Goal: Task Accomplishment & Management: Use online tool/utility

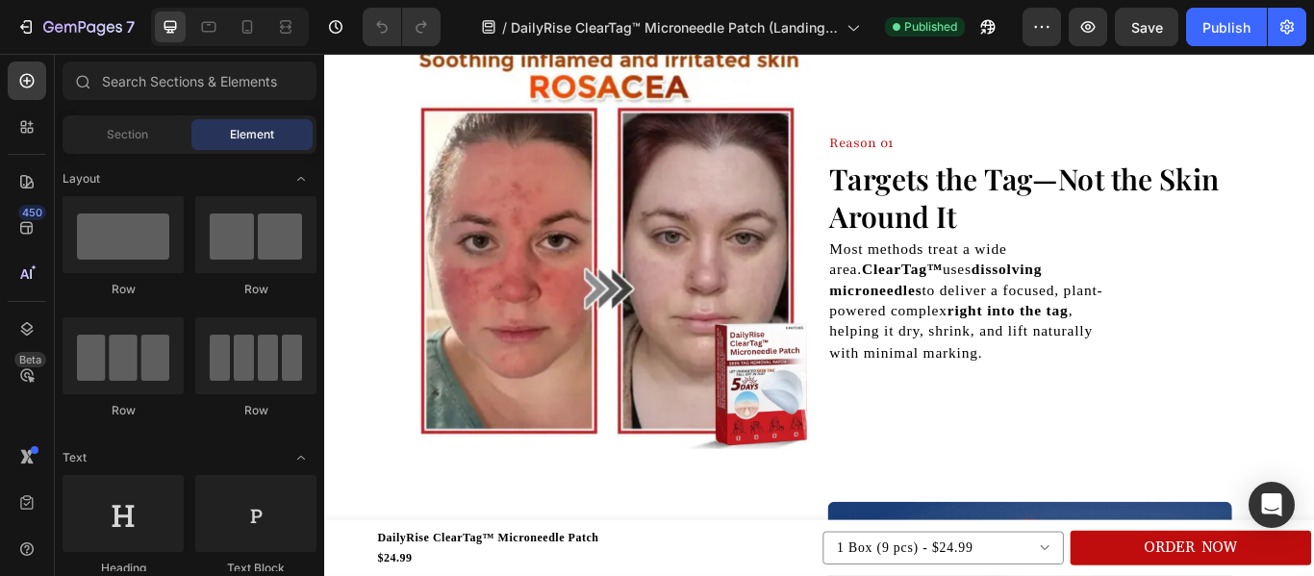
scroll to position [684, 0]
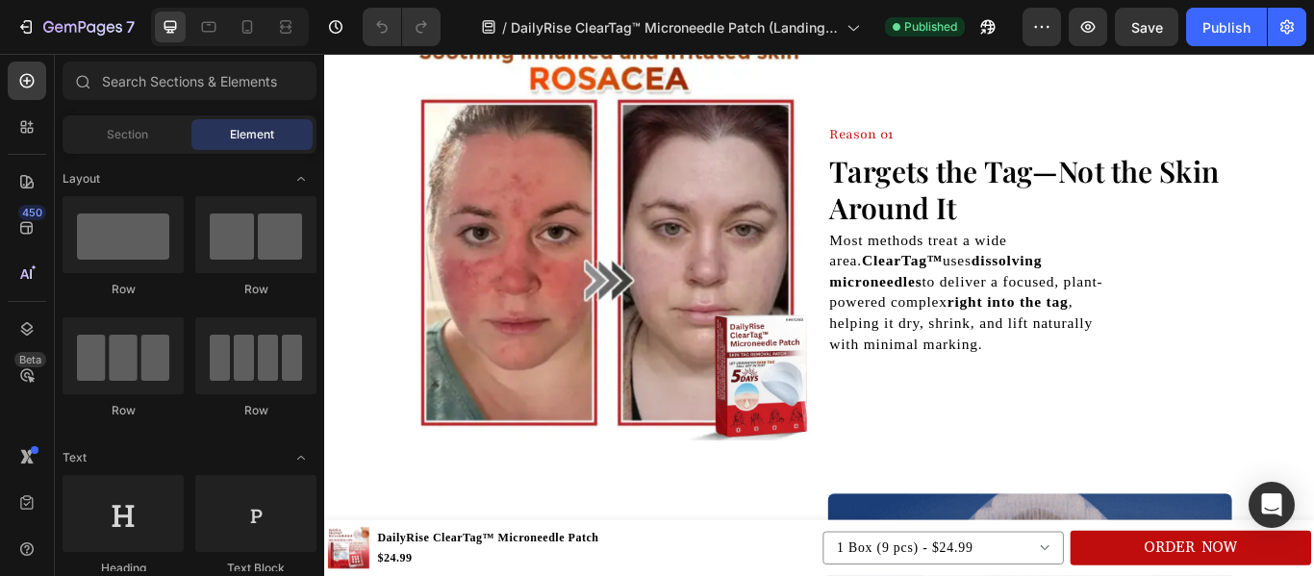
click at [700, 335] on img at bounding box center [655, 269] width 471 height 471
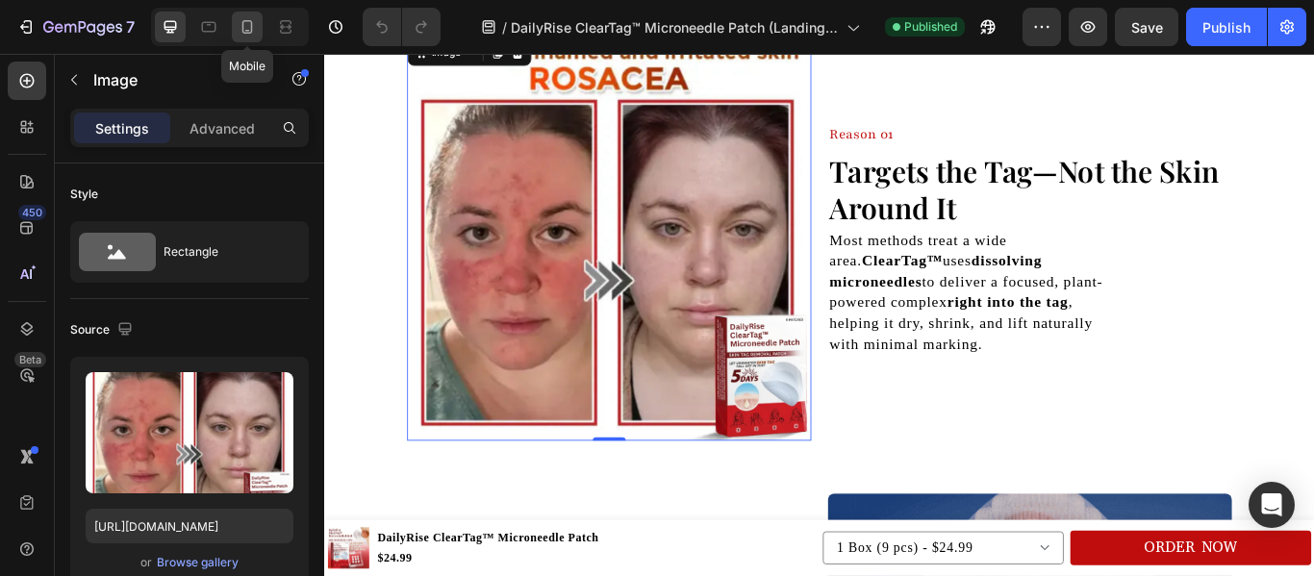
click at [237, 25] on div at bounding box center [247, 27] width 31 height 31
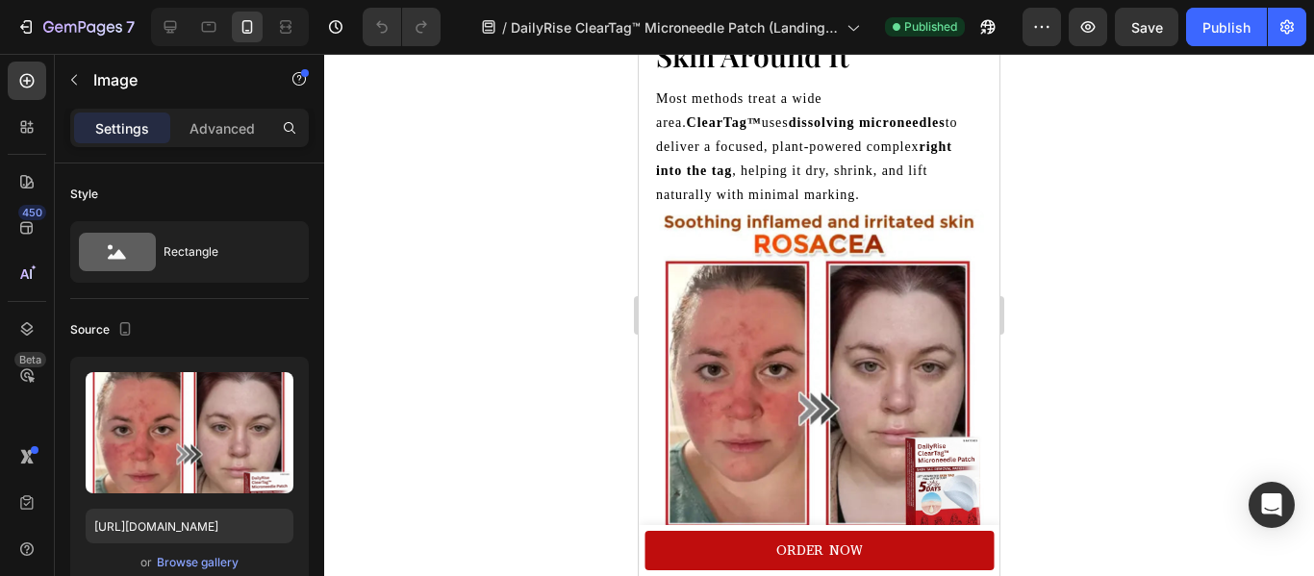
scroll to position [773, 0]
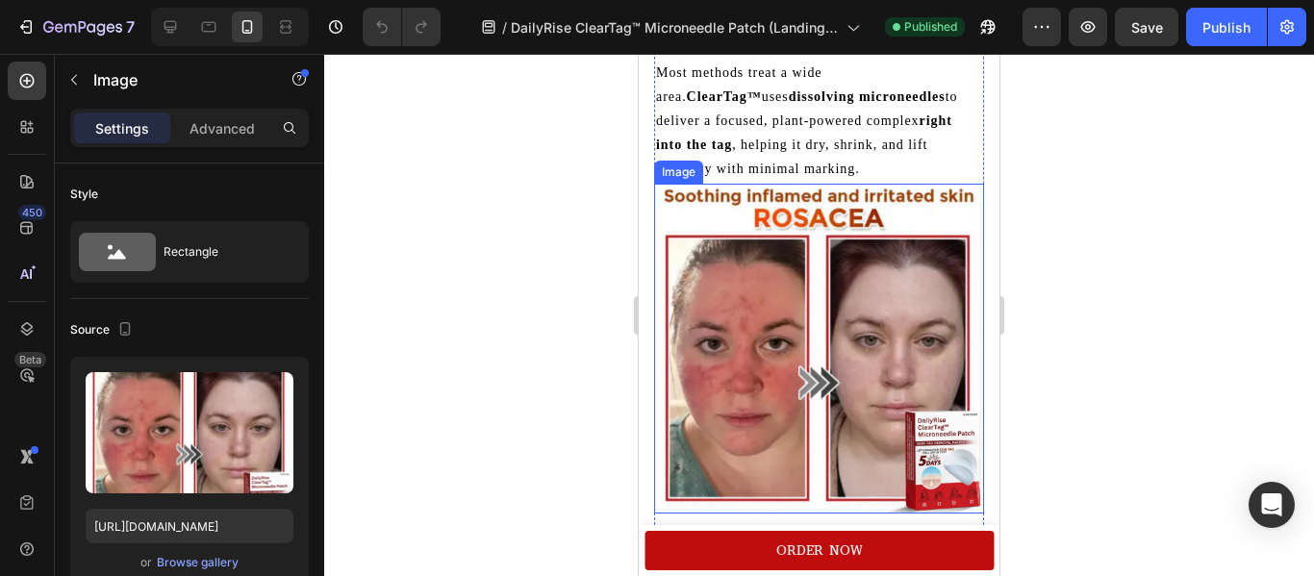
click at [768, 266] on img at bounding box center [819, 349] width 330 height 330
click at [778, 166] on icon at bounding box center [782, 164] width 13 height 13
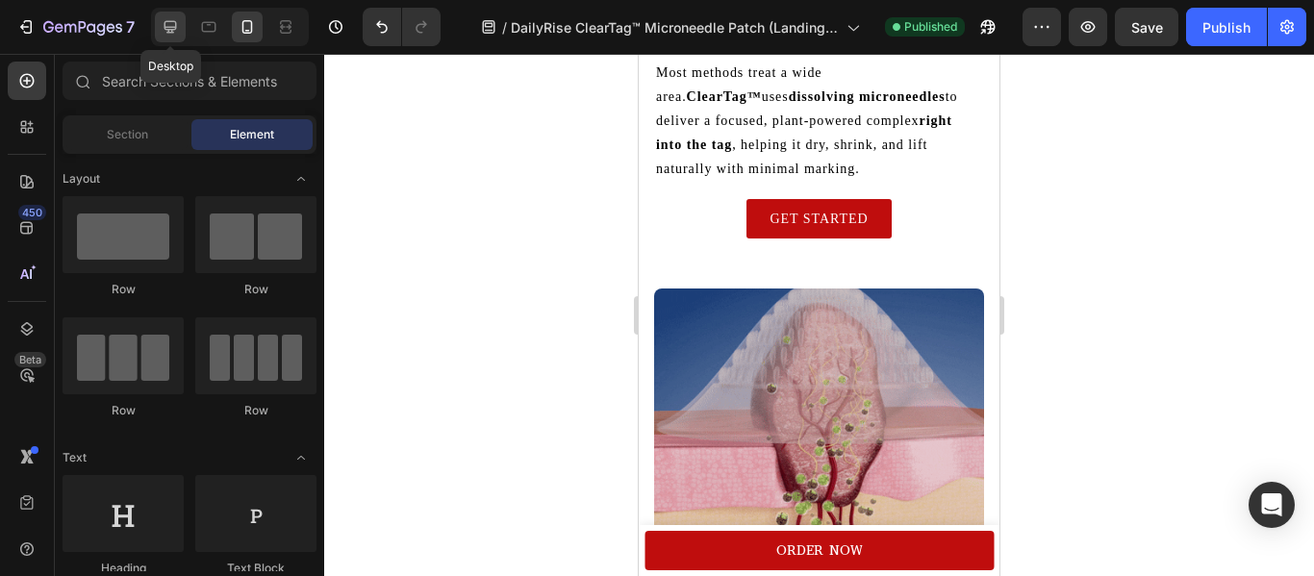
click at [167, 15] on div at bounding box center [170, 27] width 31 height 31
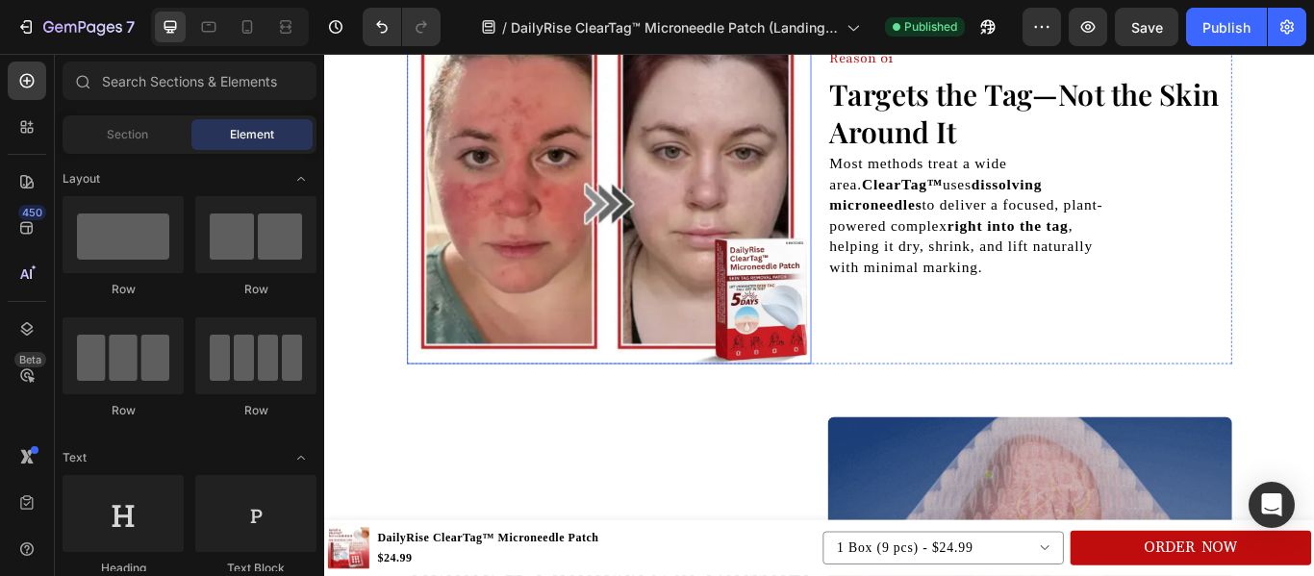
click at [764, 250] on img at bounding box center [655, 179] width 471 height 471
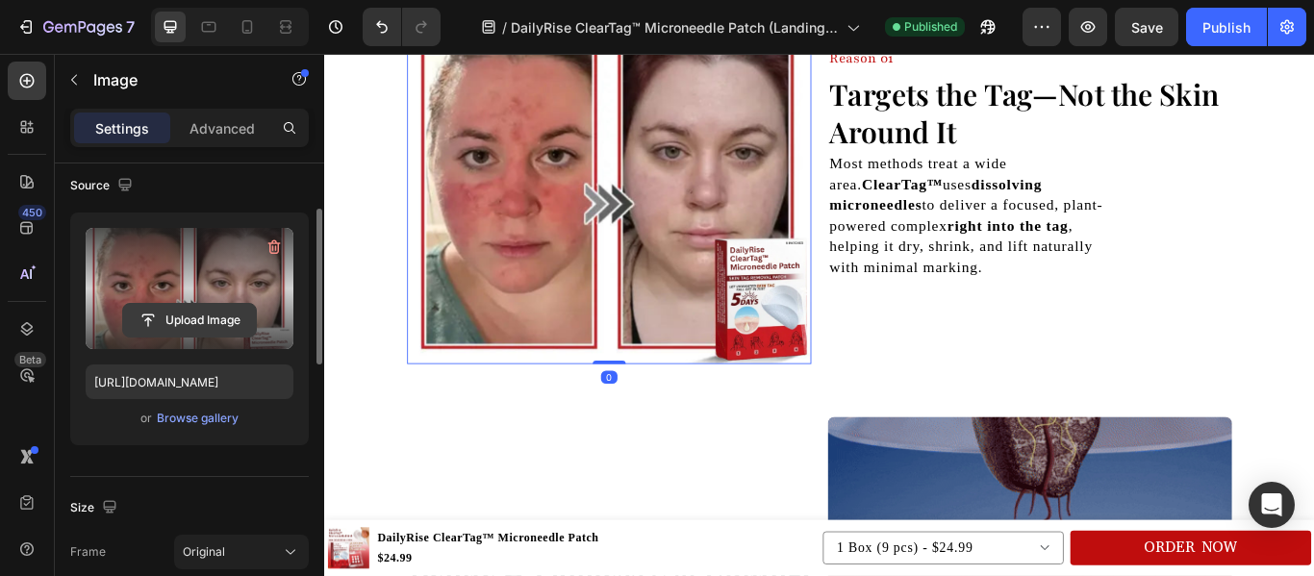
scroll to position [146, 0]
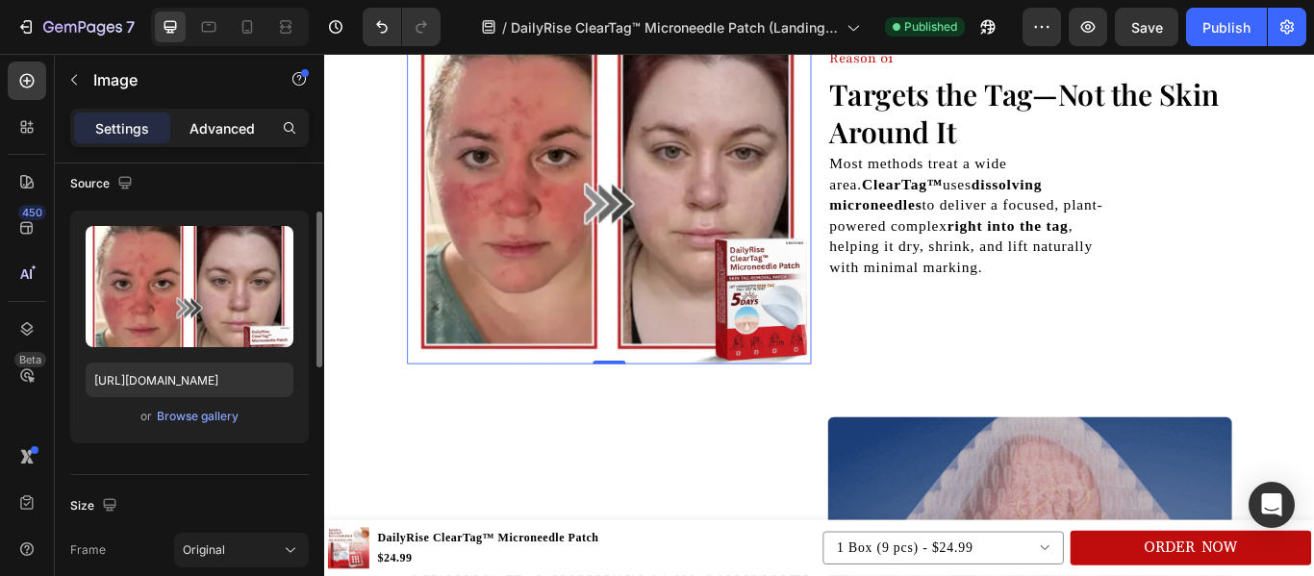
click at [229, 130] on p "Advanced" at bounding box center [221, 128] width 65 height 20
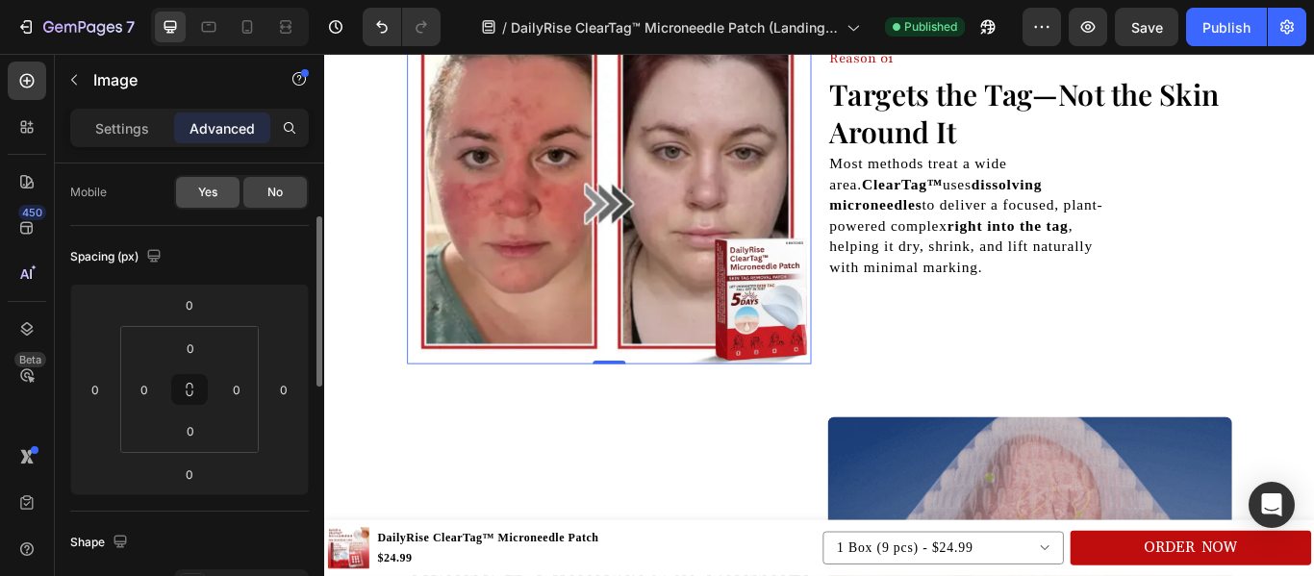
click at [224, 182] on div "Yes" at bounding box center [207, 192] width 63 height 31
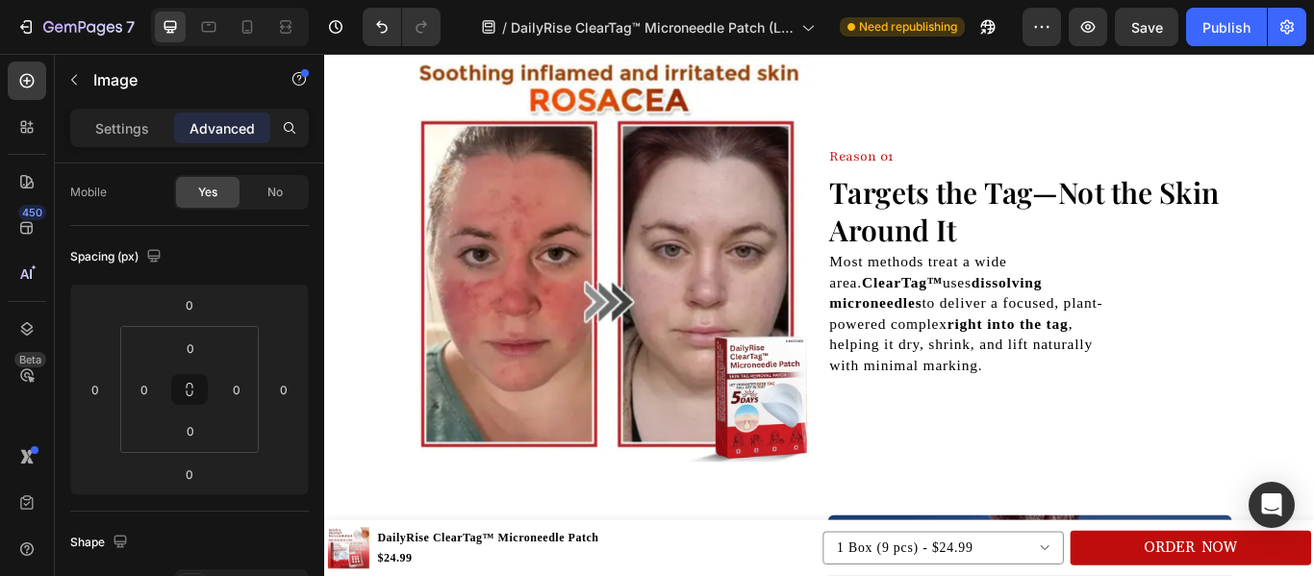
scroll to position [658, 0]
click at [757, 409] on img at bounding box center [655, 295] width 471 height 471
click at [510, 313] on img at bounding box center [655, 295] width 471 height 471
click at [107, 131] on p "Settings" at bounding box center [122, 128] width 54 height 20
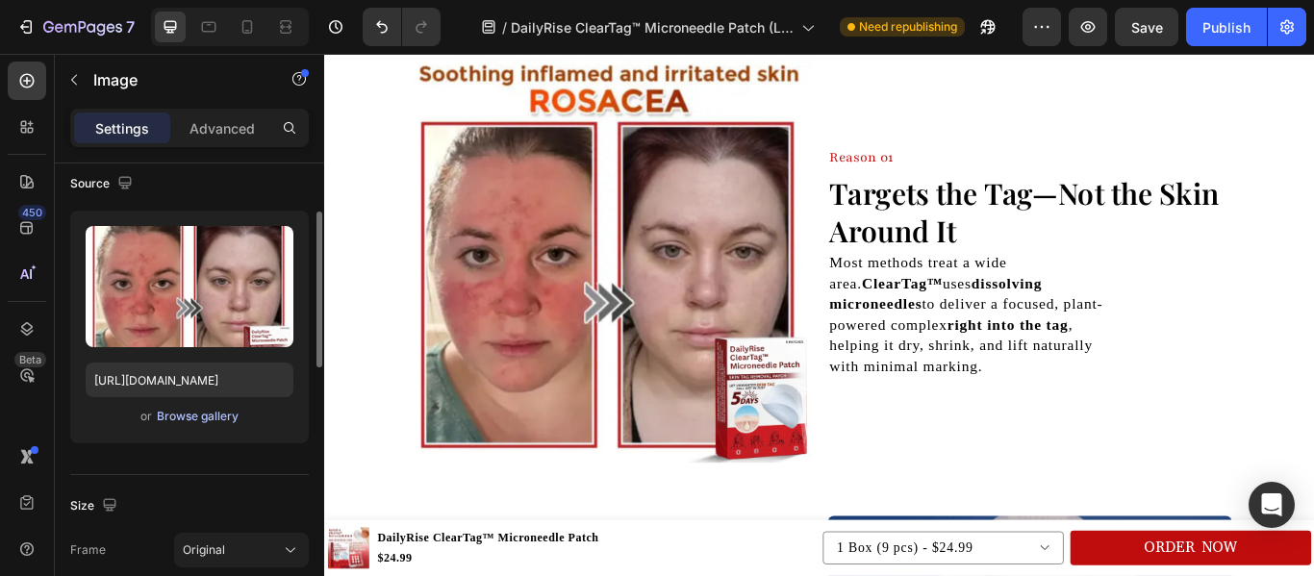
click at [193, 417] on div "Browse gallery" at bounding box center [198, 416] width 82 height 17
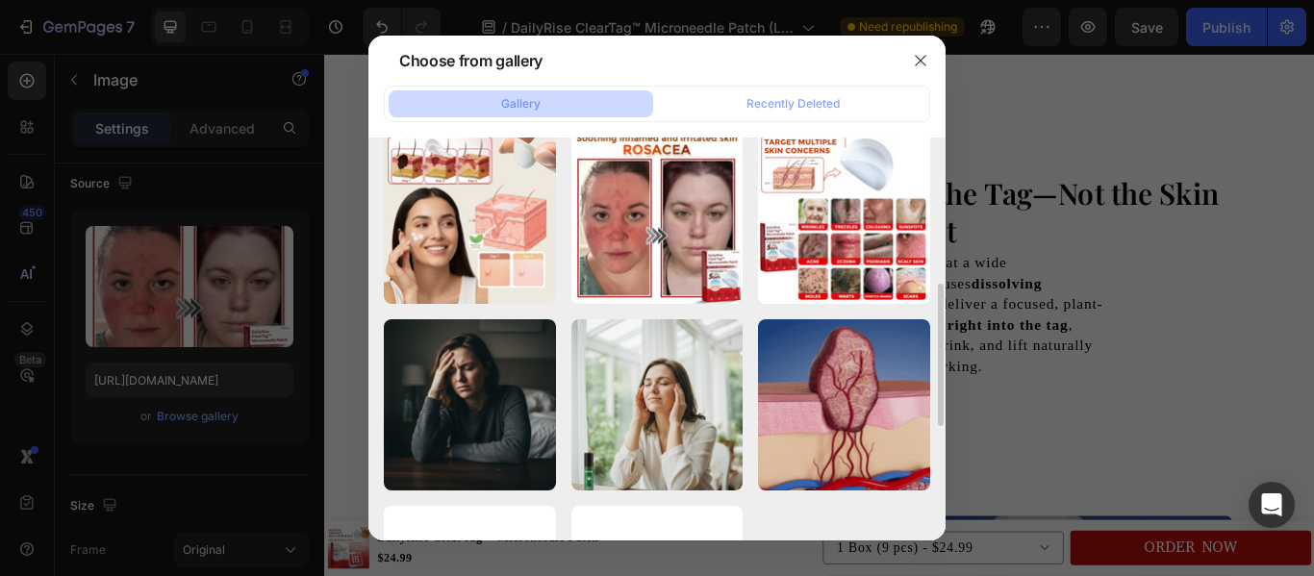
scroll to position [605, 0]
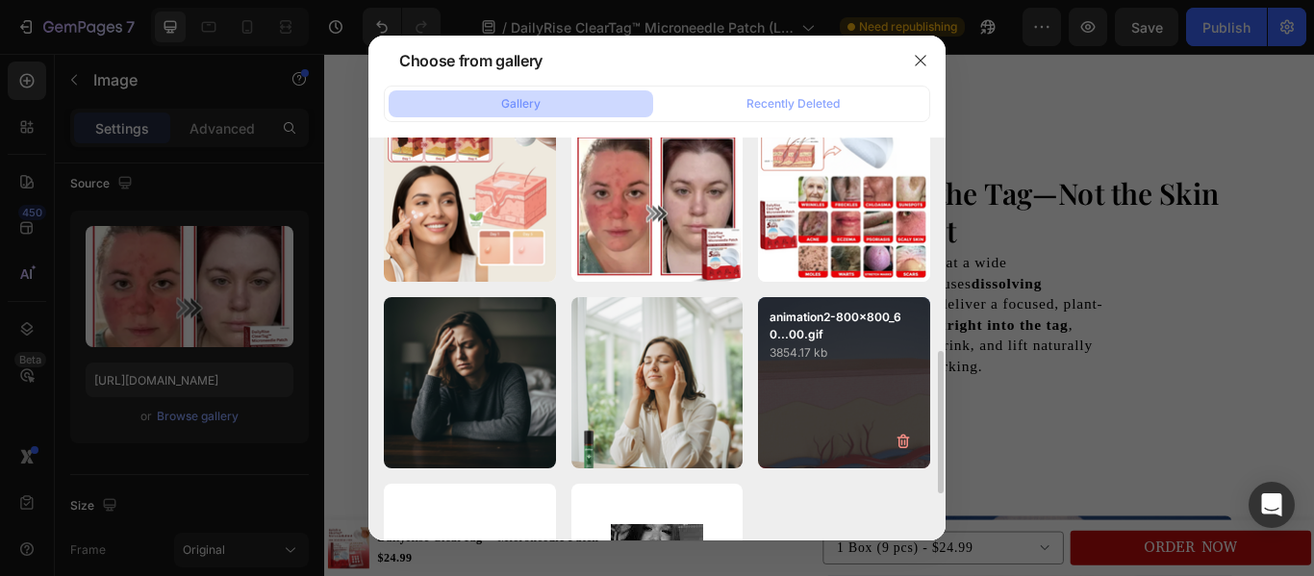
click at [843, 392] on div "animation2-800x800_60...00.gif 3854.17 kb" at bounding box center [844, 383] width 172 height 172
type input "https://cdn.shopify.com/s/files/1/0665/1261/7519/files/gempages_582254804617659…"
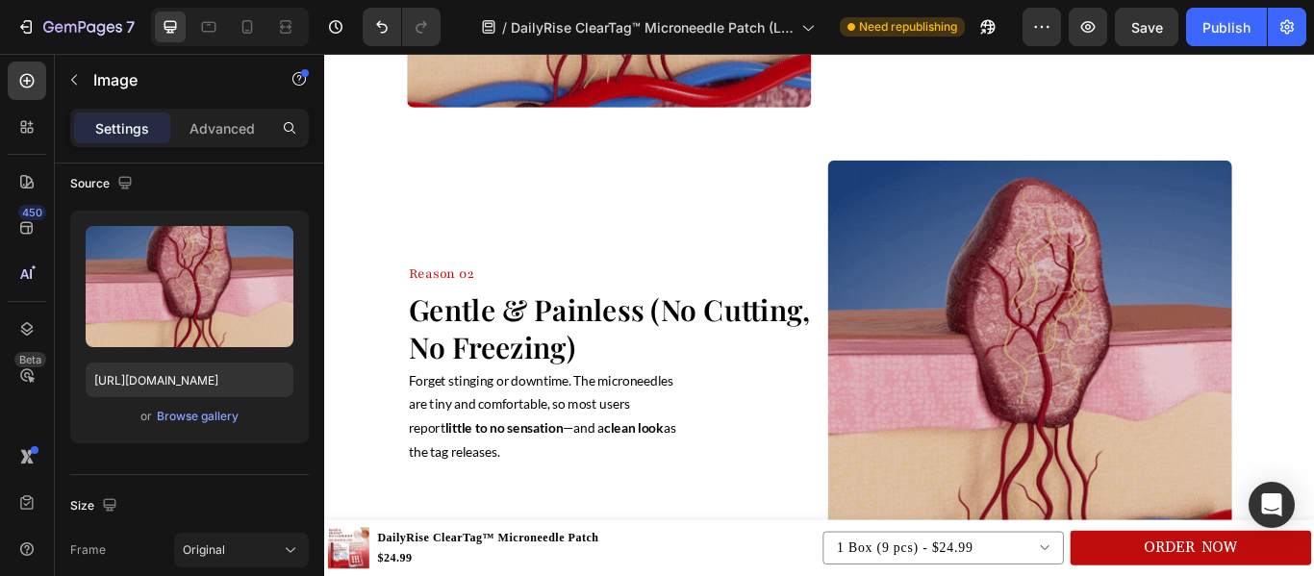
scroll to position [1079, 0]
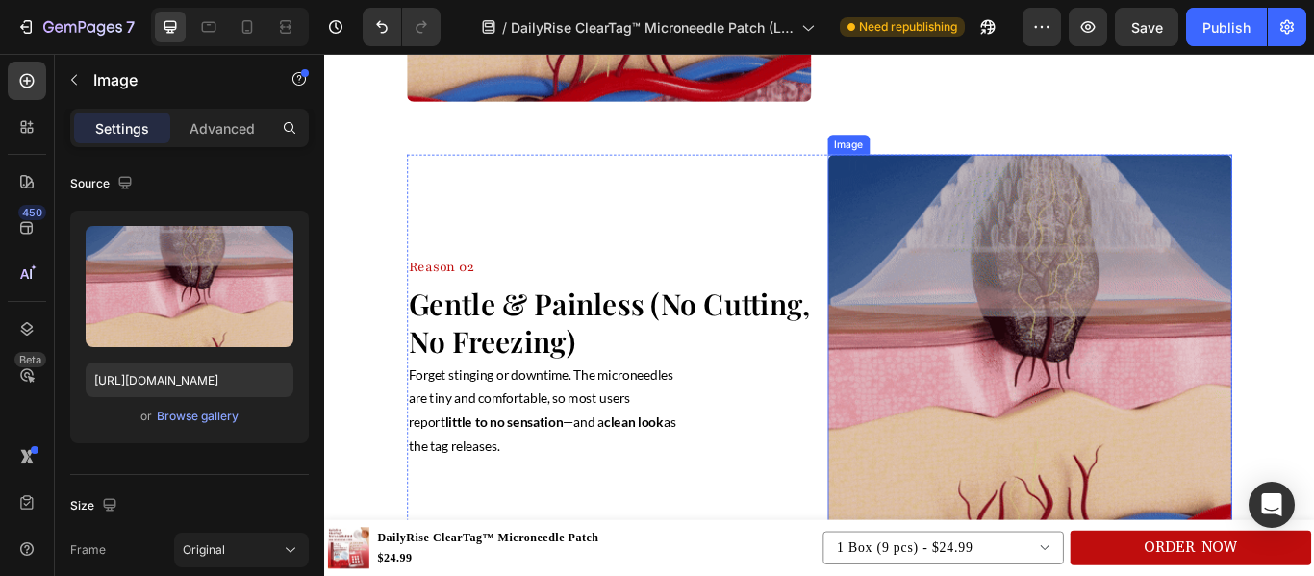
click at [1021, 391] on img at bounding box center [1146, 406] width 471 height 471
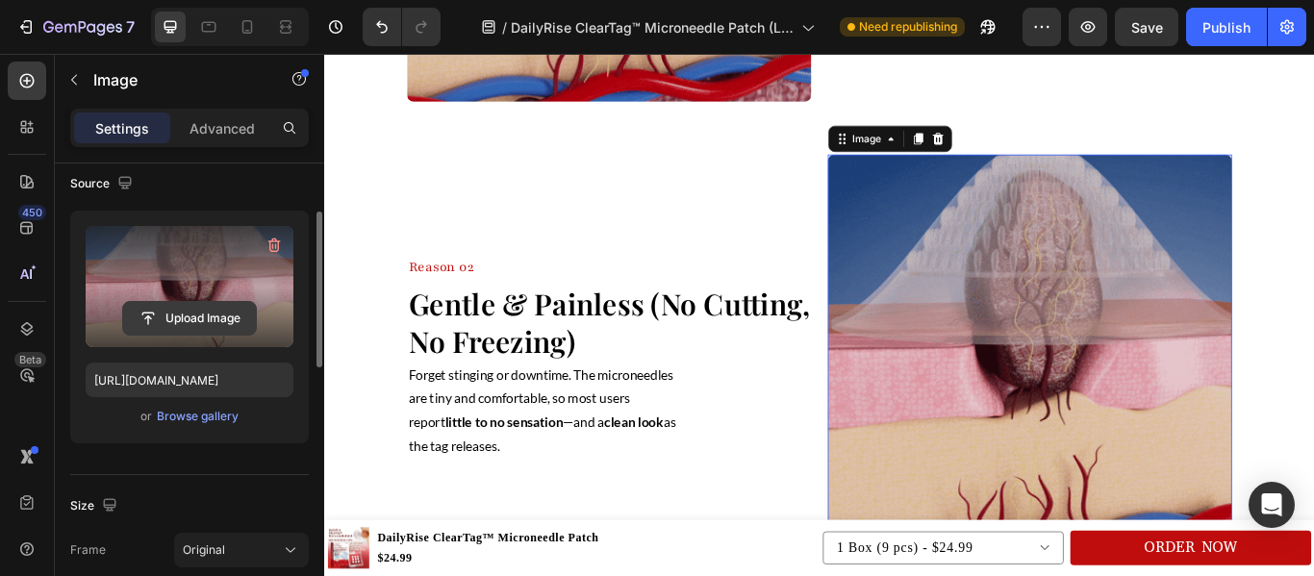
click at [203, 319] on input "file" at bounding box center [189, 318] width 133 height 33
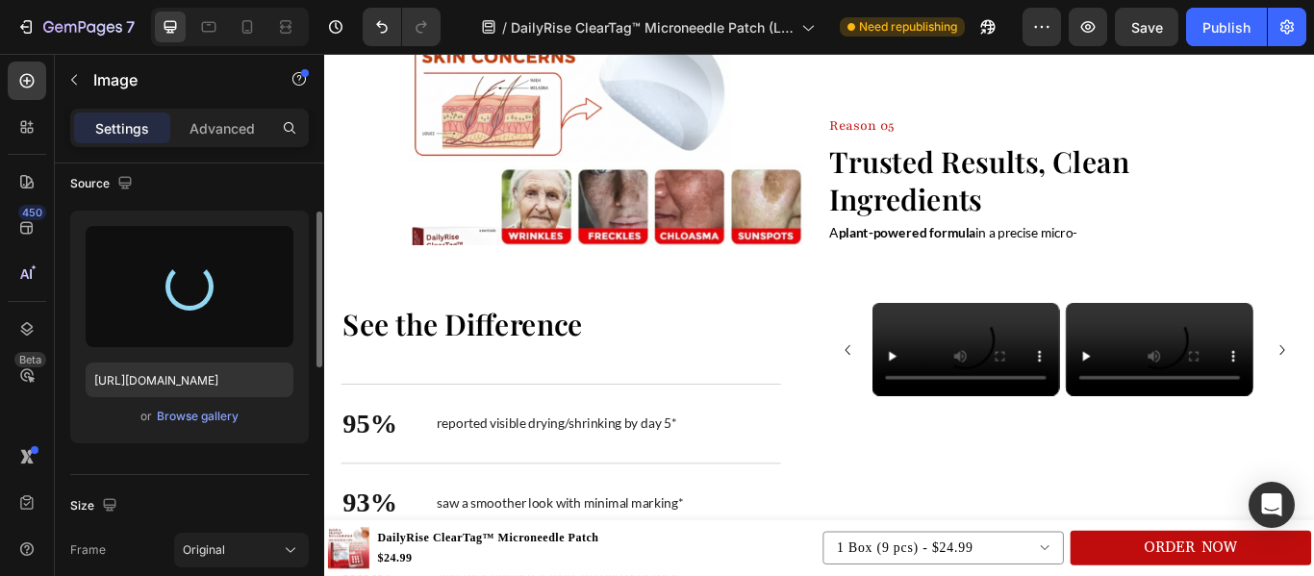
scroll to position [3023, 0]
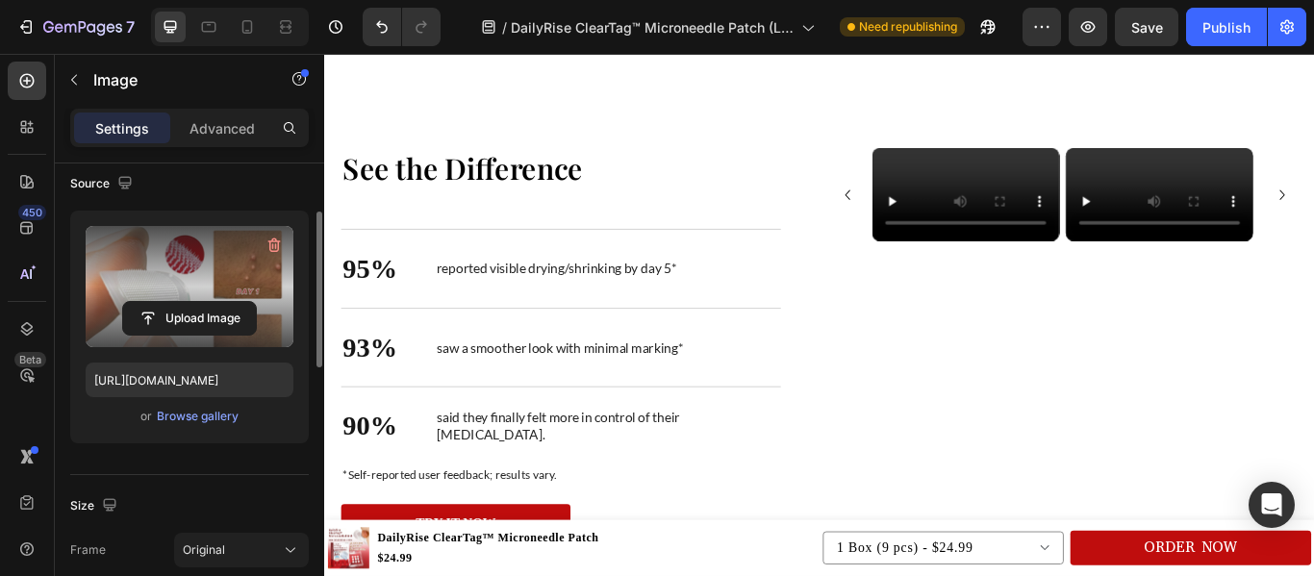
type input "https://cdn.shopify.com/s/files/1/0665/1261/7519/files/gempages_582254804617659…"
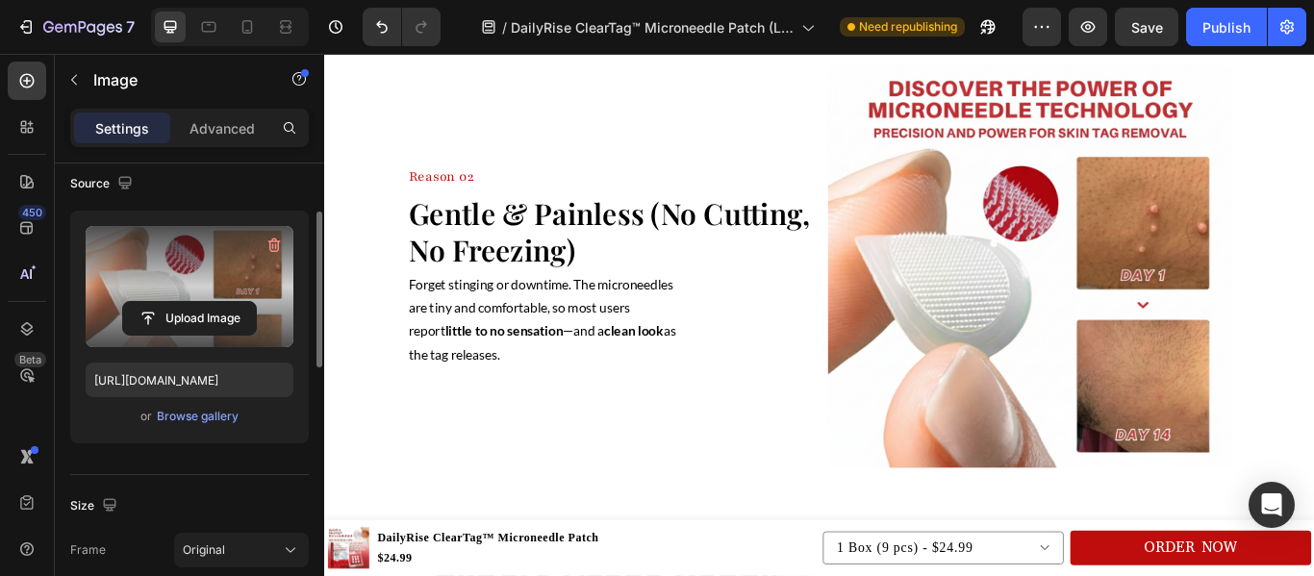
scroll to position [1186, 0]
click at [1229, 25] on div "Publish" at bounding box center [1226, 27] width 48 height 20
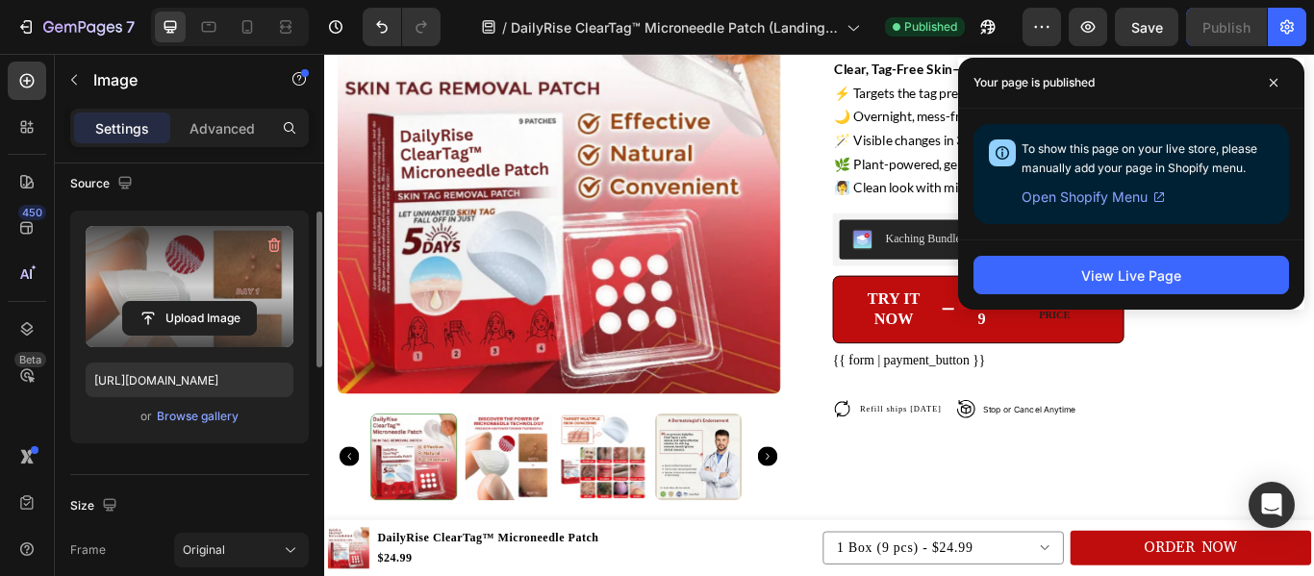
scroll to position [4873, 0]
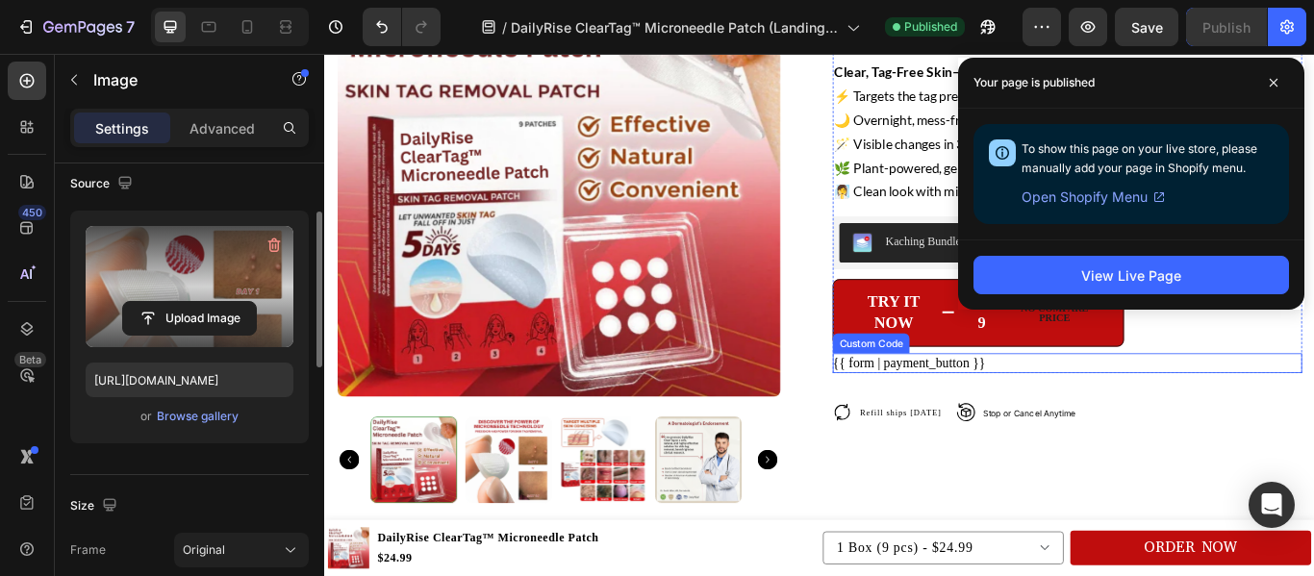
click at [1245, 410] on div "{{ form | payment_button }}" at bounding box center [1189, 414] width 547 height 23
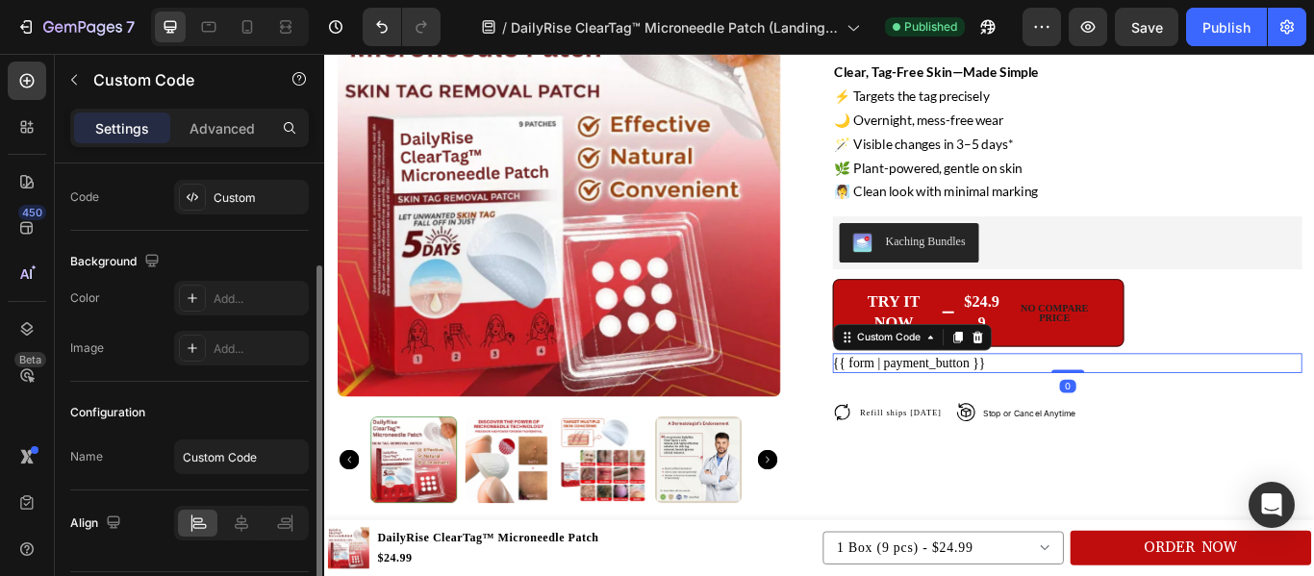
scroll to position [0, 0]
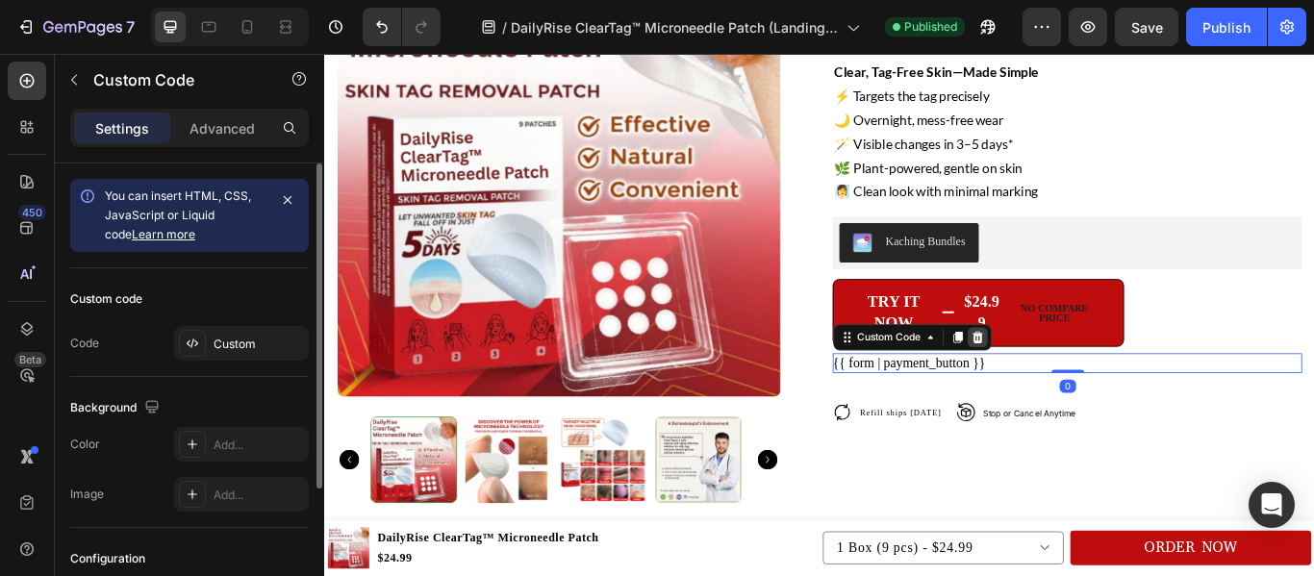
click at [1085, 378] on icon at bounding box center [1084, 384] width 15 height 15
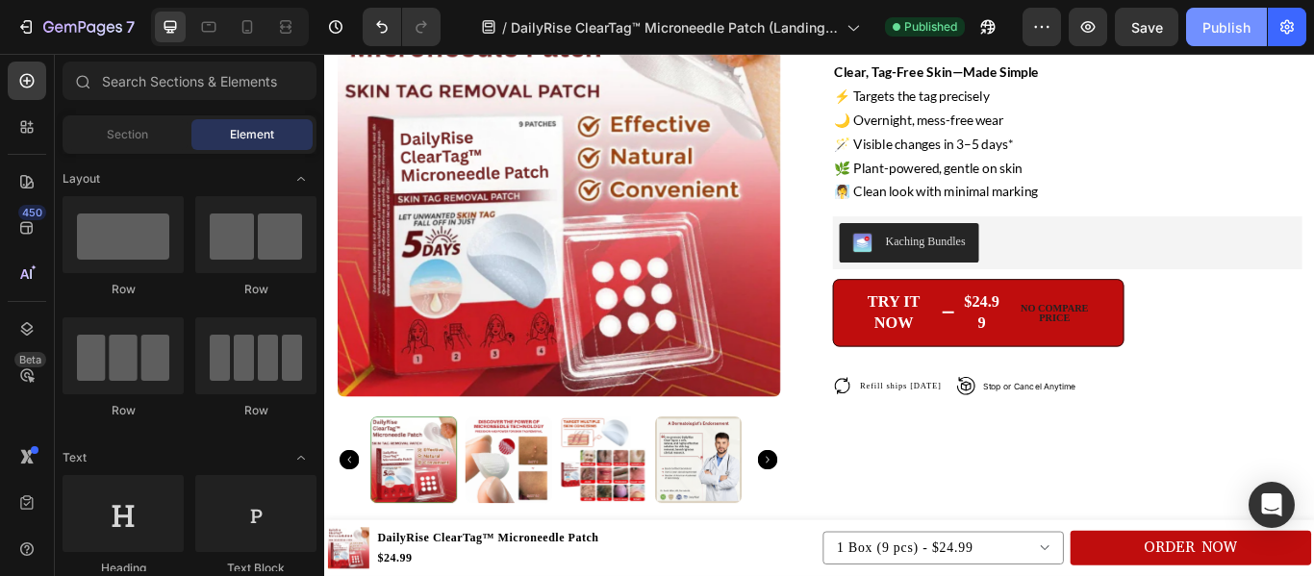
click at [1228, 23] on div "Publish" at bounding box center [1226, 27] width 48 height 20
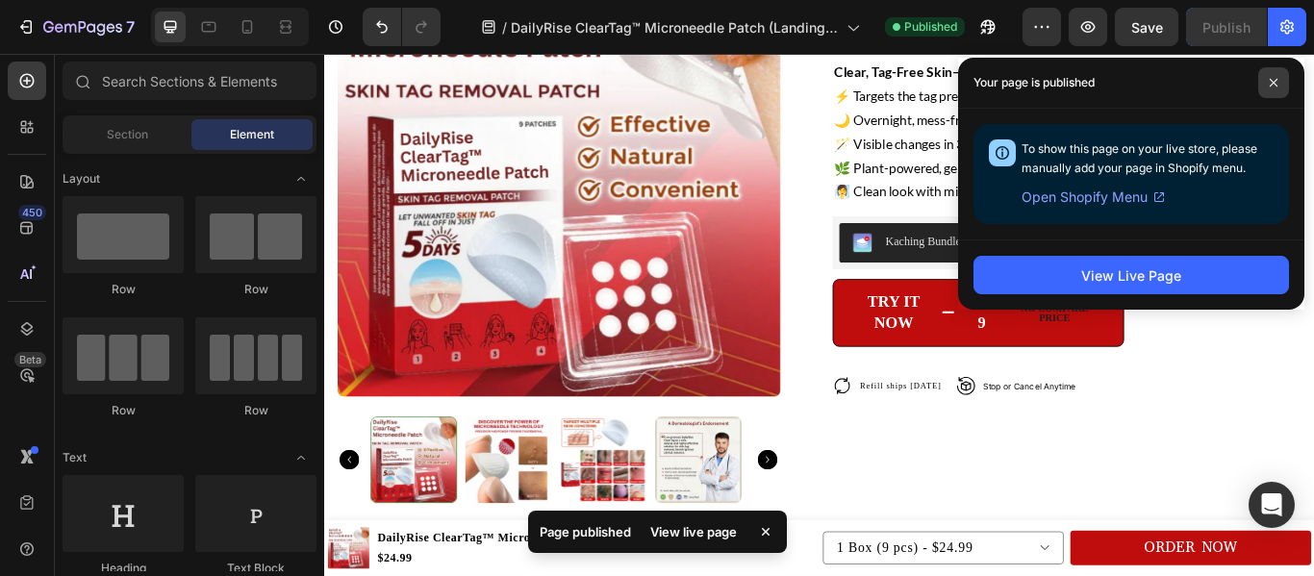
click at [1273, 79] on icon at bounding box center [1273, 83] width 10 height 10
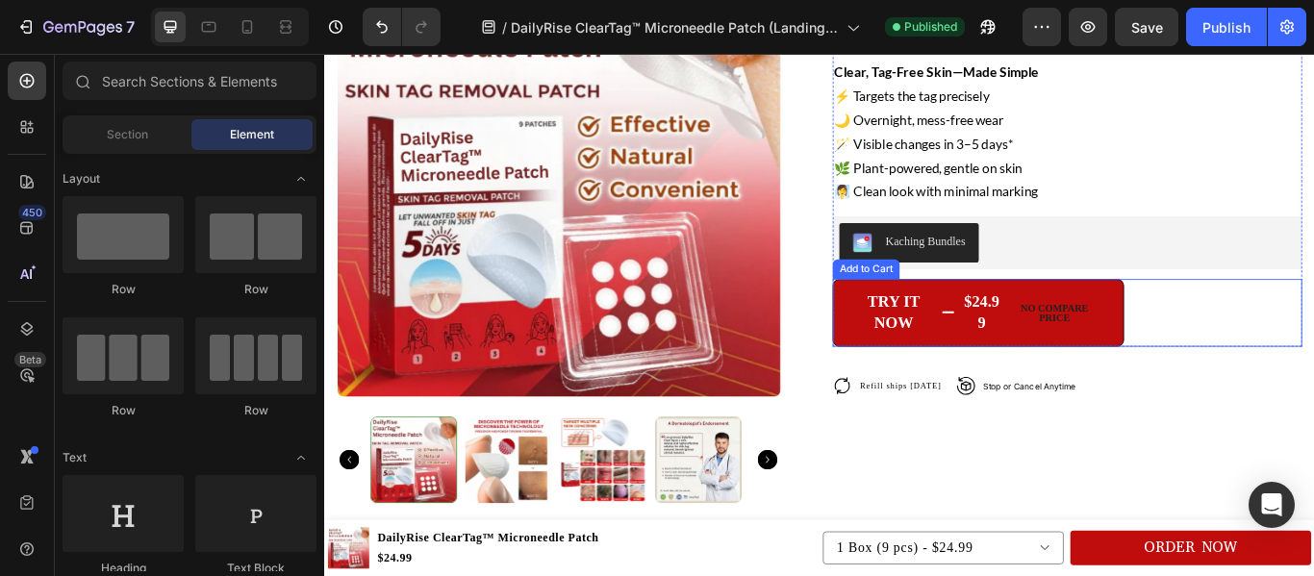
click at [1300, 388] on div "Try it now $24.99 No compare price Add to Cart" at bounding box center [1189, 355] width 547 height 78
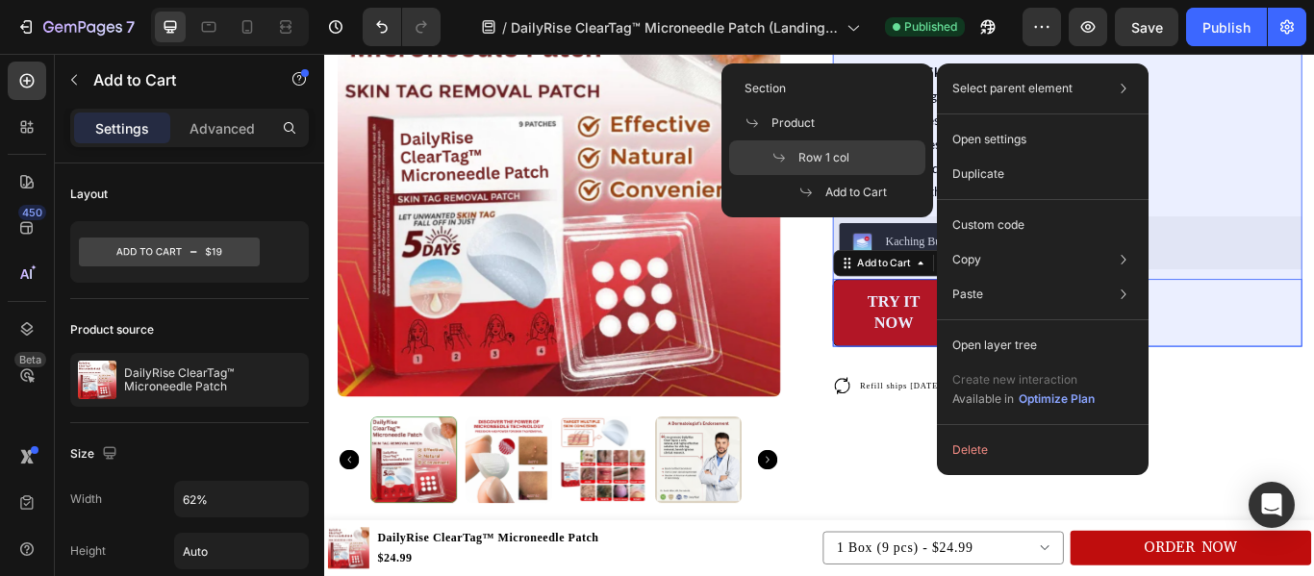
click at [797, 156] on span at bounding box center [784, 157] width 27 height 15
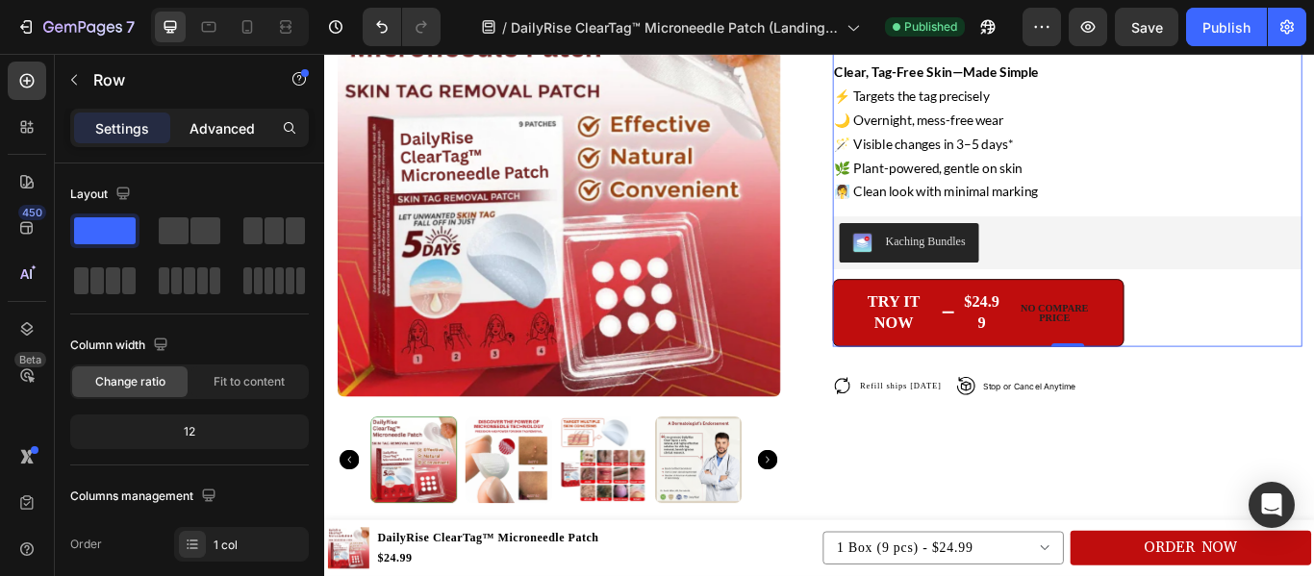
click at [204, 134] on p "Advanced" at bounding box center [221, 128] width 65 height 20
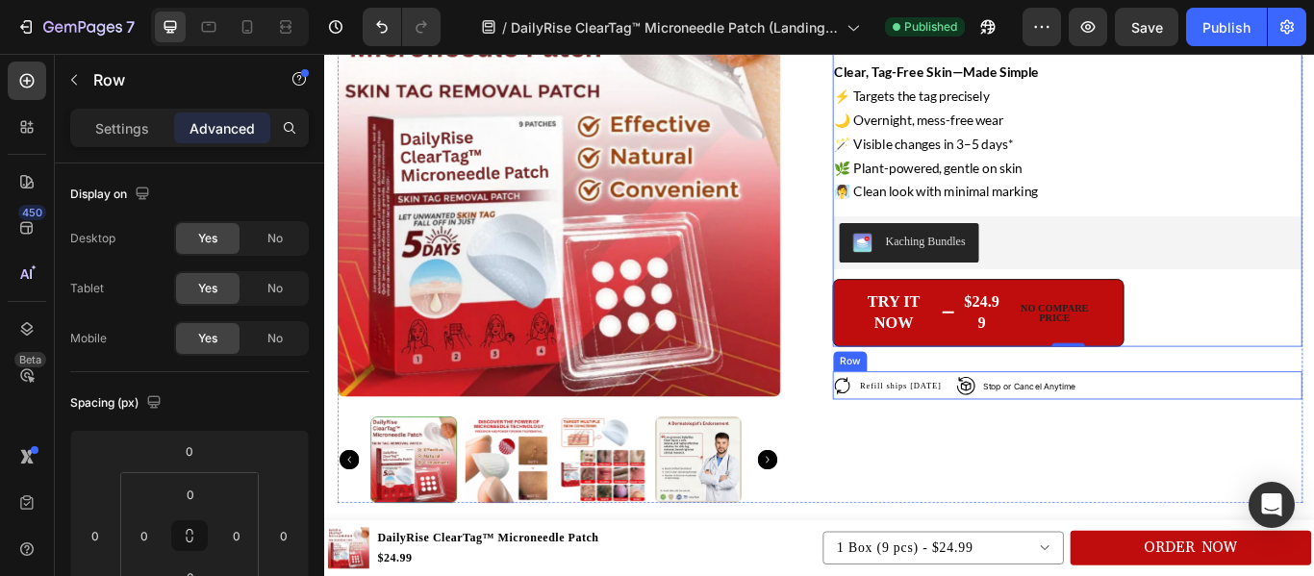
click at [1253, 437] on div "Icon Refill ships in 30 days Text Block Row Icon Stop or Cancel Anytime Text Bl…" at bounding box center [1189, 441] width 547 height 34
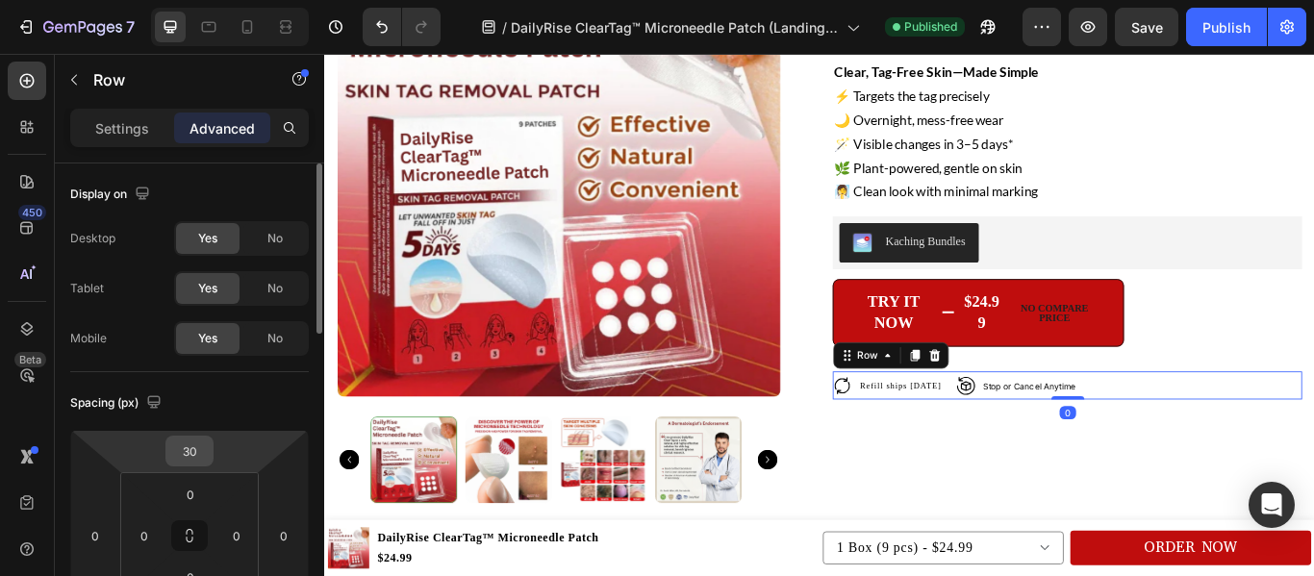
click at [201, 458] on input "30" at bounding box center [189, 451] width 38 height 29
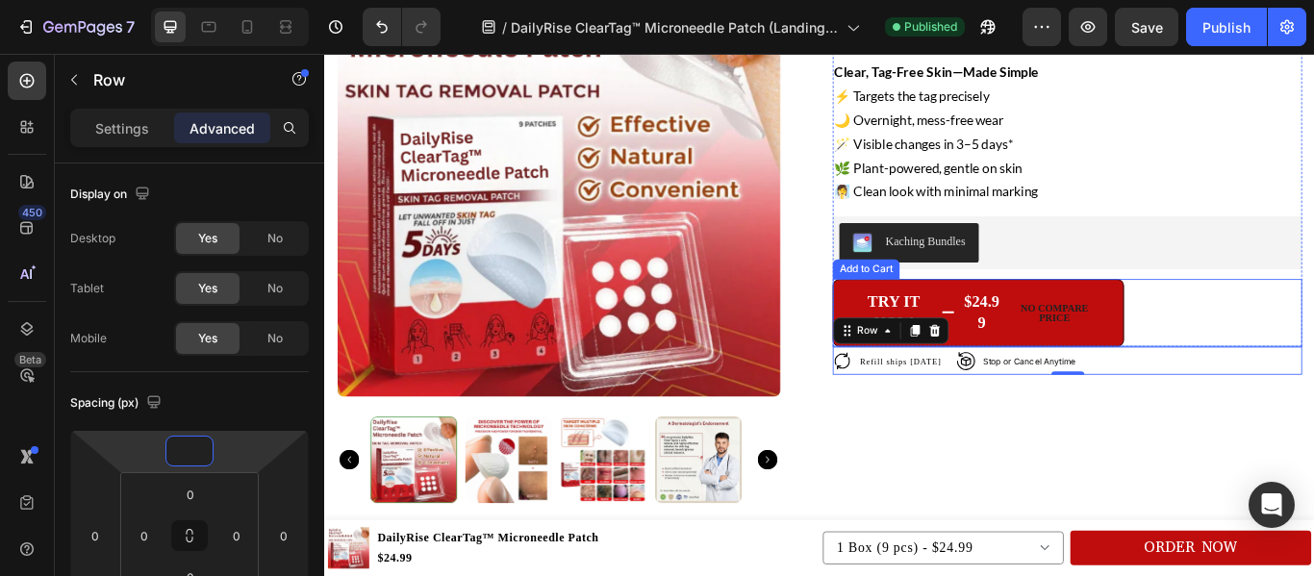
click at [1313, 391] on div "Try it now $24.99 No compare price Add to Cart" at bounding box center [1189, 355] width 547 height 78
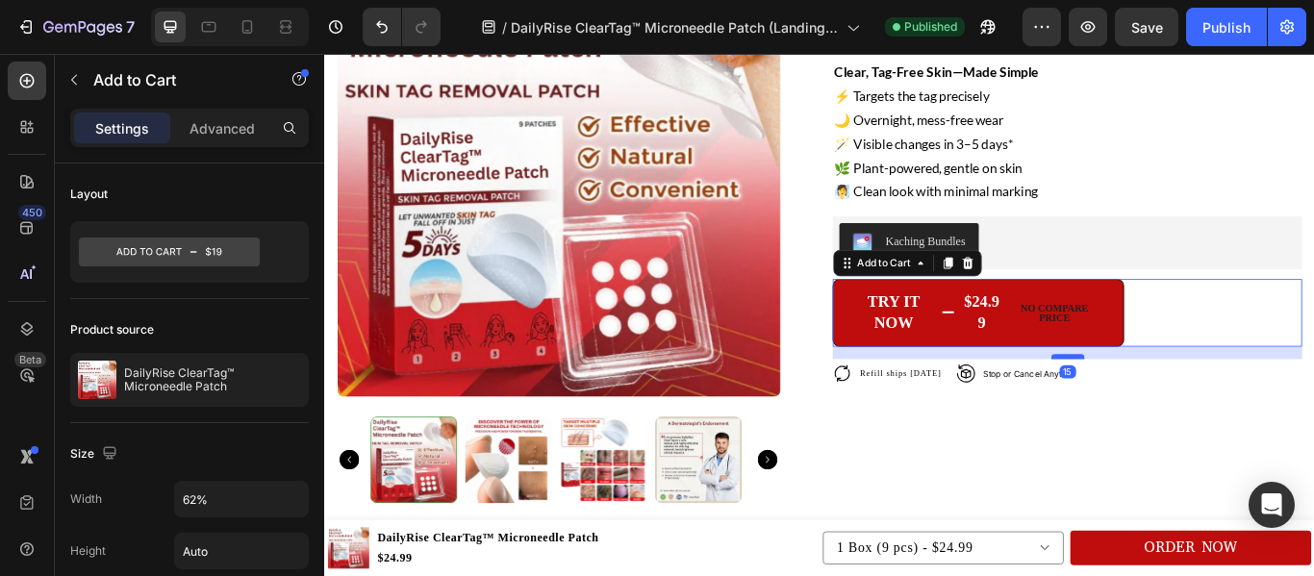
drag, startPoint x: 1184, startPoint y: 392, endPoint x: 1191, endPoint y: 407, distance: 16.3
click at [1191, 407] on div at bounding box center [1190, 407] width 38 height 6
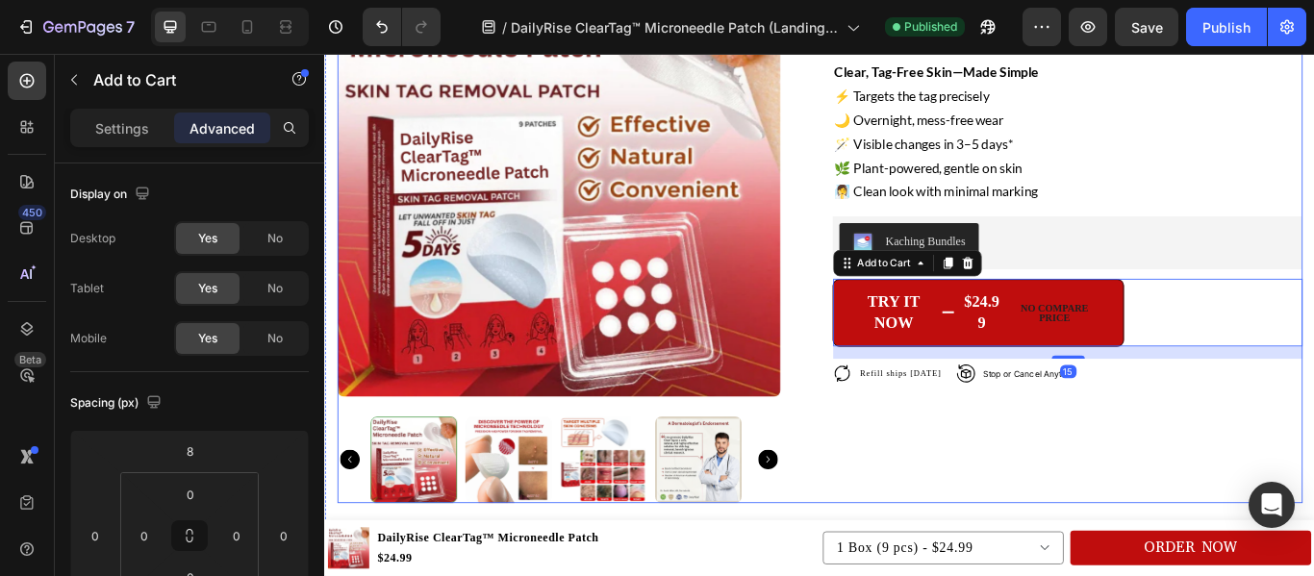
click at [1289, 462] on div "Icon Icon Icon Icon Icon Icon List 4.8 based on 59,203 Customers Text Block Row…" at bounding box center [1189, 257] width 547 height 640
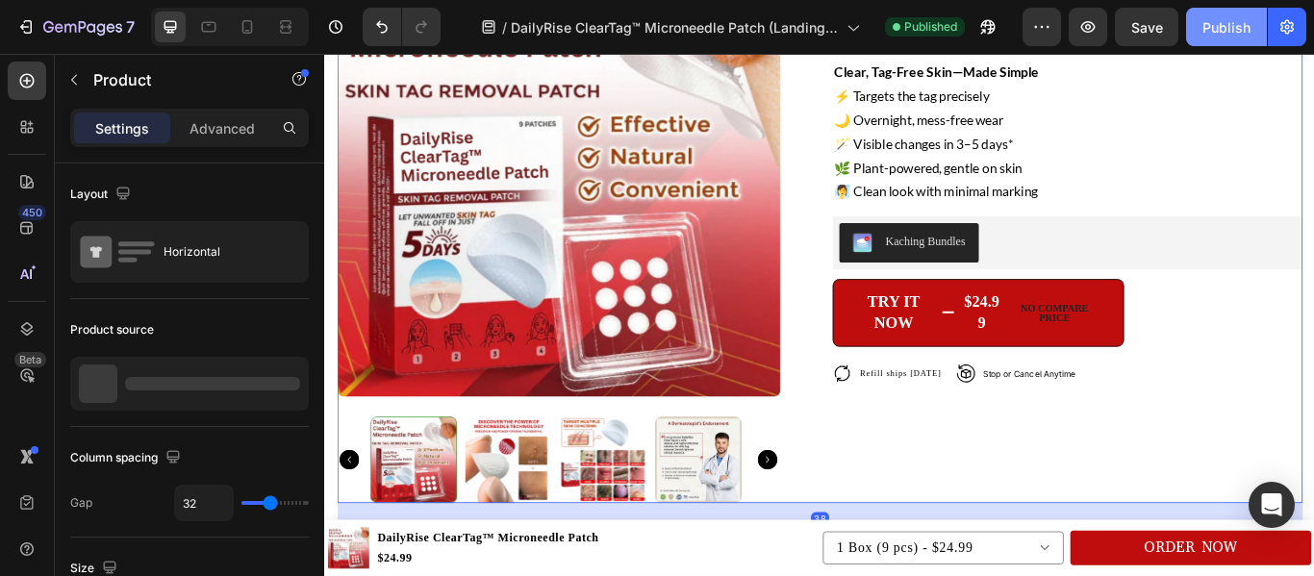
click at [1219, 13] on button "Publish" at bounding box center [1226, 27] width 81 height 38
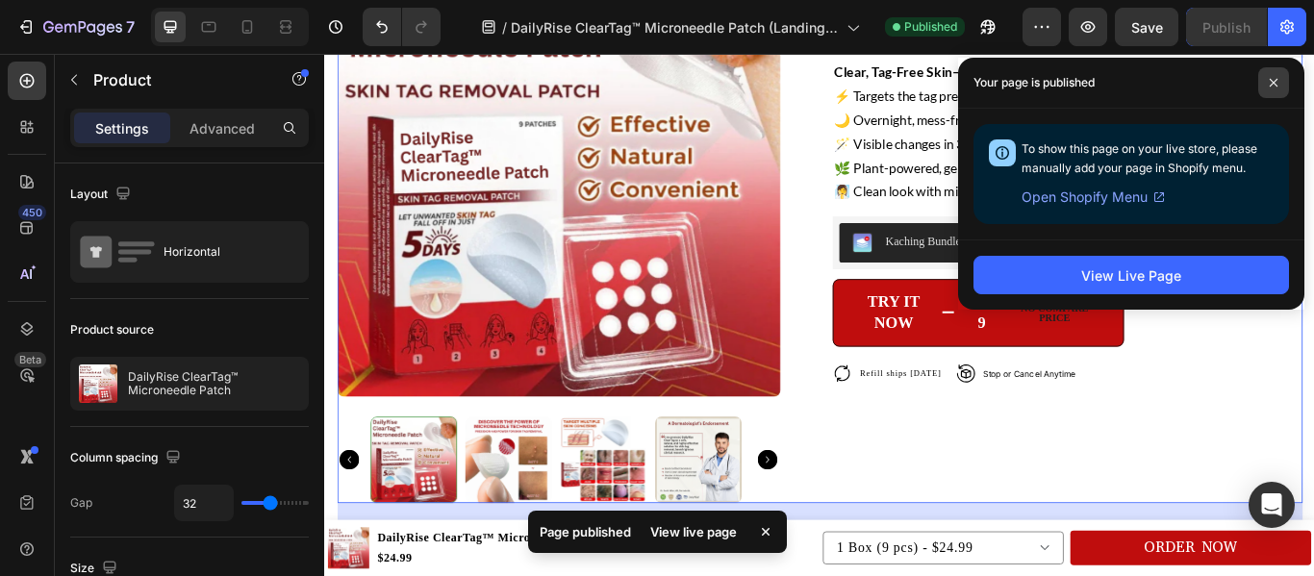
click at [1271, 81] on icon at bounding box center [1273, 83] width 8 height 8
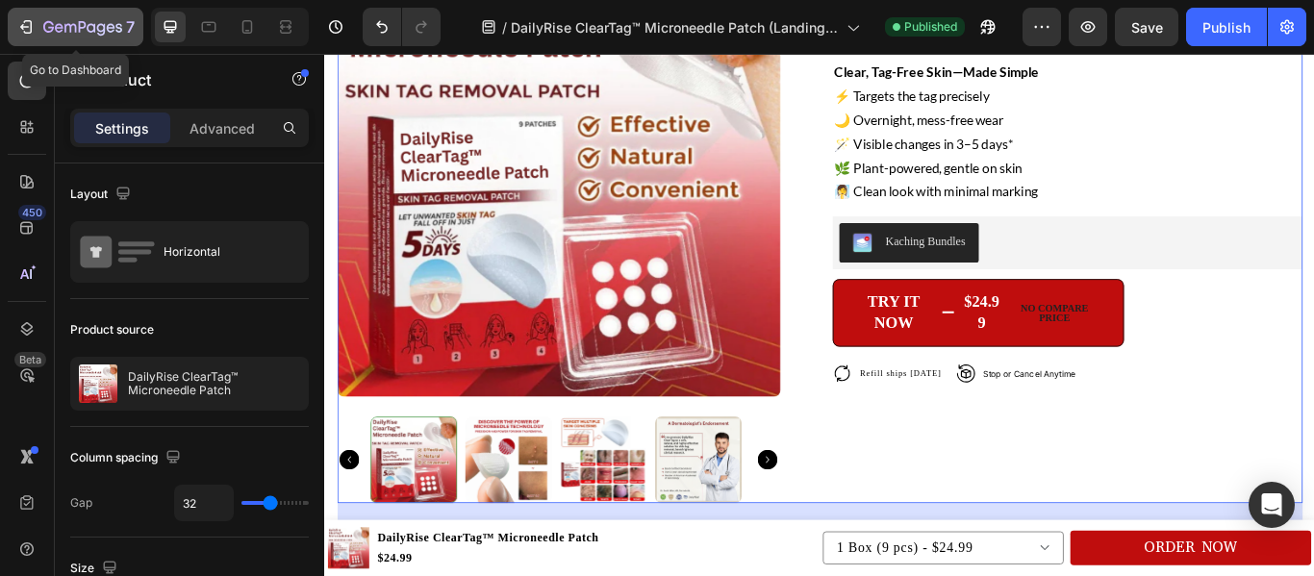
click at [29, 23] on icon "button" at bounding box center [25, 26] width 19 height 19
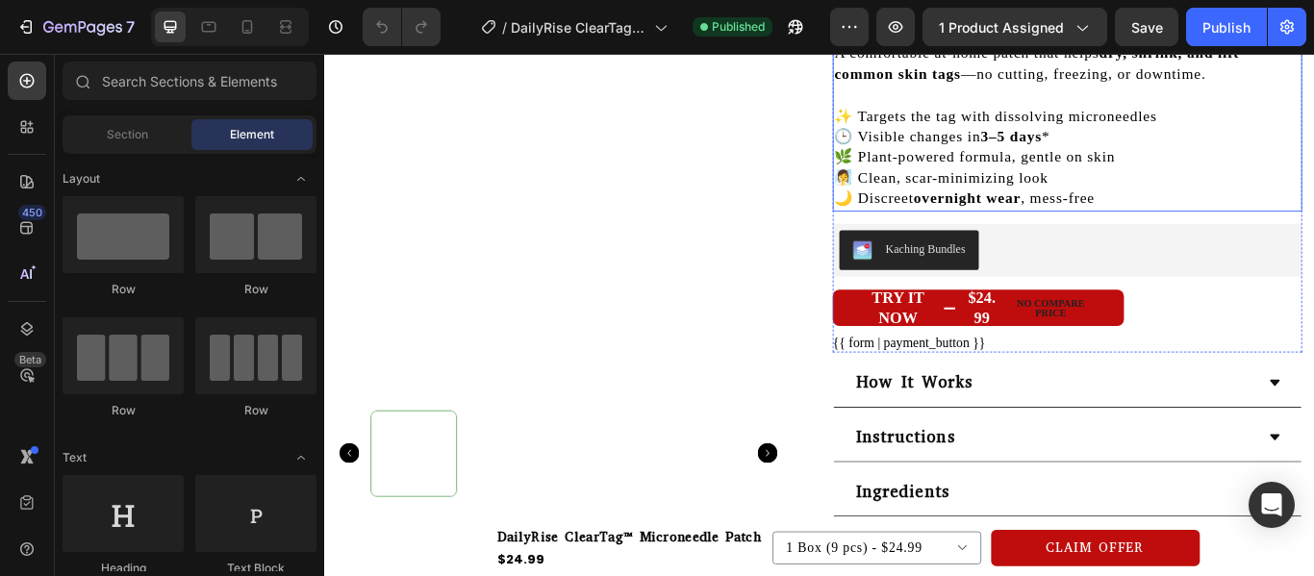
scroll to position [218, 0]
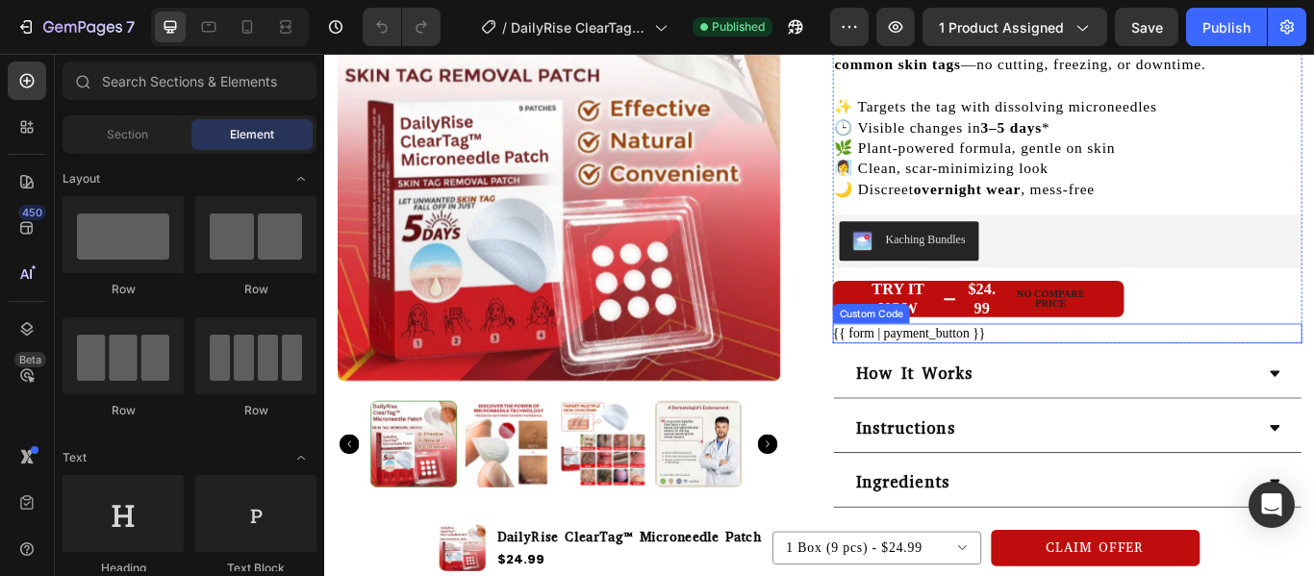
click at [1189, 369] on div "{{ form | payment_button }}" at bounding box center [1189, 379] width 547 height 23
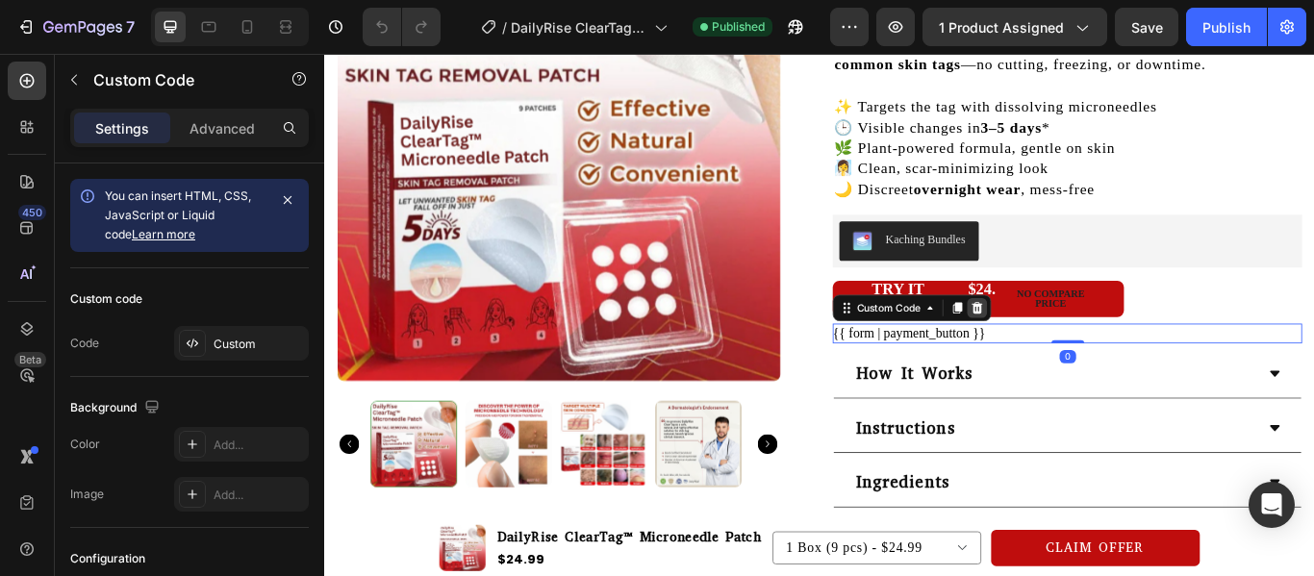
click at [1079, 354] on icon at bounding box center [1085, 349] width 13 height 13
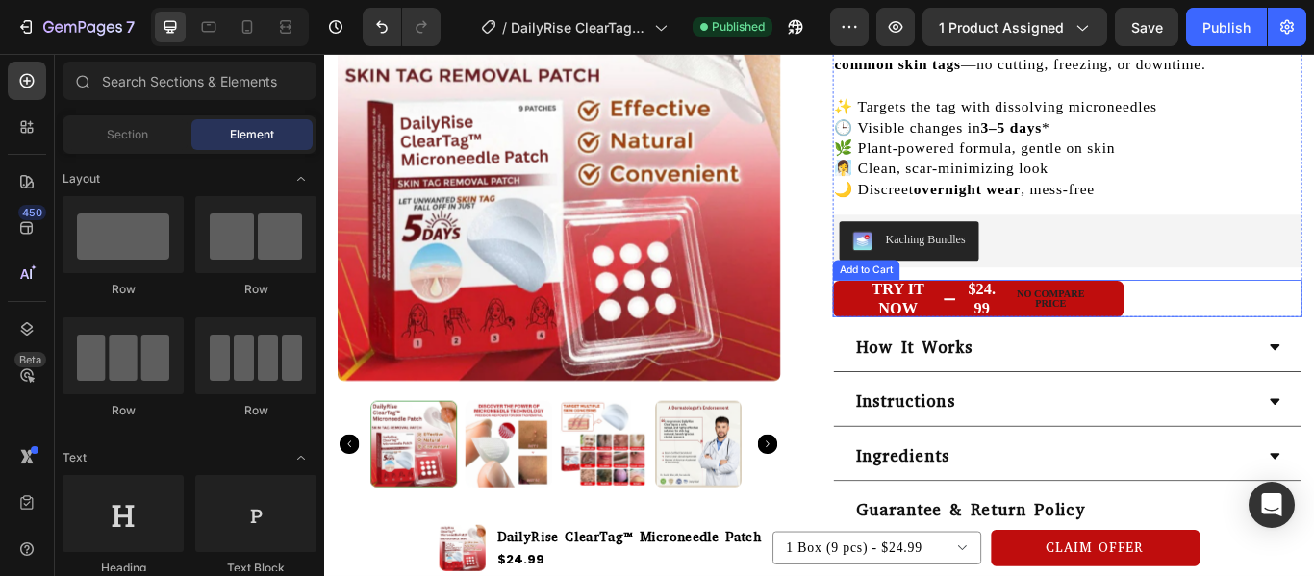
click at [1313, 332] on div "Try it now $24.99 No compare price Add to Cart" at bounding box center [1189, 339] width 547 height 44
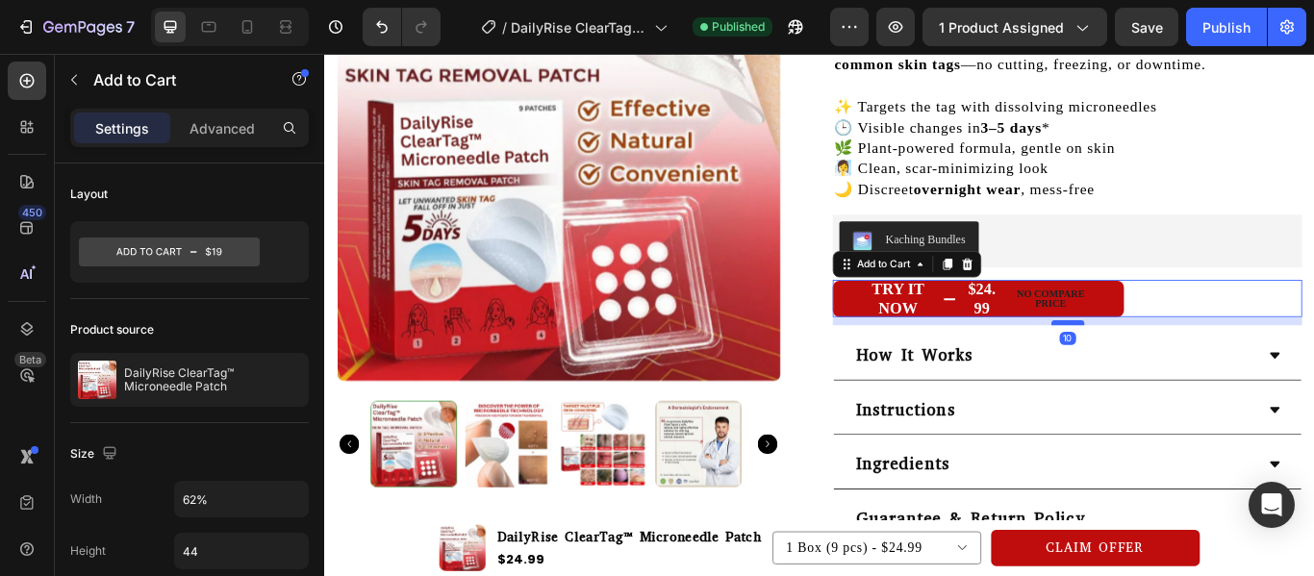
drag, startPoint x: 1189, startPoint y: 359, endPoint x: 1196, endPoint y: 369, distance: 13.1
click at [1196, 369] on div at bounding box center [1190, 367] width 38 height 6
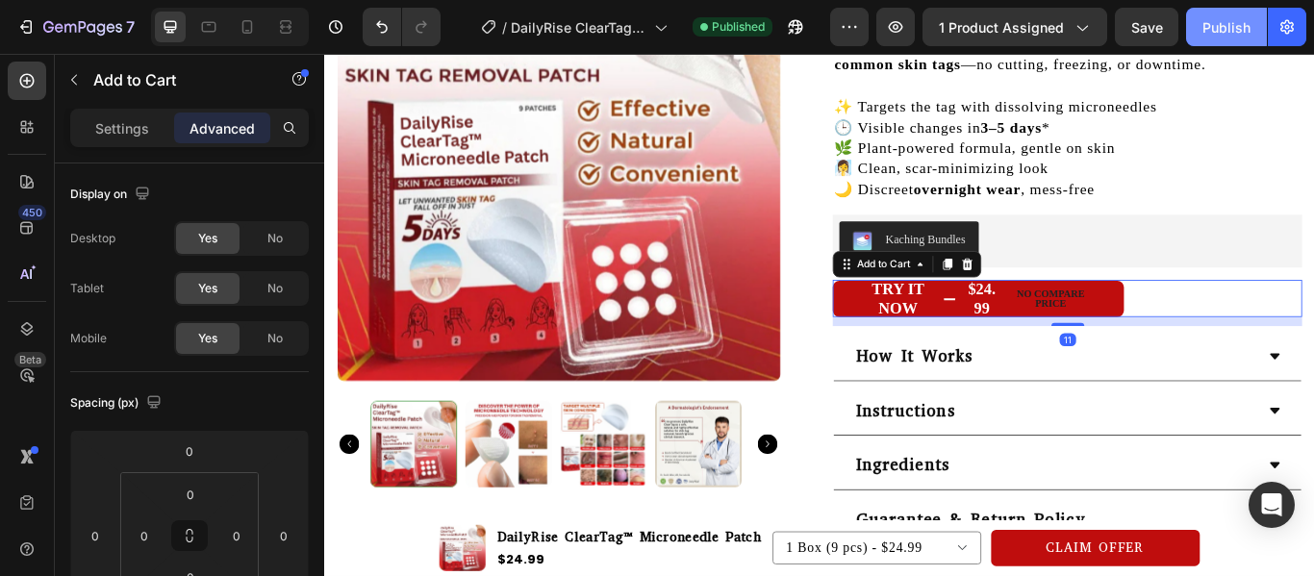
click at [1214, 21] on div "Publish" at bounding box center [1226, 27] width 48 height 20
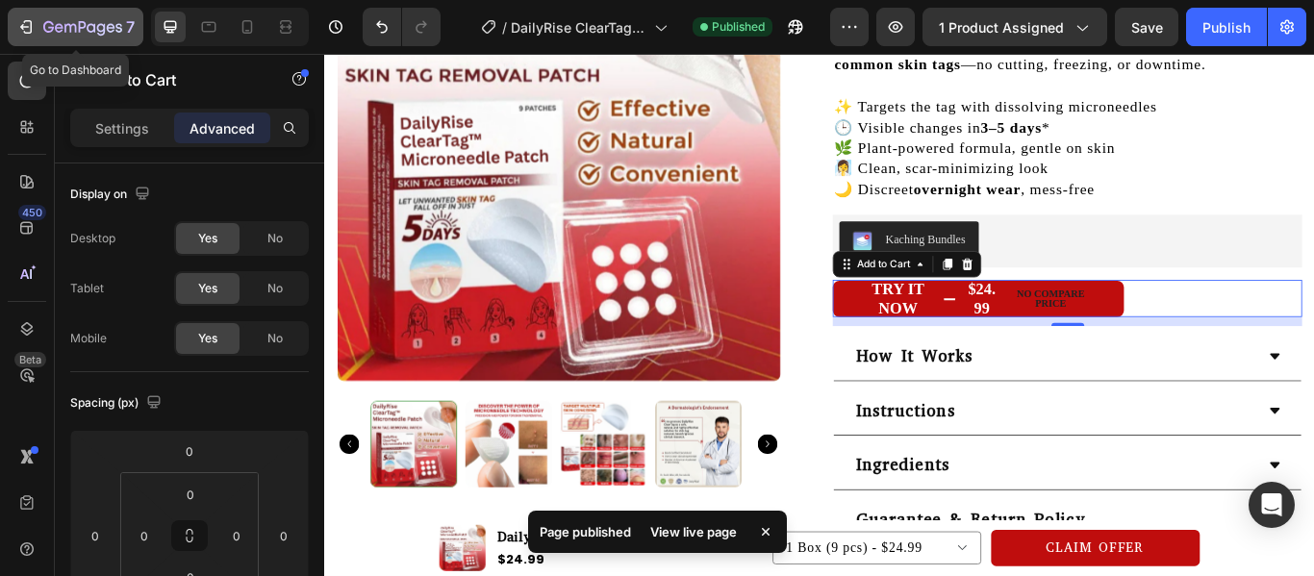
click at [29, 27] on icon "button" at bounding box center [24, 27] width 9 height 6
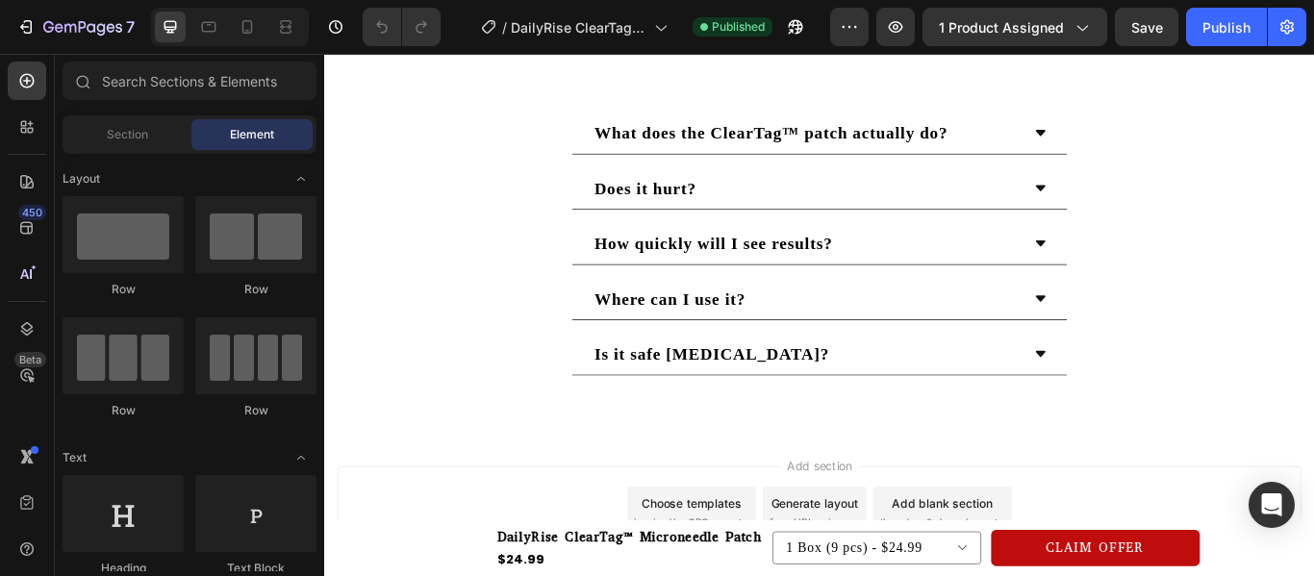
scroll to position [3468, 0]
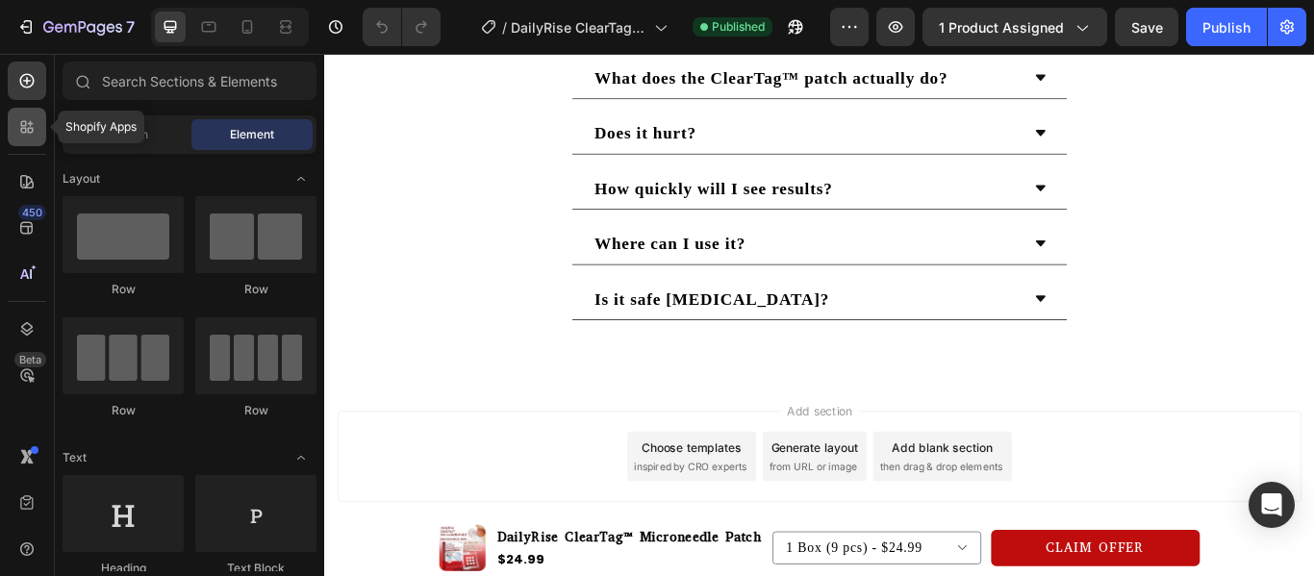
click at [24, 126] on icon at bounding box center [24, 124] width 6 height 6
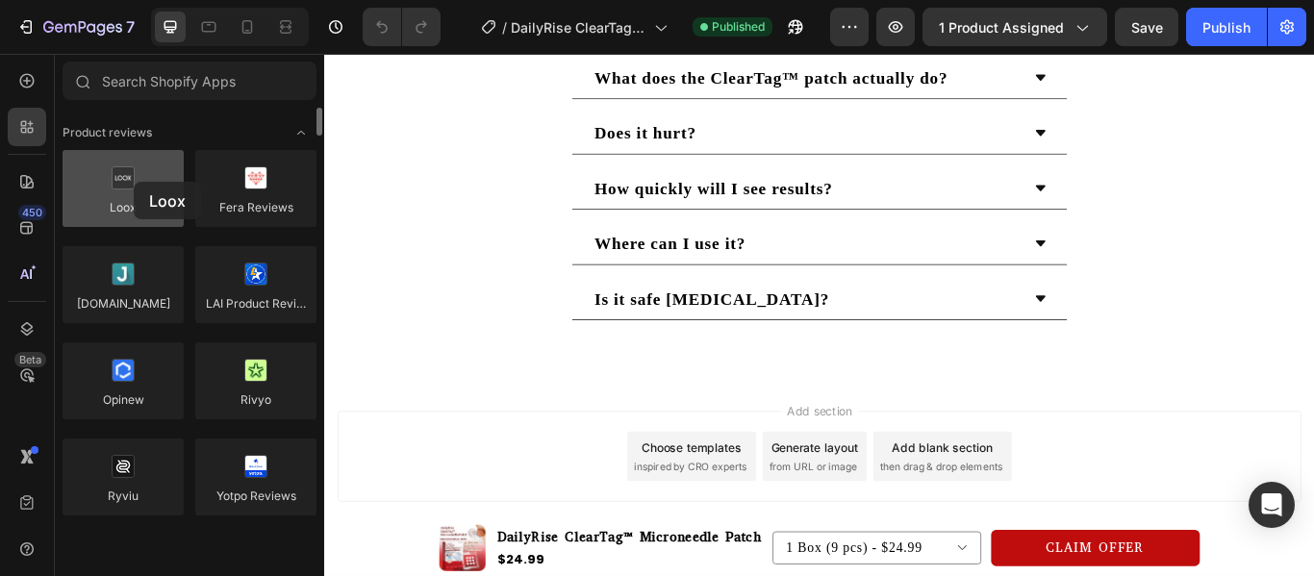
drag, startPoint x: 117, startPoint y: 184, endPoint x: 134, endPoint y: 182, distance: 16.5
click at [134, 182] on div at bounding box center [123, 188] width 121 height 77
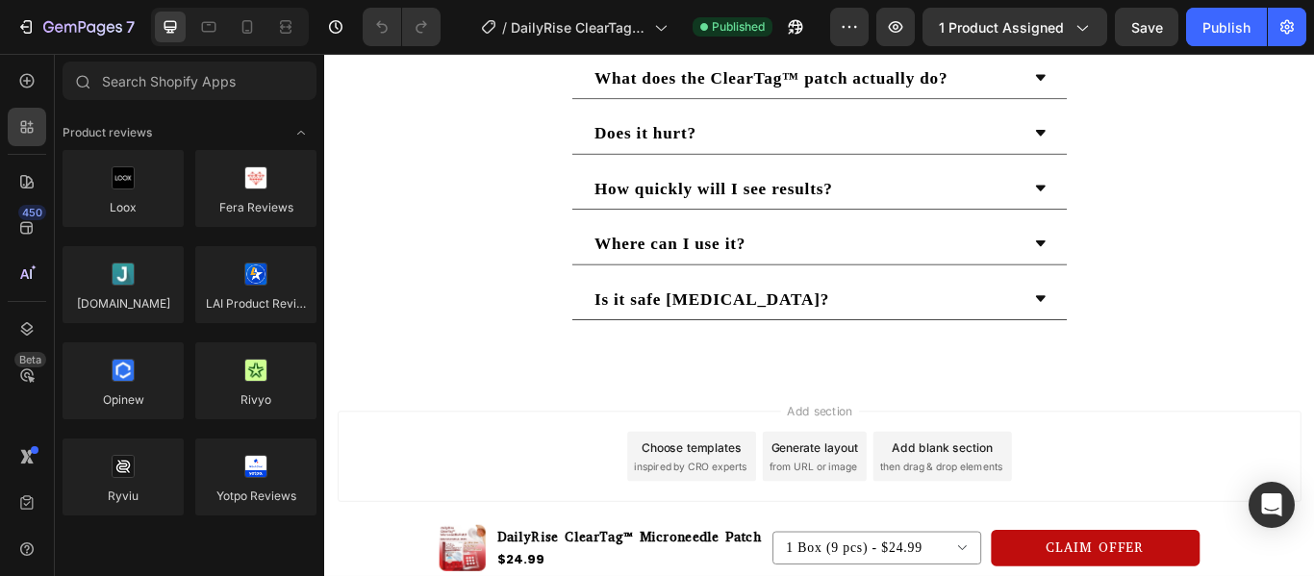
click at [1061, 523] on div "Add blank section then drag & drop elements" at bounding box center [1045, 523] width 162 height 58
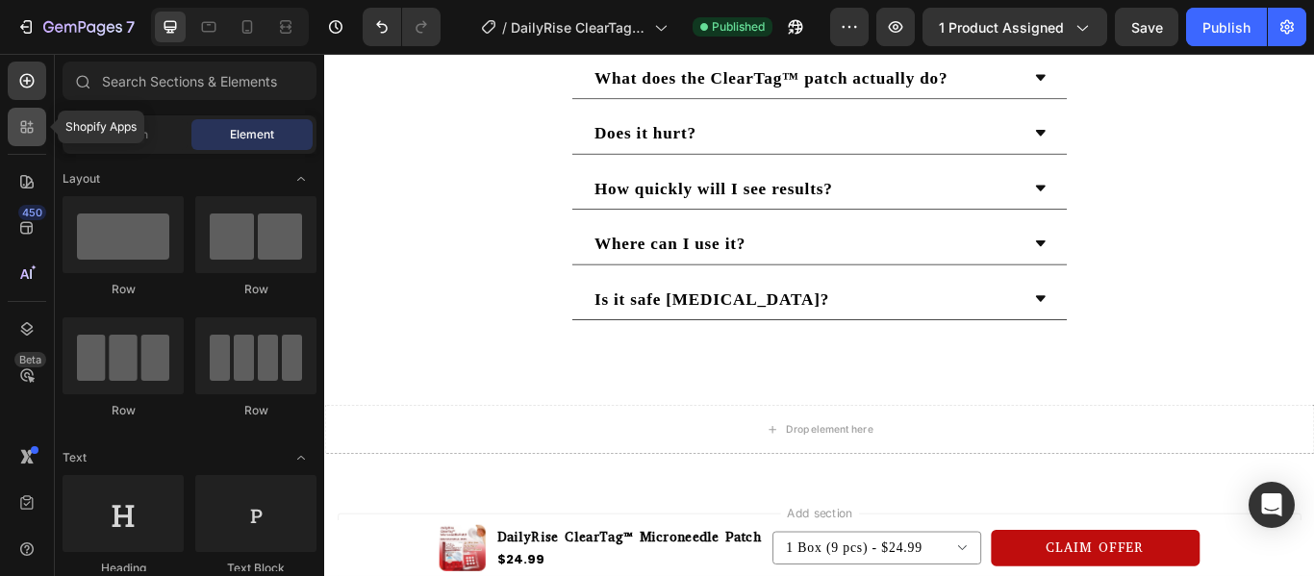
click at [22, 132] on icon at bounding box center [24, 131] width 6 height 6
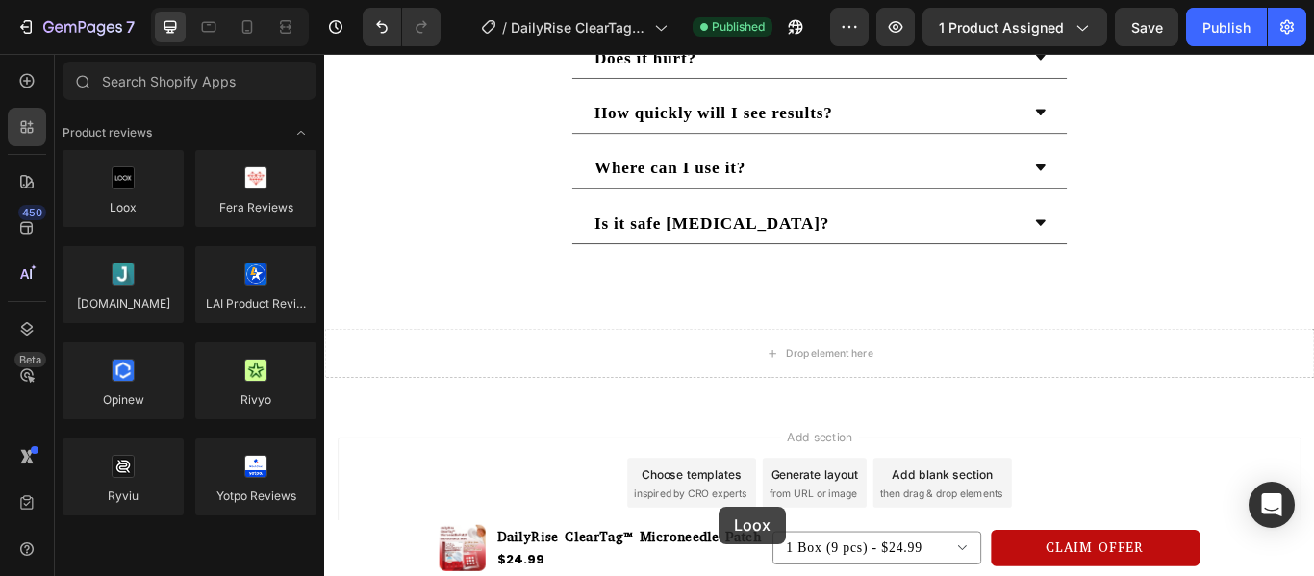
scroll to position [3588, 0]
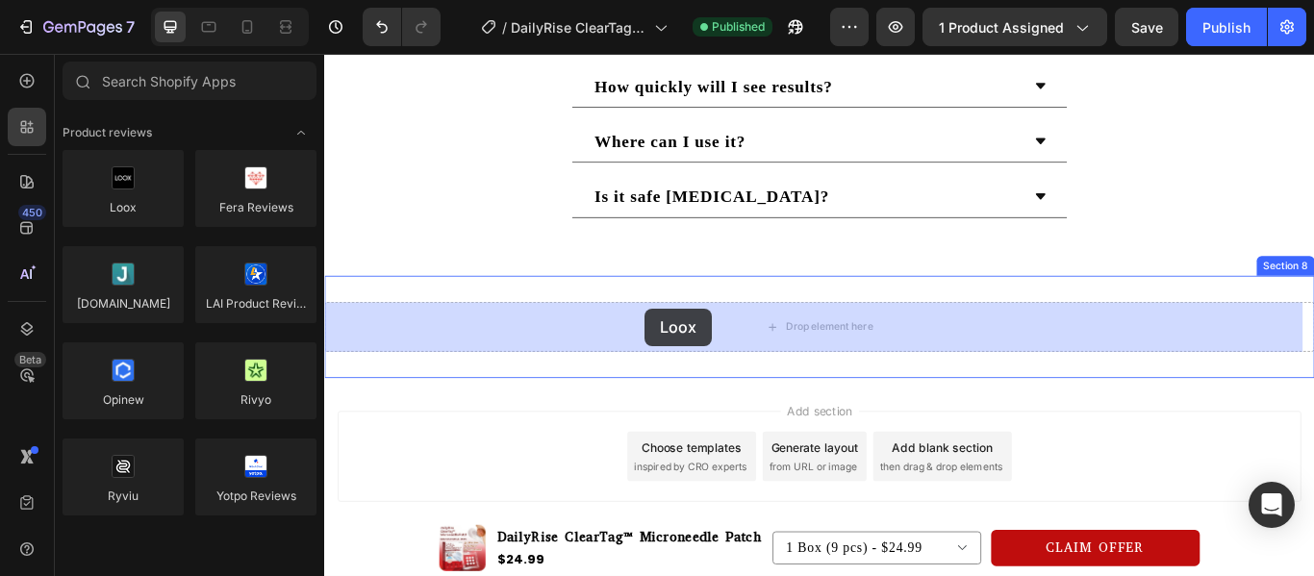
drag, startPoint x: 393, startPoint y: 233, endPoint x: 719, endPoint y: 412, distance: 371.8
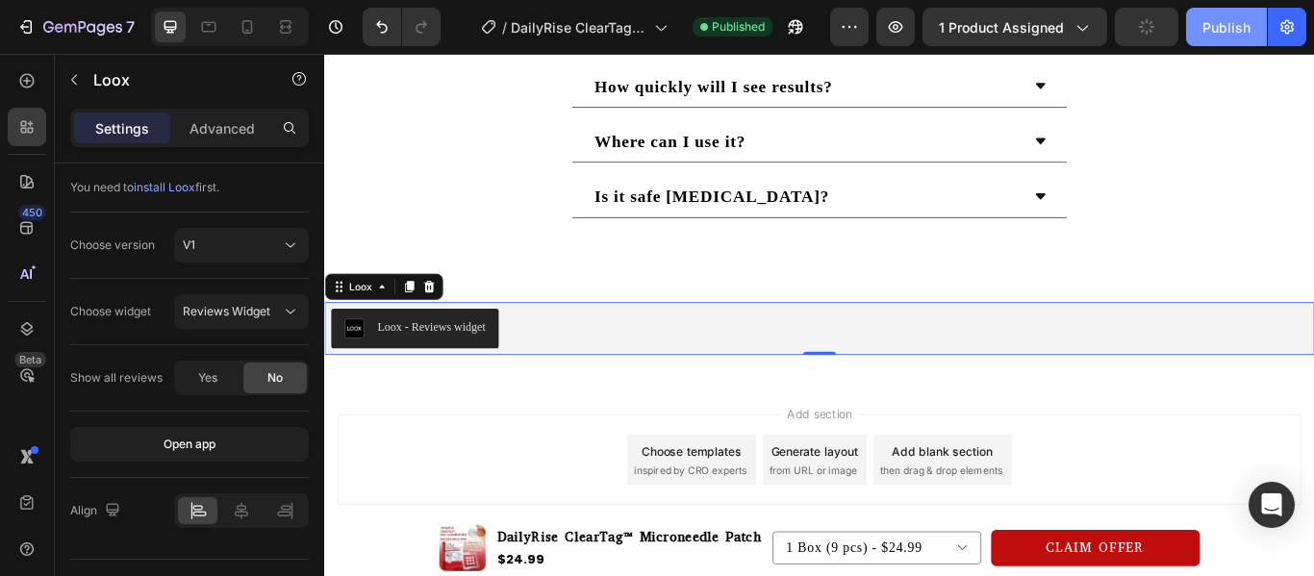
click at [1223, 19] on div "Publish" at bounding box center [1226, 27] width 48 height 20
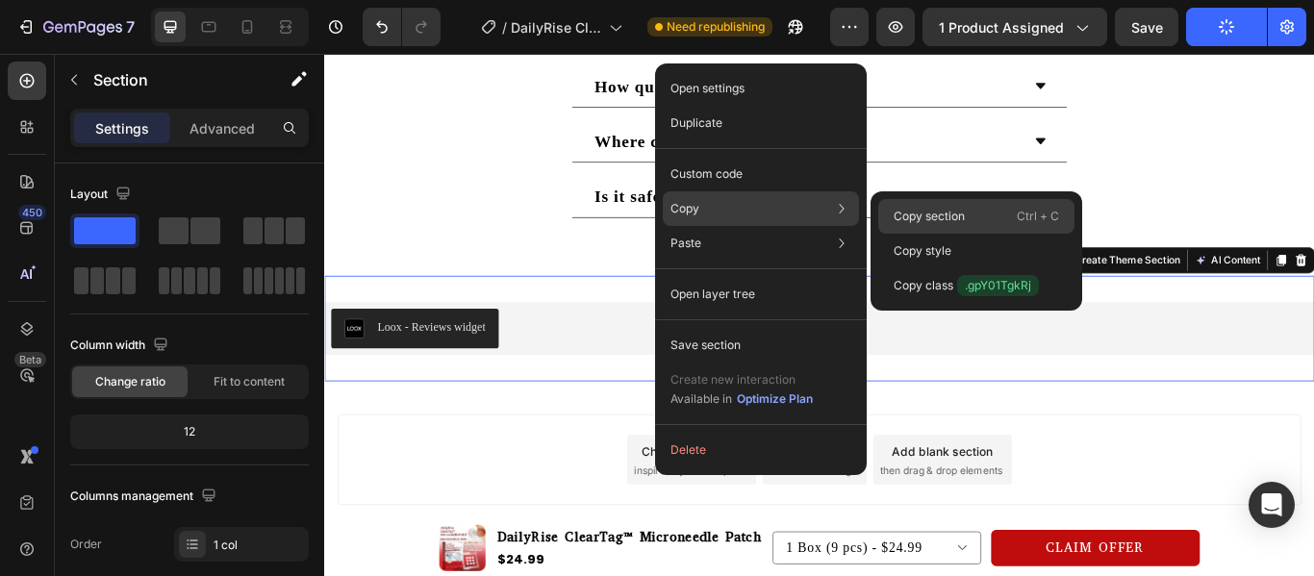
click at [933, 213] on p "Copy section" at bounding box center [928, 216] width 71 height 17
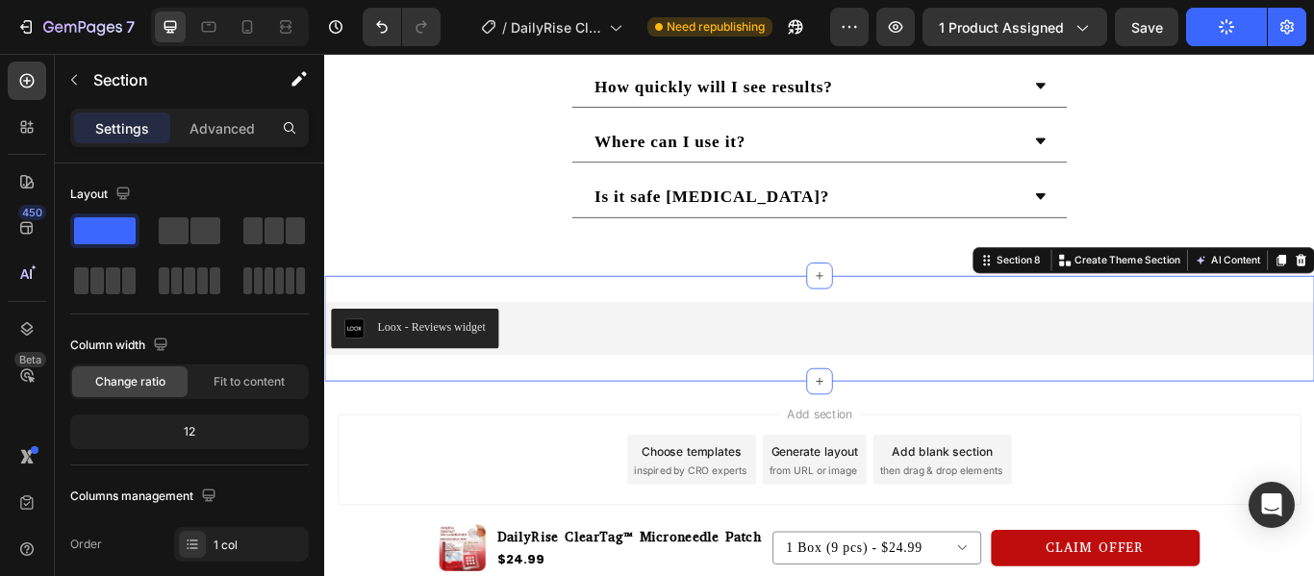
click at [589, 338] on div "Loox - Reviews widget Loox Section 8 You can create reusable sections Create Th…" at bounding box center [901, 374] width 1154 height 123
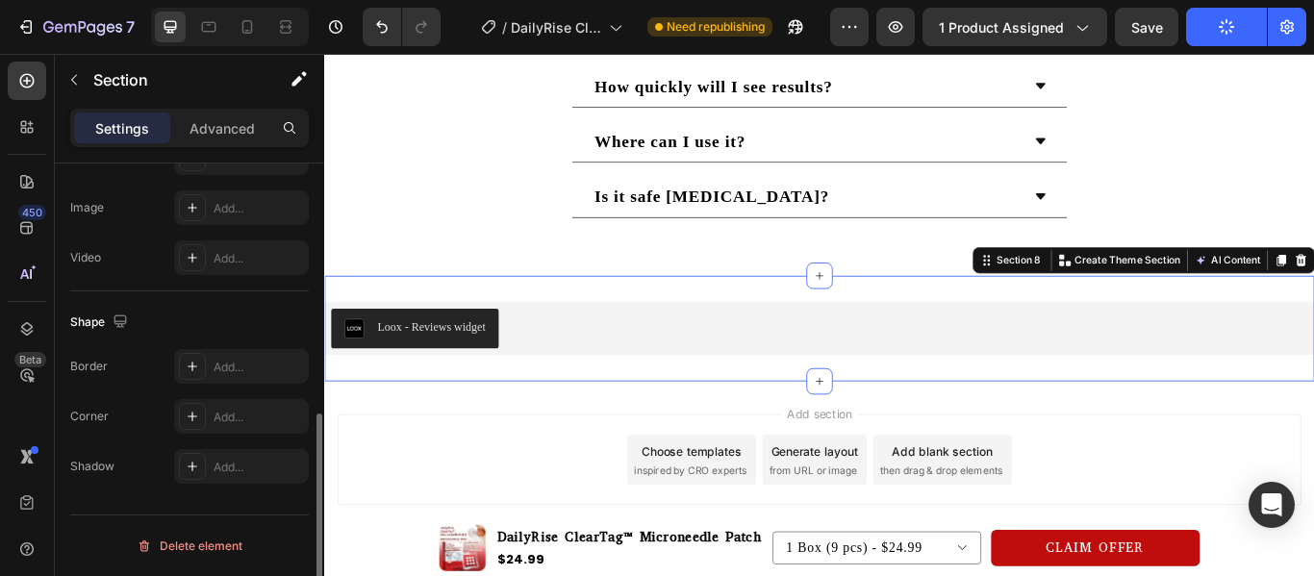
scroll to position [366, 0]
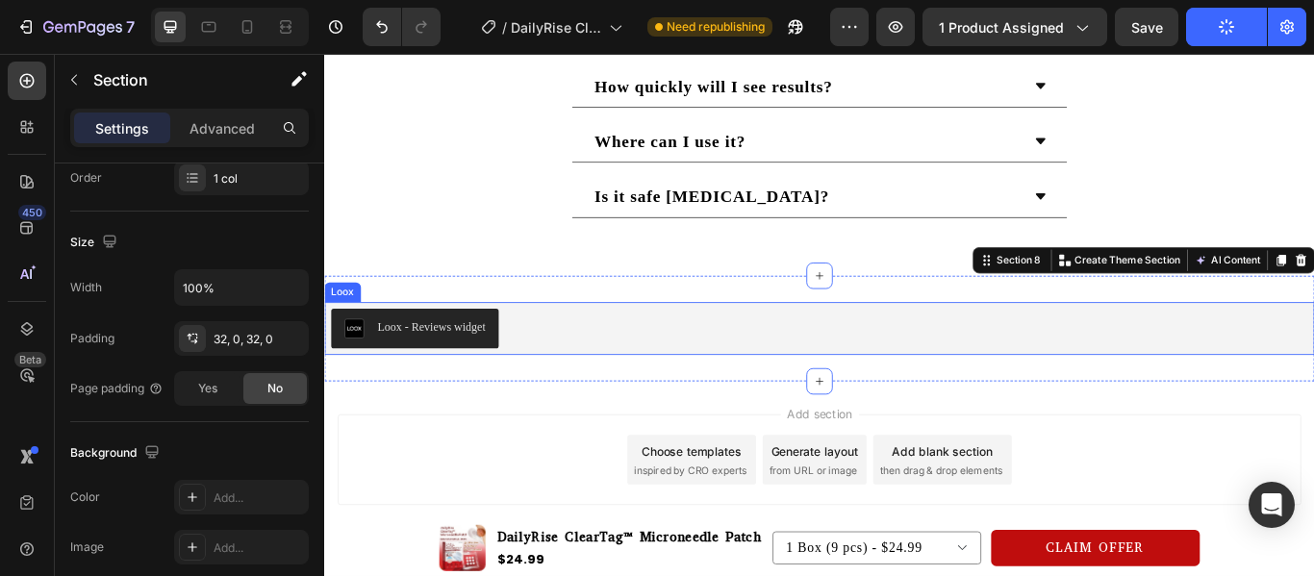
click at [556, 362] on div "Loox - Reviews widget" at bounding box center [901, 374] width 1139 height 46
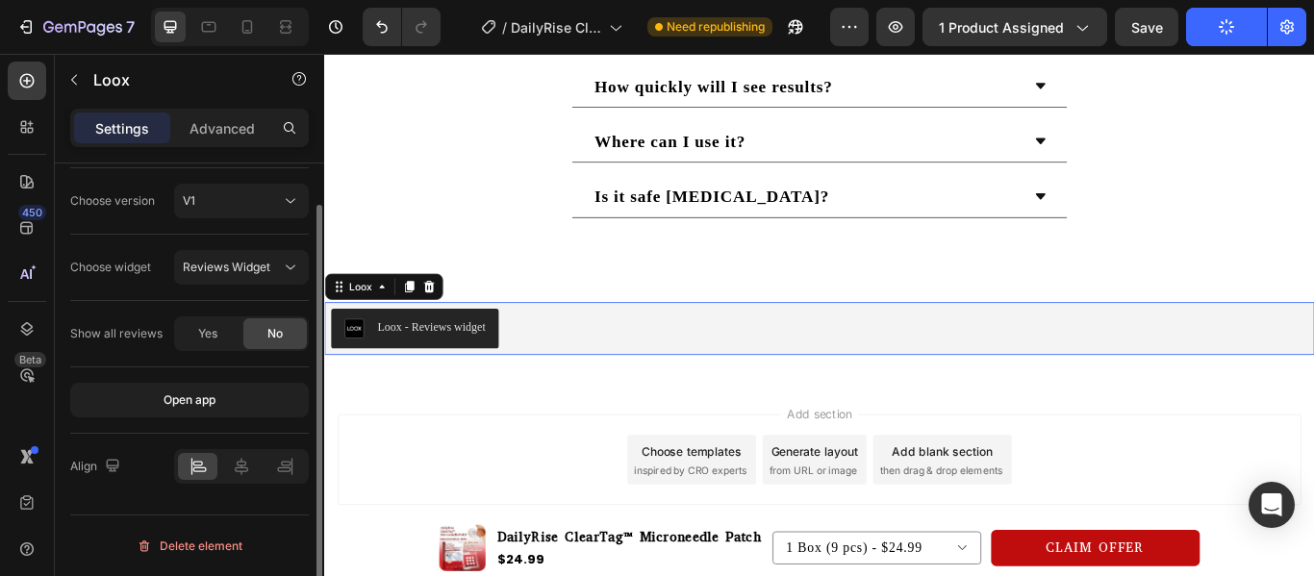
scroll to position [0, 0]
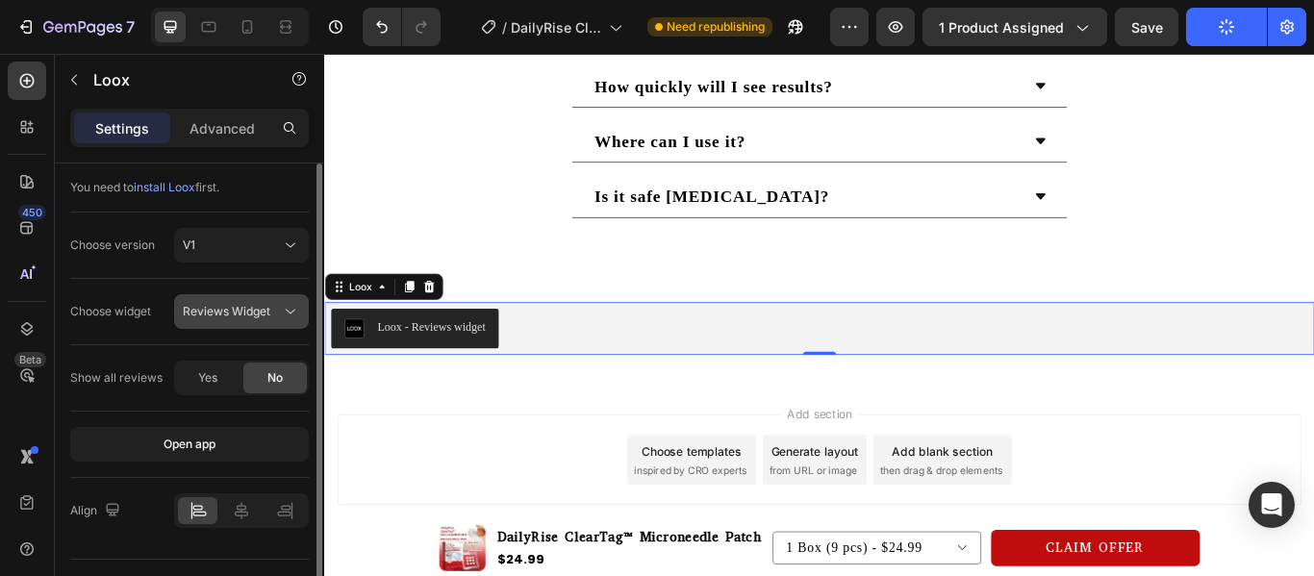
click at [296, 313] on icon at bounding box center [290, 311] width 19 height 19
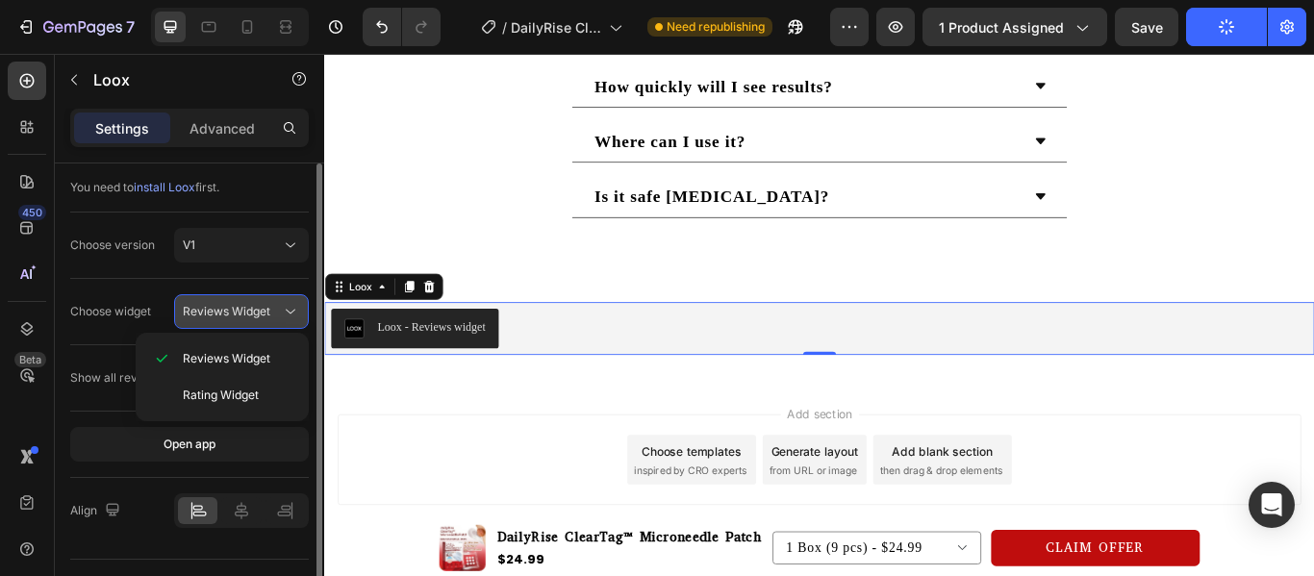
click at [296, 313] on icon at bounding box center [290, 311] width 19 height 19
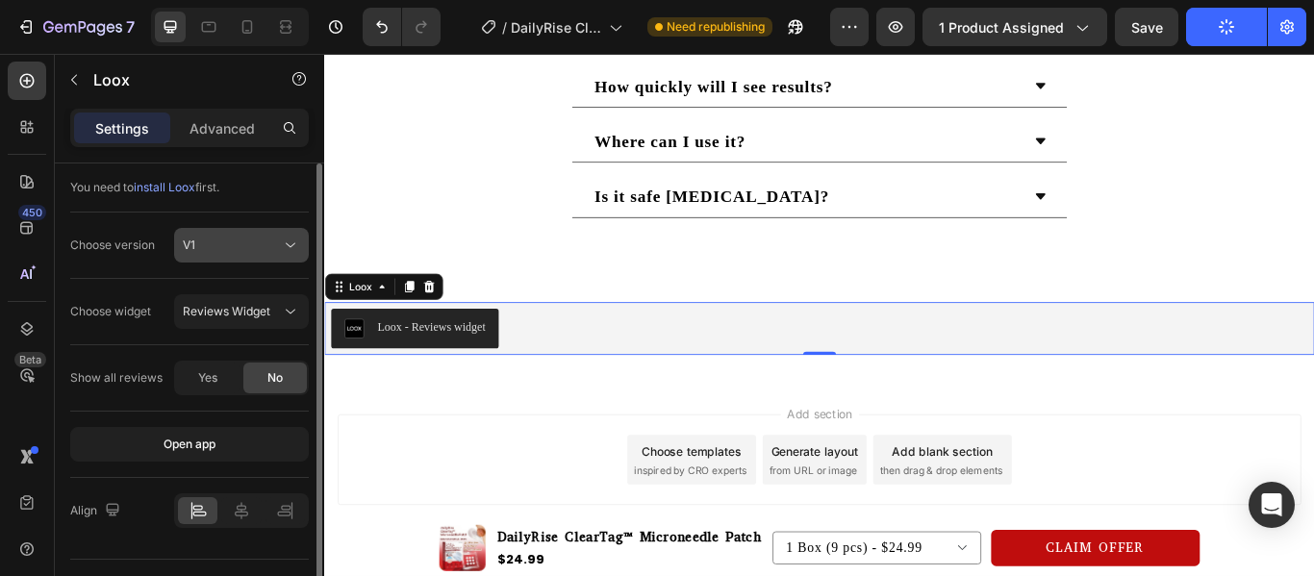
click at [291, 251] on icon at bounding box center [290, 245] width 19 height 19
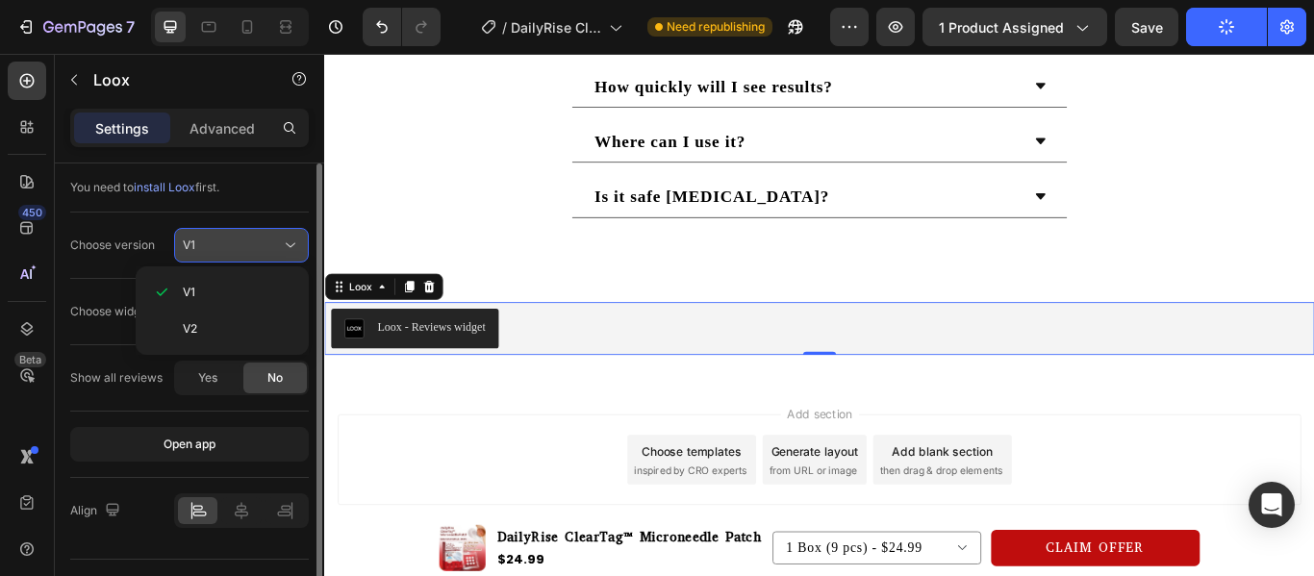
click at [291, 251] on icon at bounding box center [290, 245] width 19 height 19
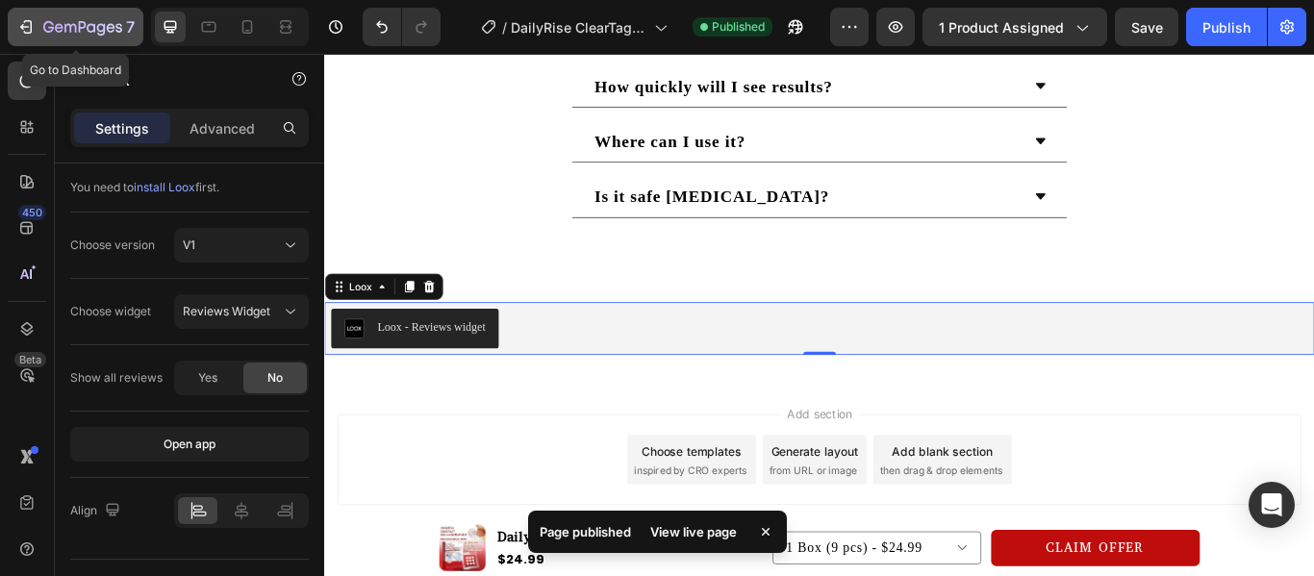
click at [26, 25] on icon "button" at bounding box center [25, 26] width 19 height 19
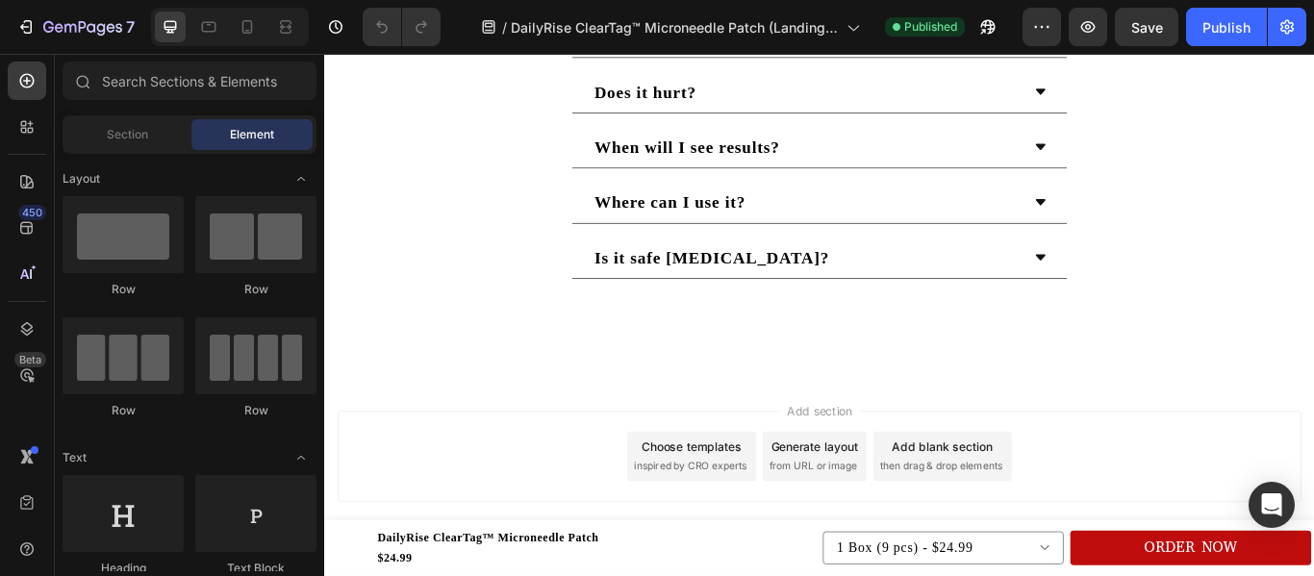
scroll to position [5681, 0]
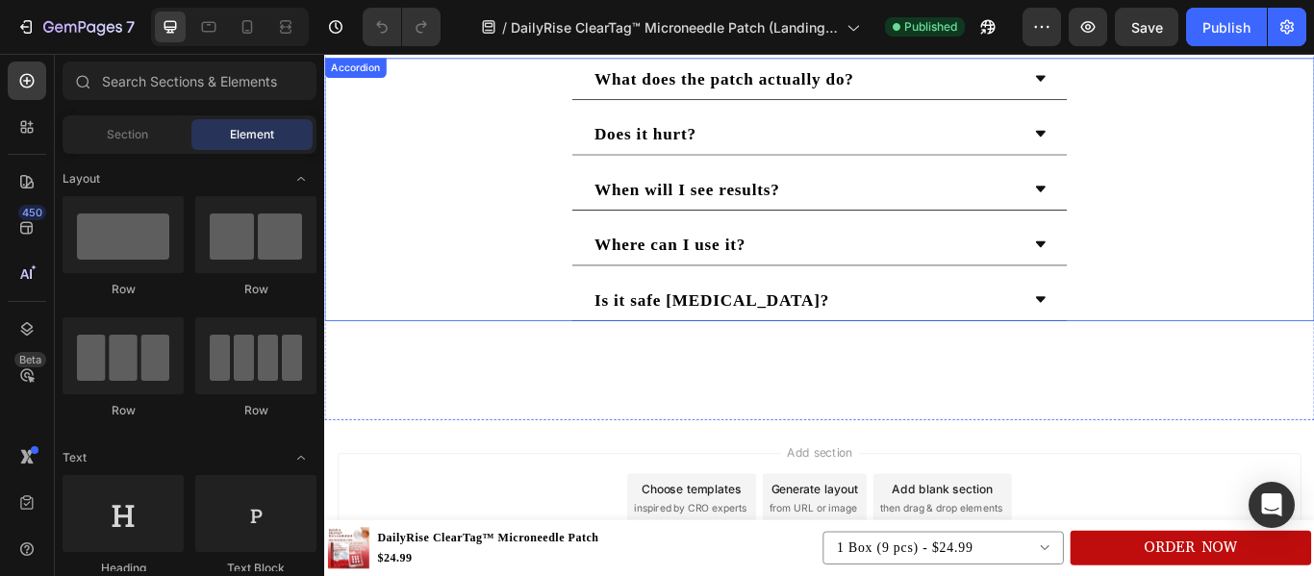
click at [1245, 338] on div "Is it safe [MEDICAL_DATA]?" at bounding box center [901, 340] width 1152 height 49
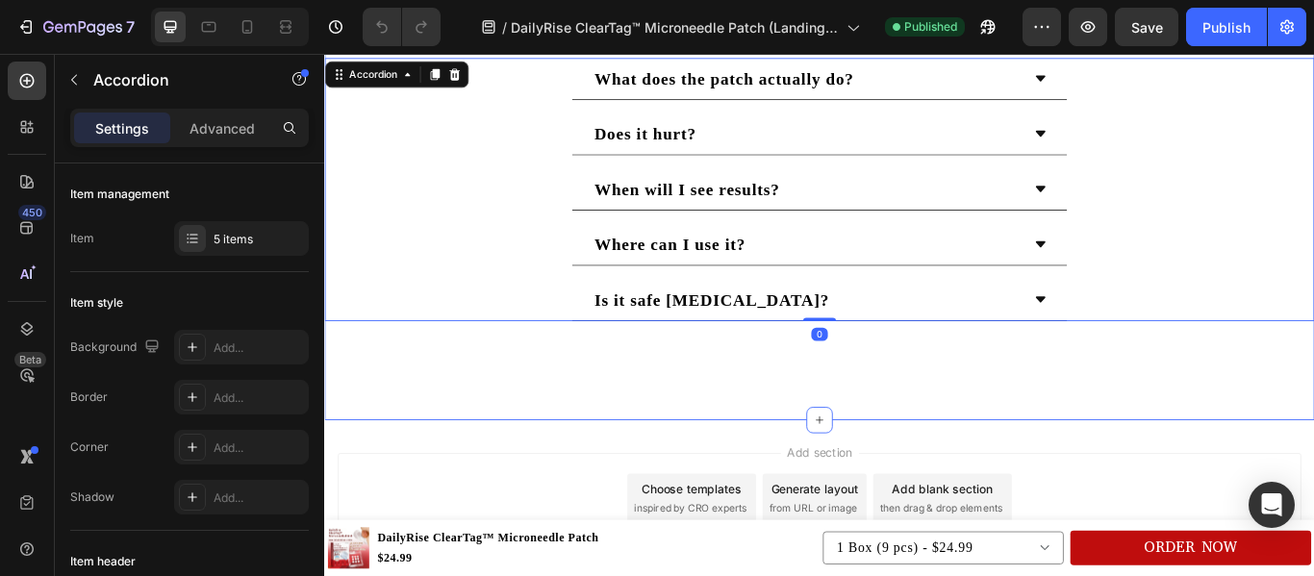
click at [964, 419] on div "What does the patch actually do? Does it hurt? When will I see results? Where c…" at bounding box center [901, 254] width 1154 height 453
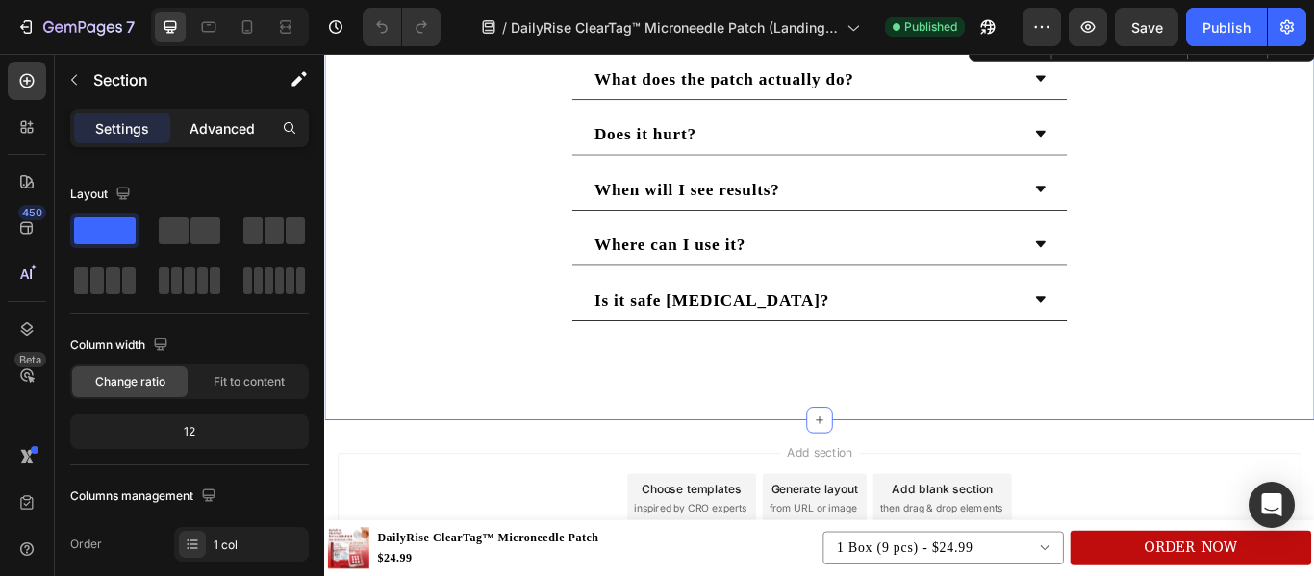
click at [206, 126] on p "Advanced" at bounding box center [221, 128] width 65 height 20
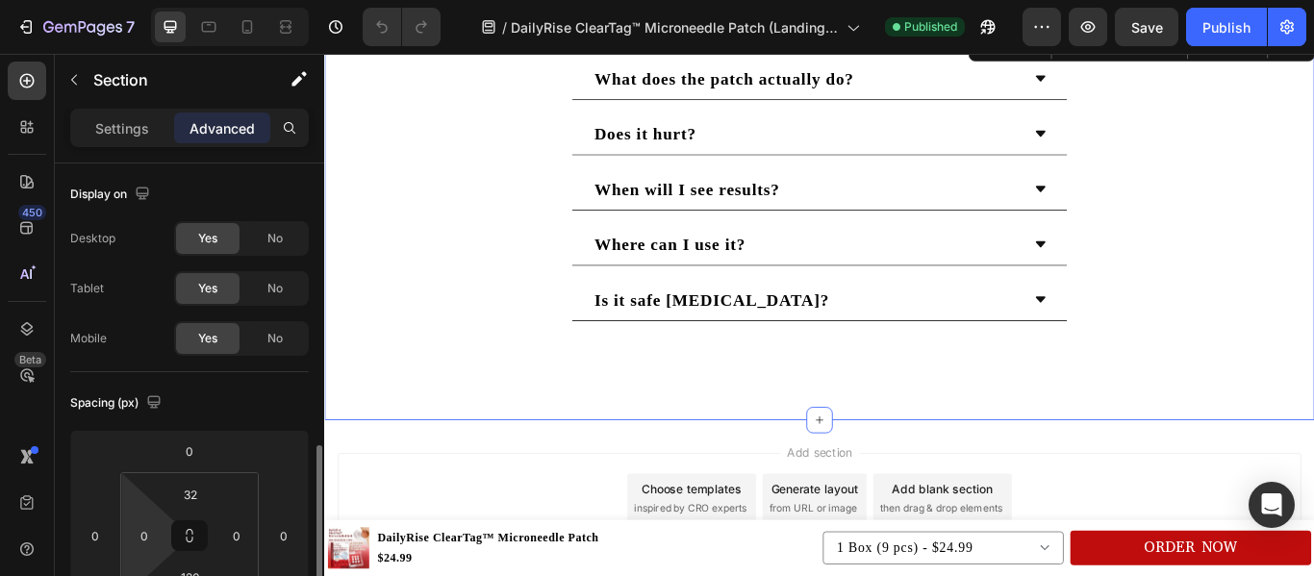
scroll to position [207, 0]
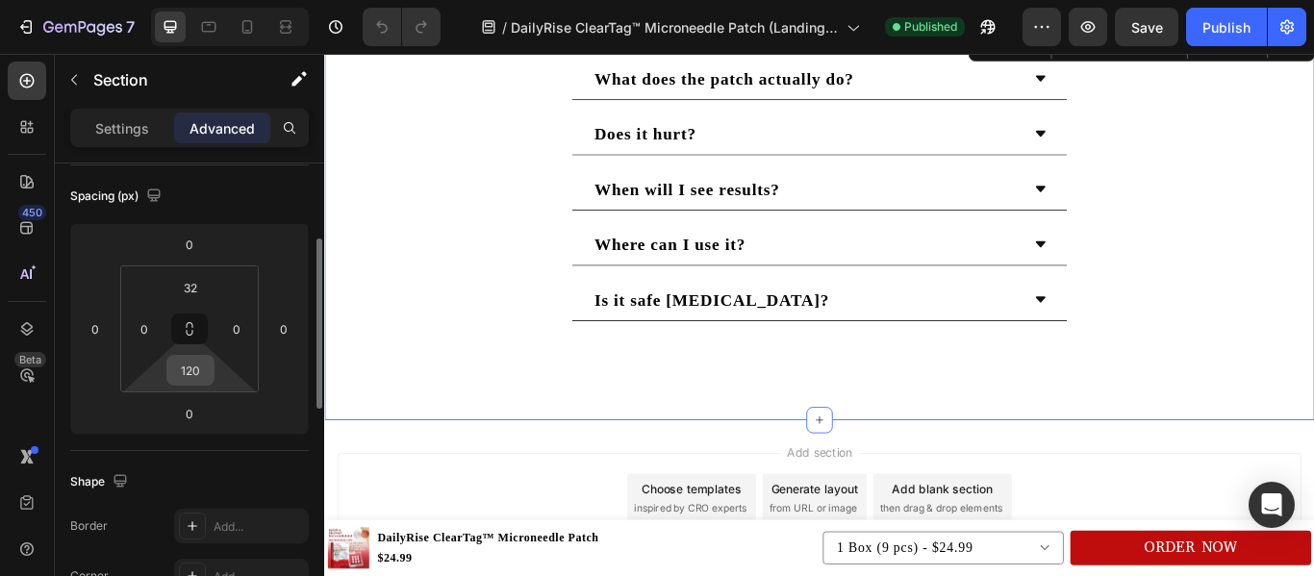
click at [194, 379] on input "120" at bounding box center [190, 370] width 38 height 29
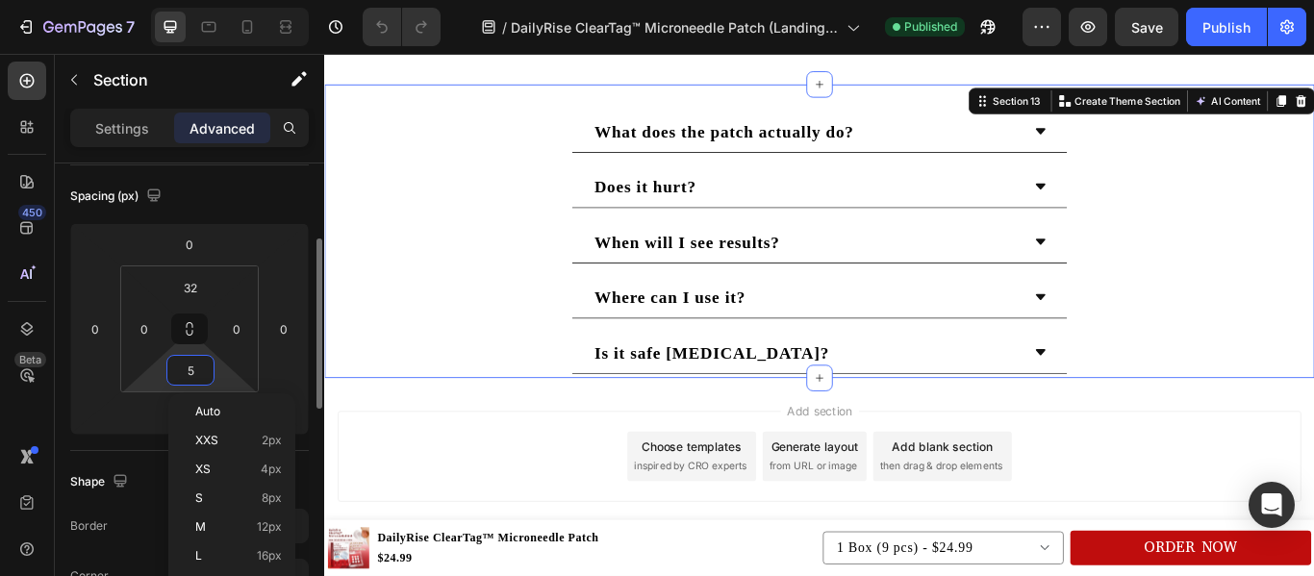
scroll to position [5620, 0]
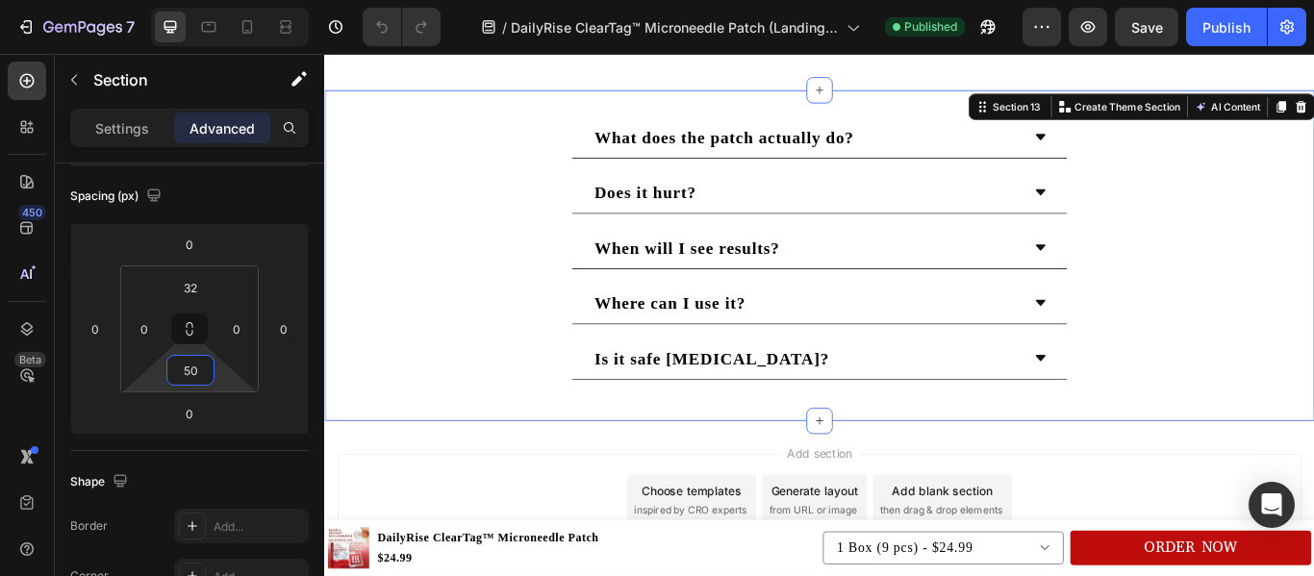
type input "50"
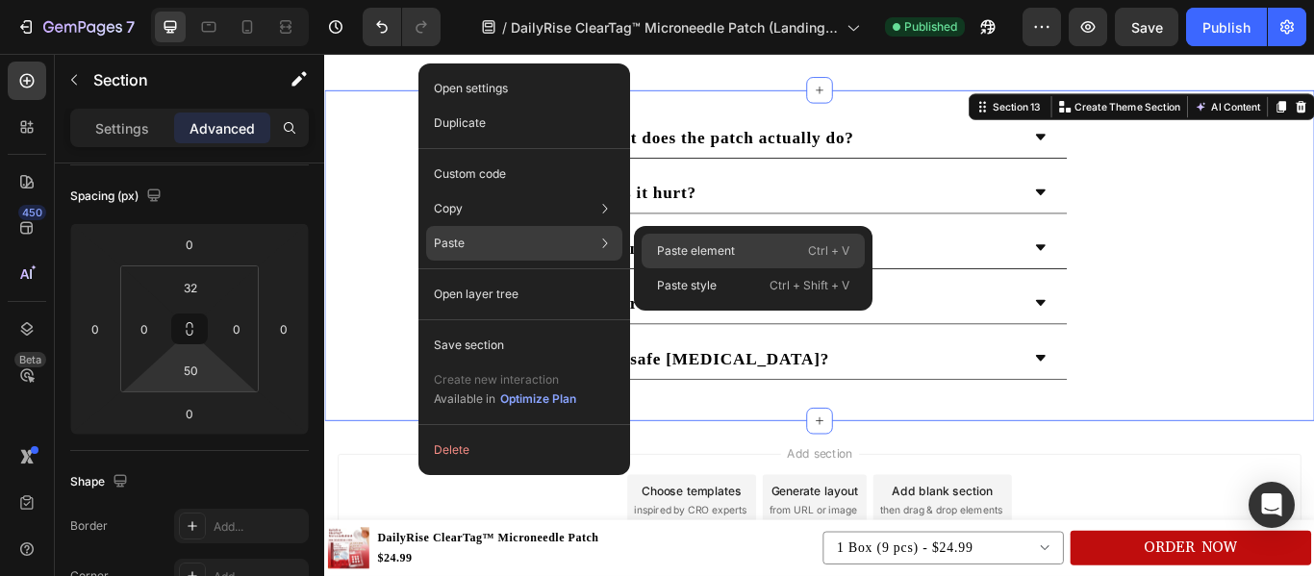
click at [732, 254] on p "Paste element" at bounding box center [696, 250] width 78 height 17
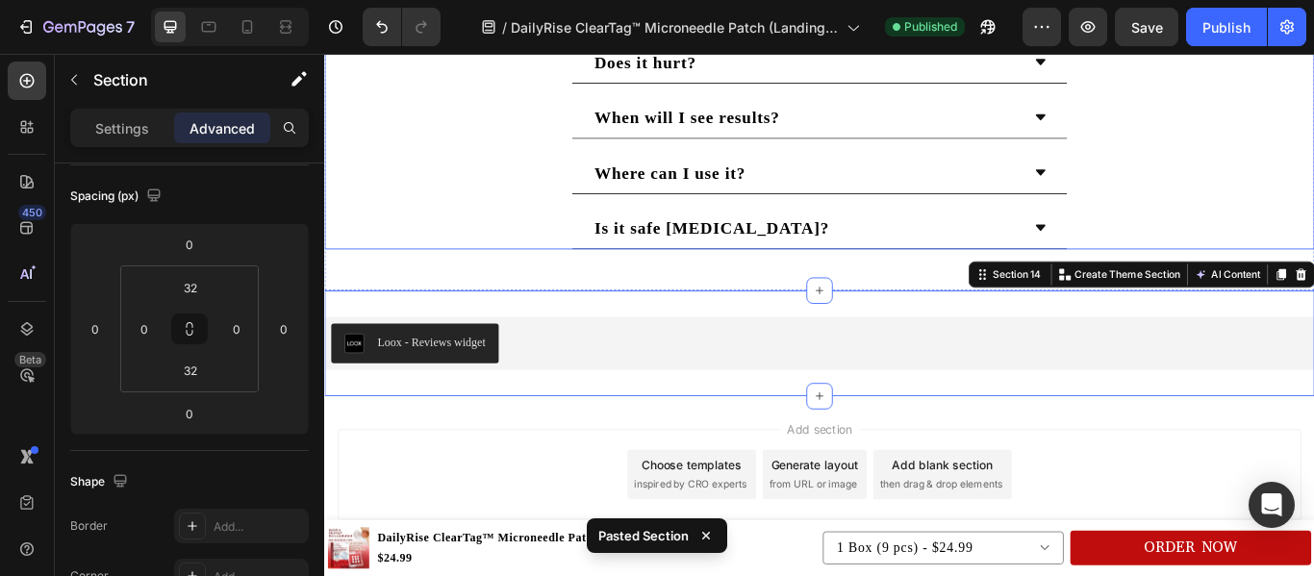
scroll to position [5786, 0]
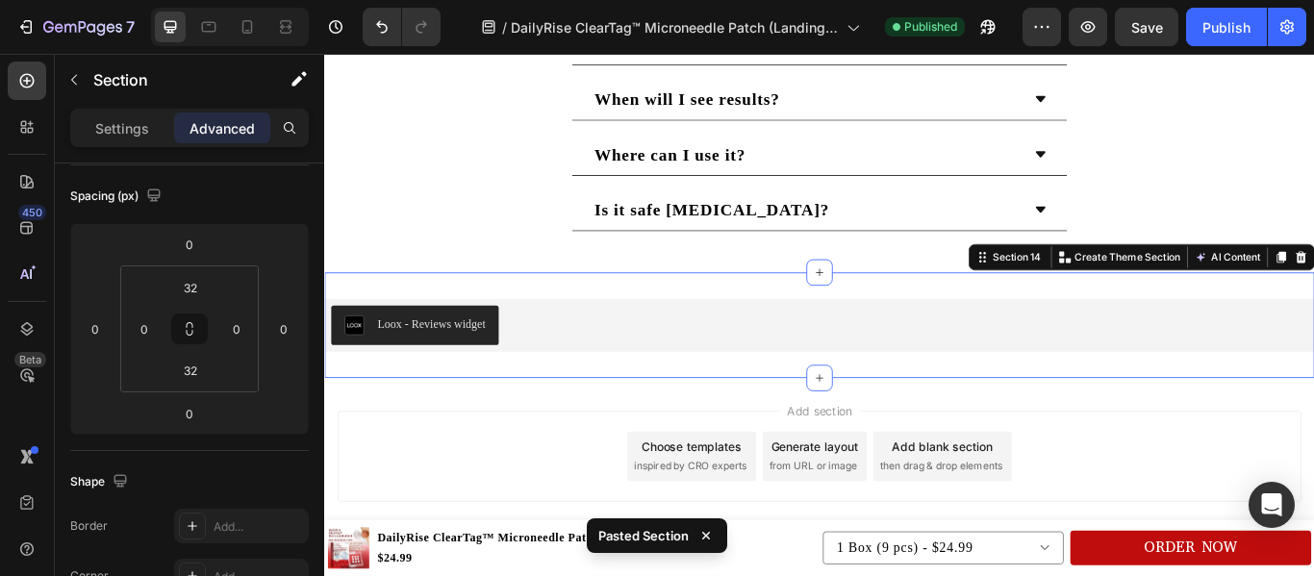
click at [602, 415] on div "Loox - Reviews widget Loox Section 14 You can create reusable sections Create T…" at bounding box center [901, 370] width 1154 height 123
click at [184, 369] on input "32" at bounding box center [190, 370] width 38 height 29
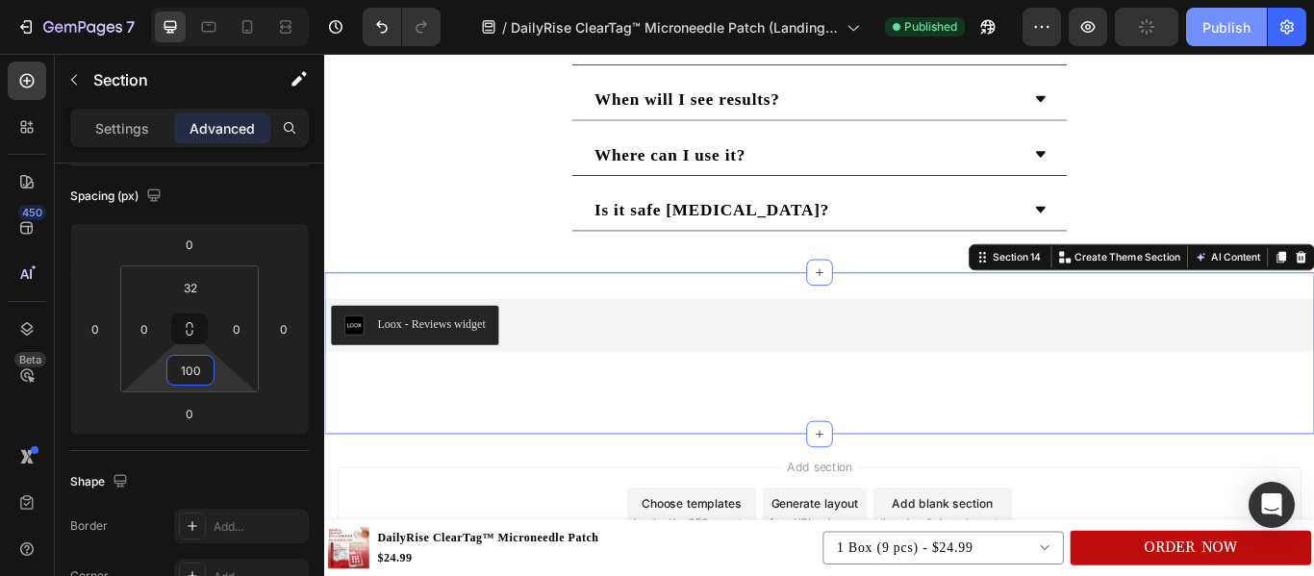
type input "100"
click at [1232, 20] on div "Publish" at bounding box center [1226, 27] width 48 height 20
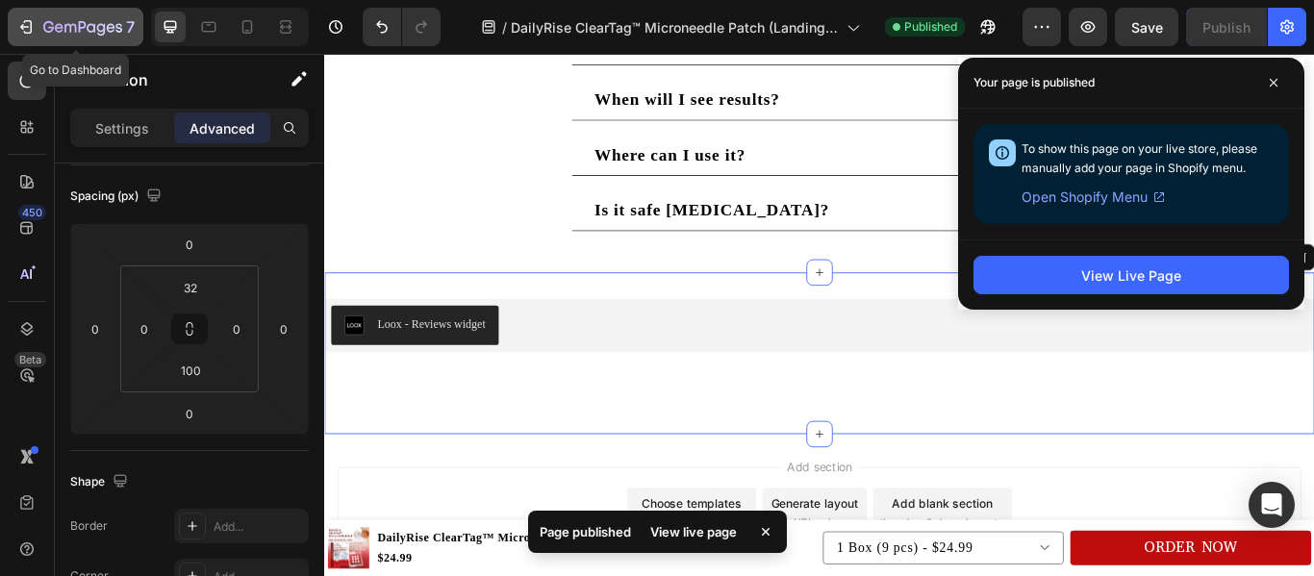
click at [38, 23] on div "7" at bounding box center [75, 26] width 118 height 23
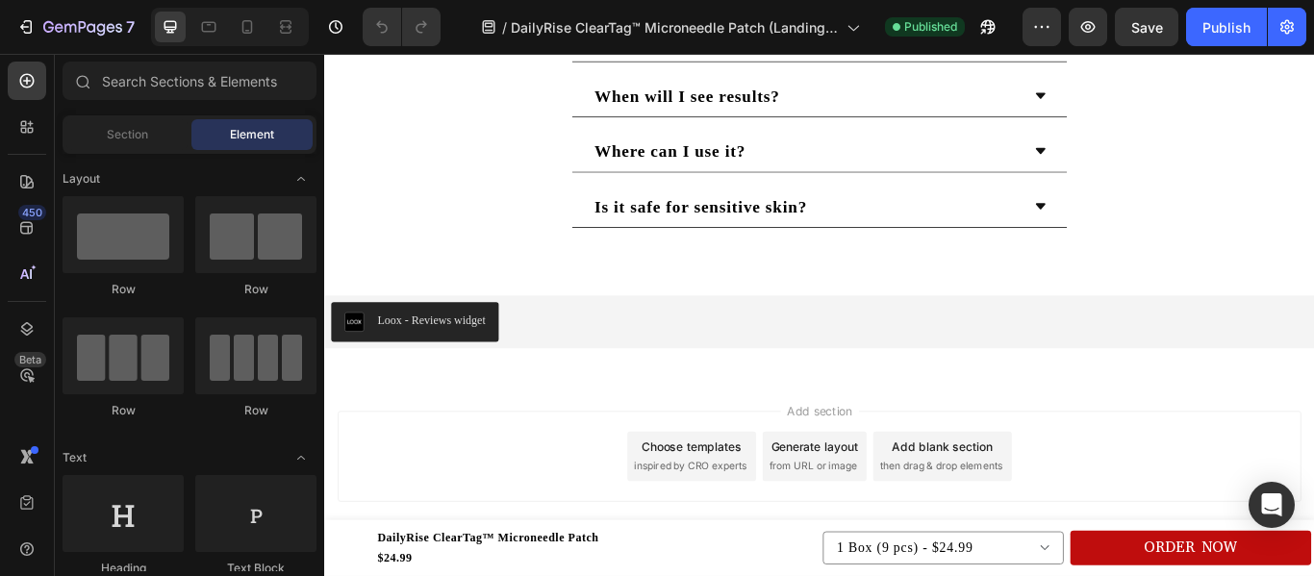
scroll to position [5769, 0]
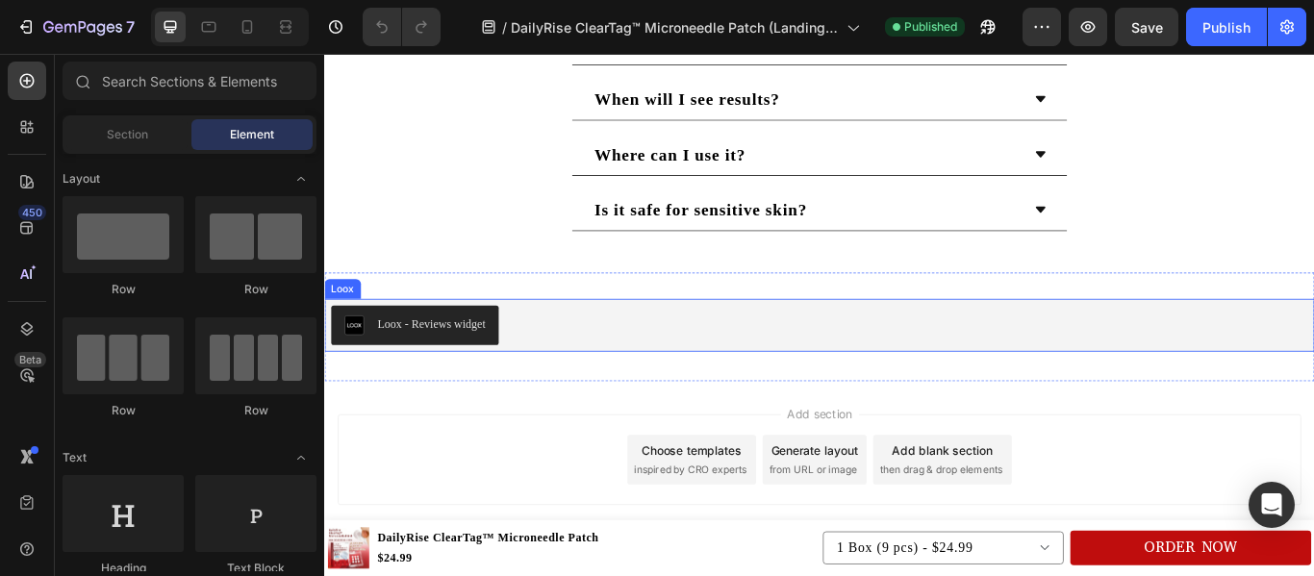
click at [574, 388] on div "Loox - Reviews widget" at bounding box center [901, 370] width 1139 height 46
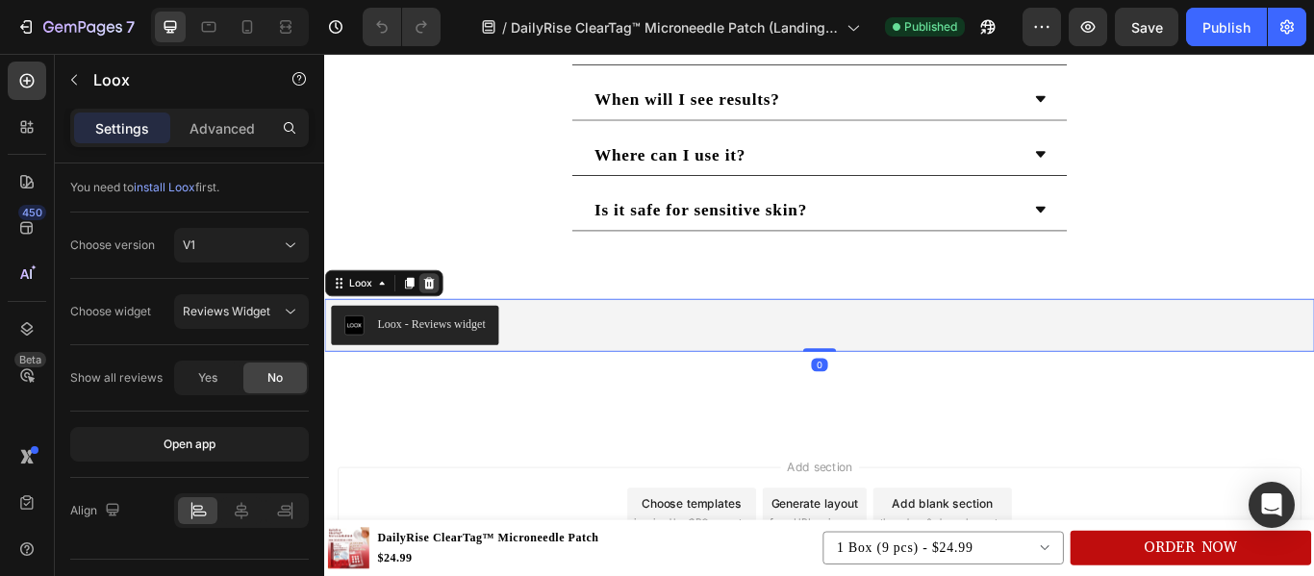
click at [441, 321] on icon at bounding box center [445, 319] width 13 height 13
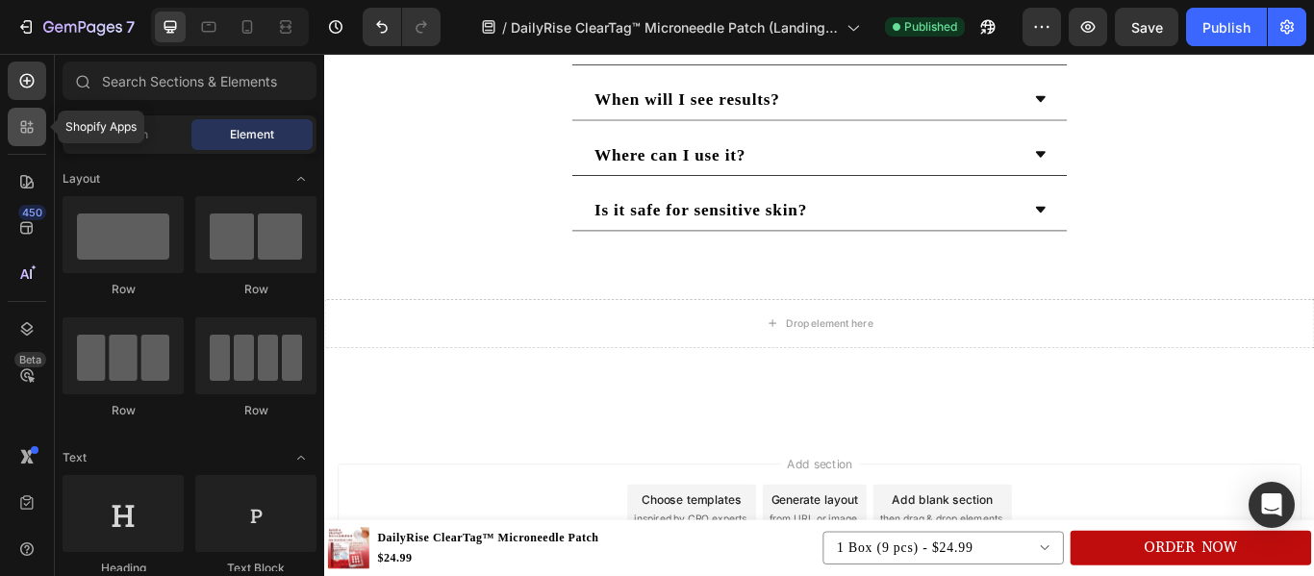
click at [26, 129] on icon at bounding box center [24, 131] width 6 height 6
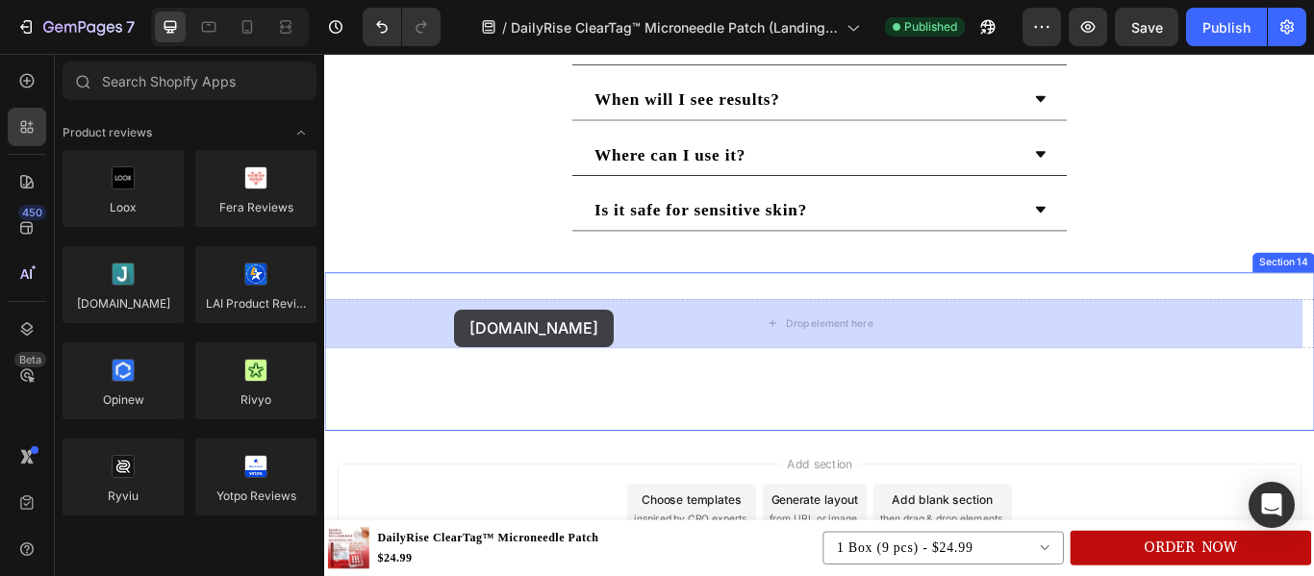
drag, startPoint x: 446, startPoint y: 335, endPoint x: 476, endPoint y: 347, distance: 32.3
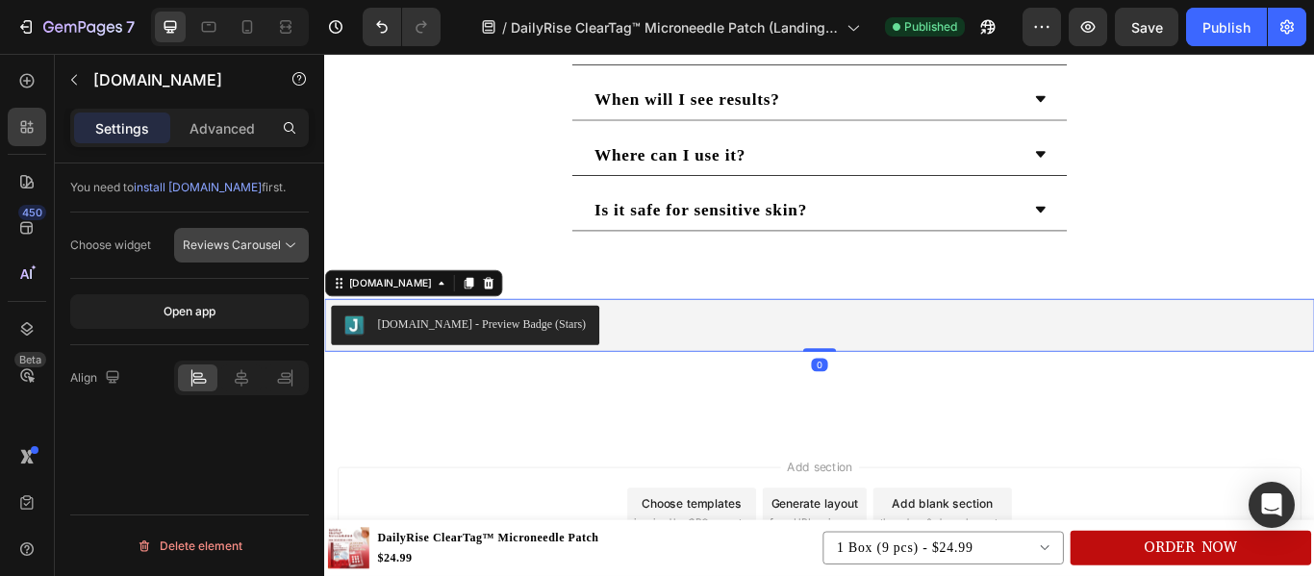
click at [260, 245] on span "Reviews Carousel" at bounding box center [232, 245] width 98 height 14
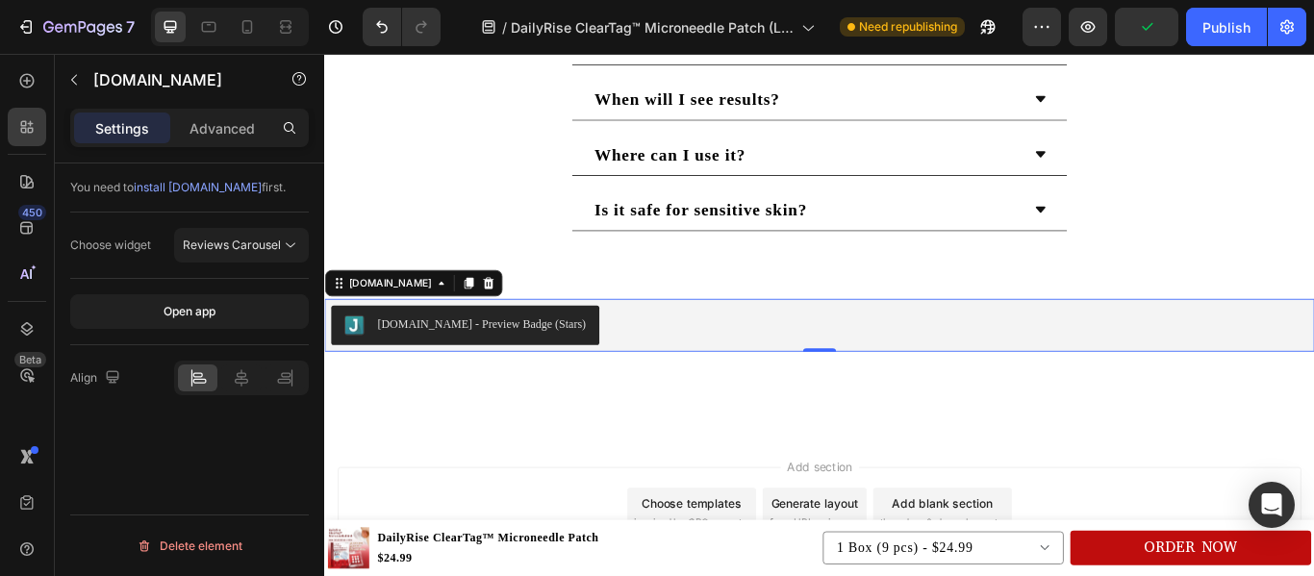
click at [89, 438] on div "You need to install [DOMAIN_NAME] first. Choose widget Reviews Carousel Open ap…" at bounding box center [189, 396] width 269 height 467
click at [1206, 25] on div "Publish" at bounding box center [1226, 27] width 48 height 20
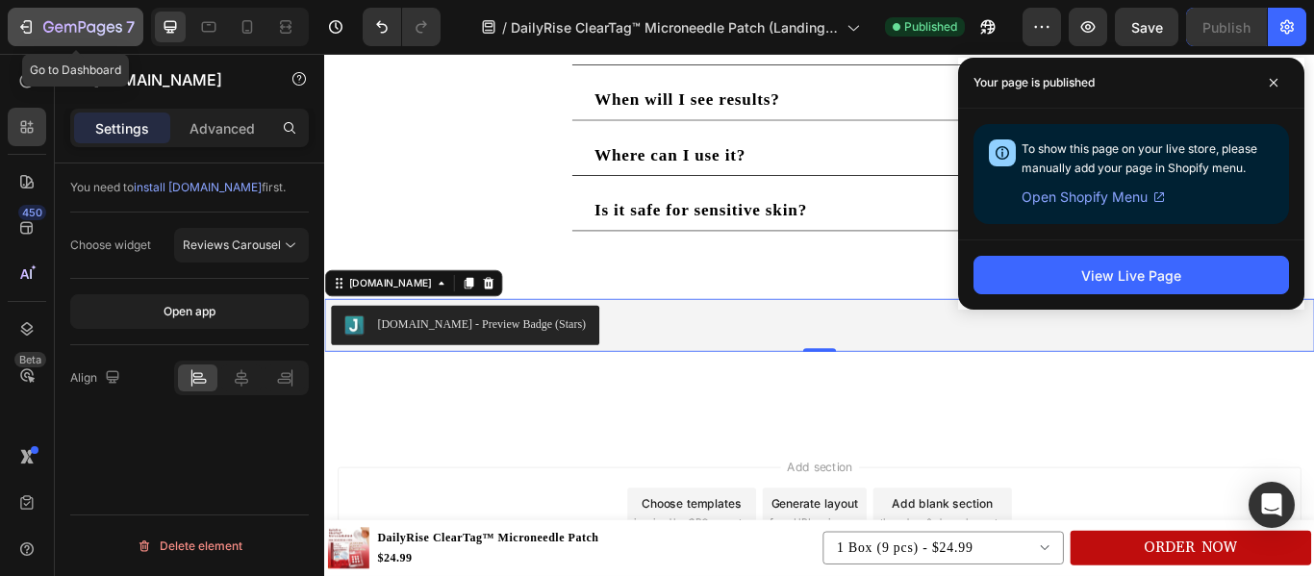
click at [26, 26] on icon "button" at bounding box center [25, 26] width 19 height 19
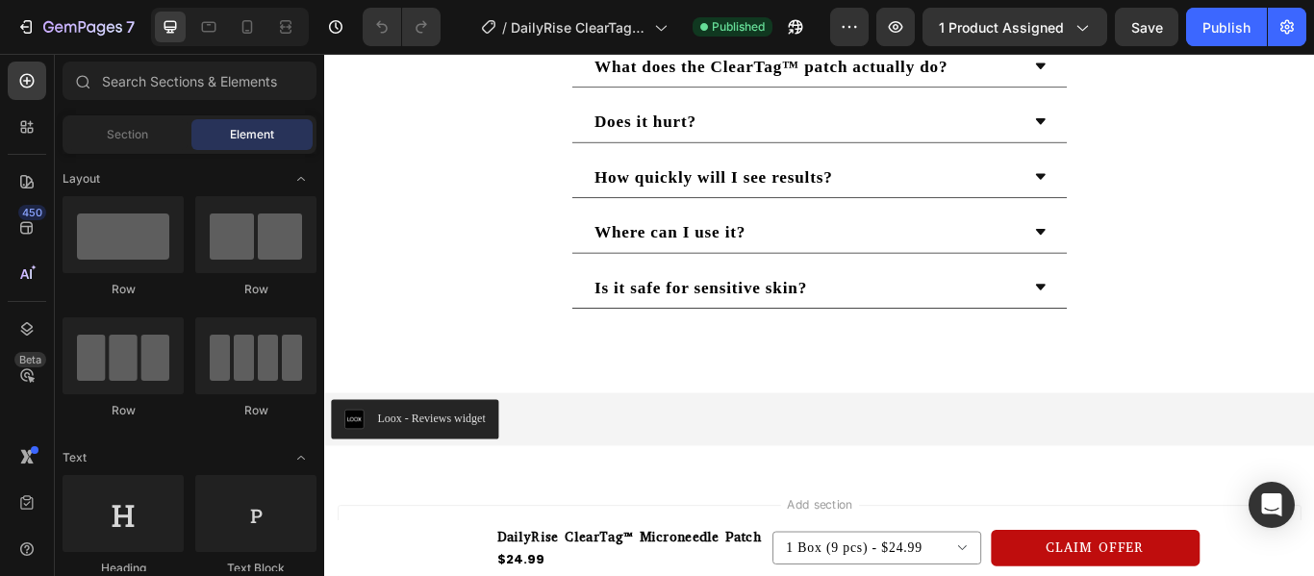
scroll to position [3541, 0]
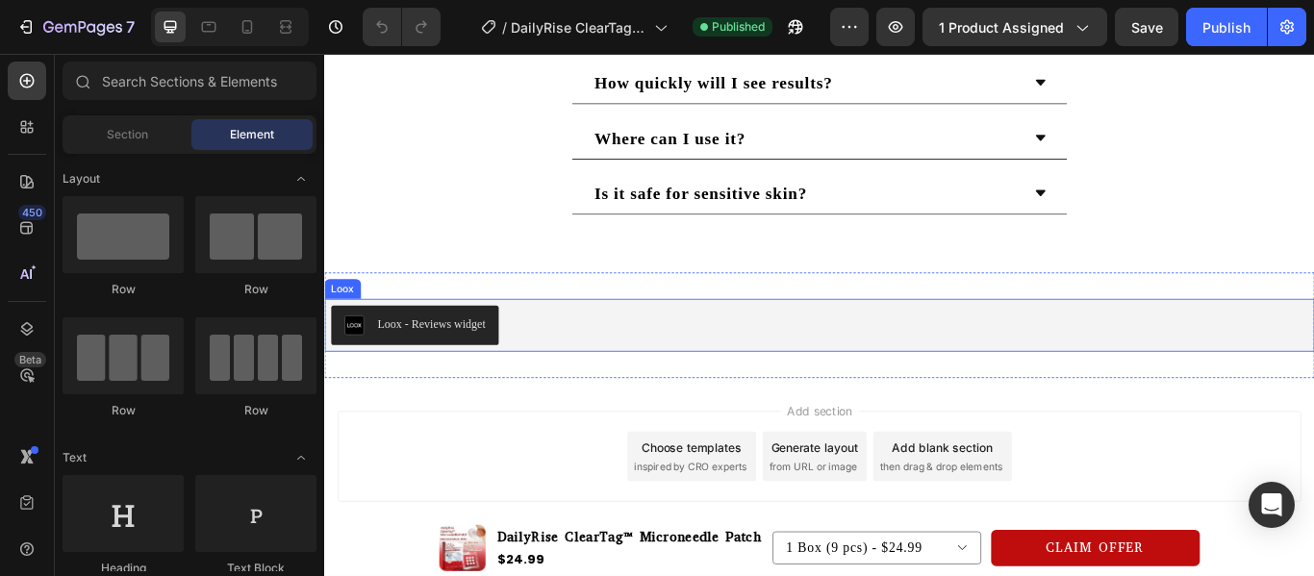
click at [597, 367] on div "Loox - Reviews widget" at bounding box center [901, 370] width 1139 height 46
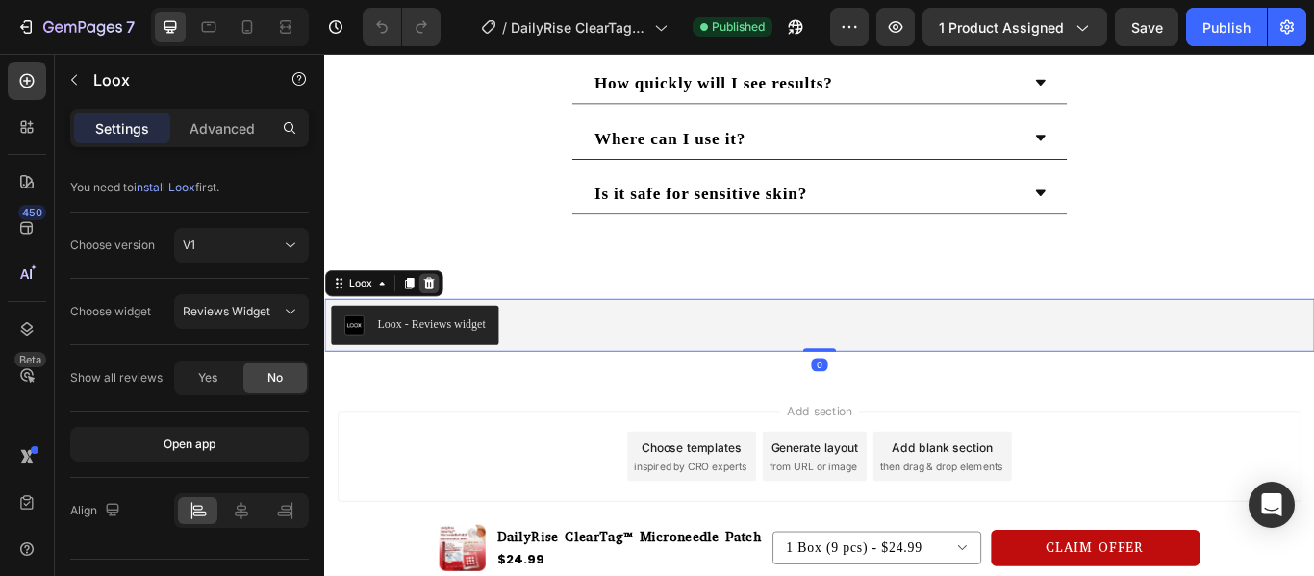
click at [440, 321] on icon at bounding box center [445, 320] width 13 height 13
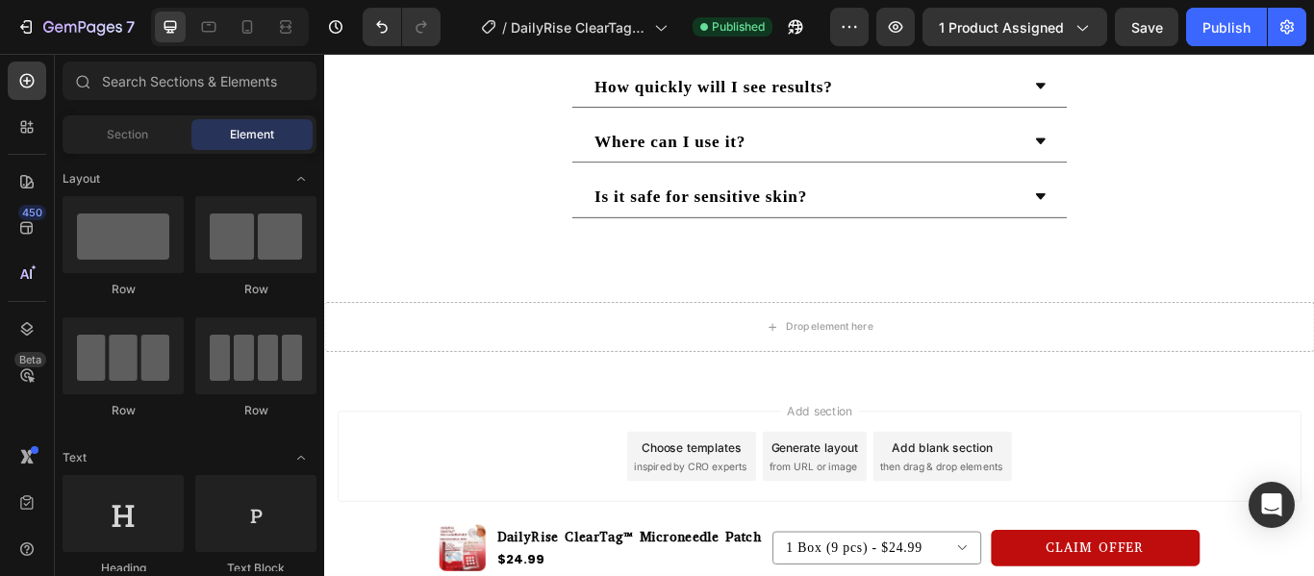
scroll to position [3537, 0]
click at [22, 131] on icon at bounding box center [24, 131] width 6 height 6
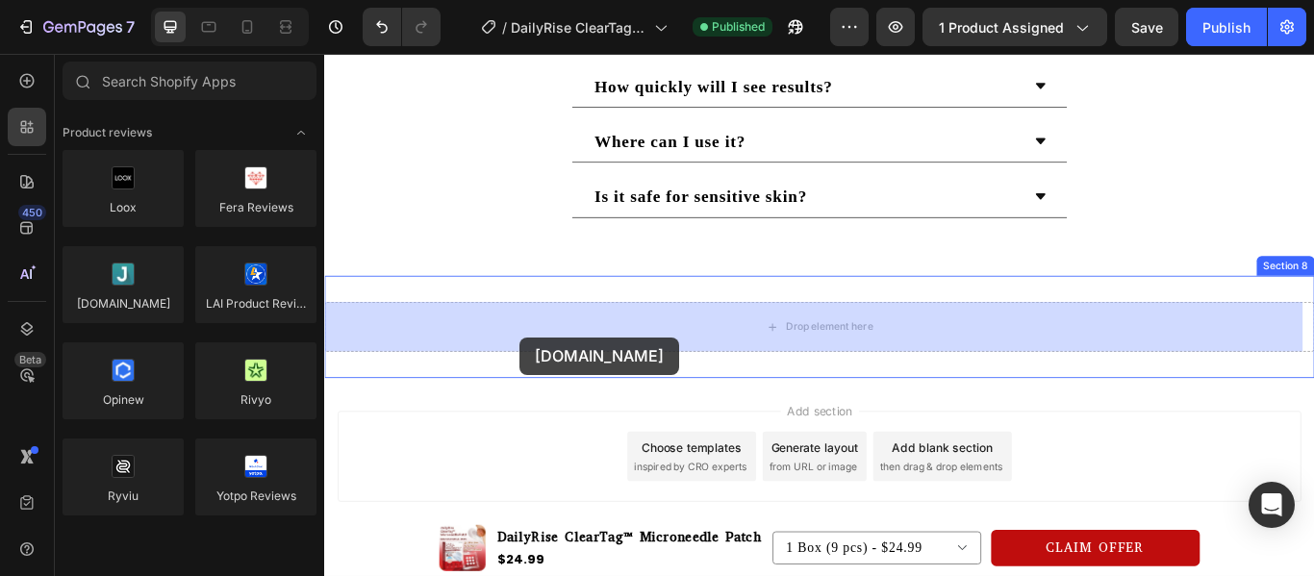
drag, startPoint x: 445, startPoint y: 358, endPoint x: 565, endPoint y: 372, distance: 121.1
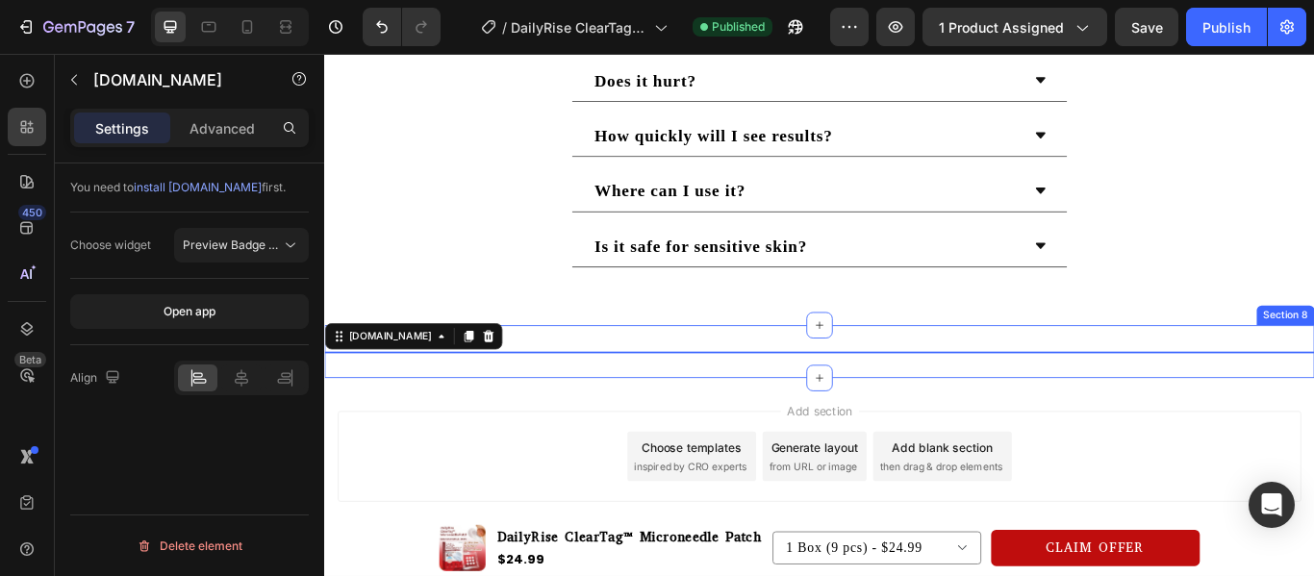
scroll to position [3541, 0]
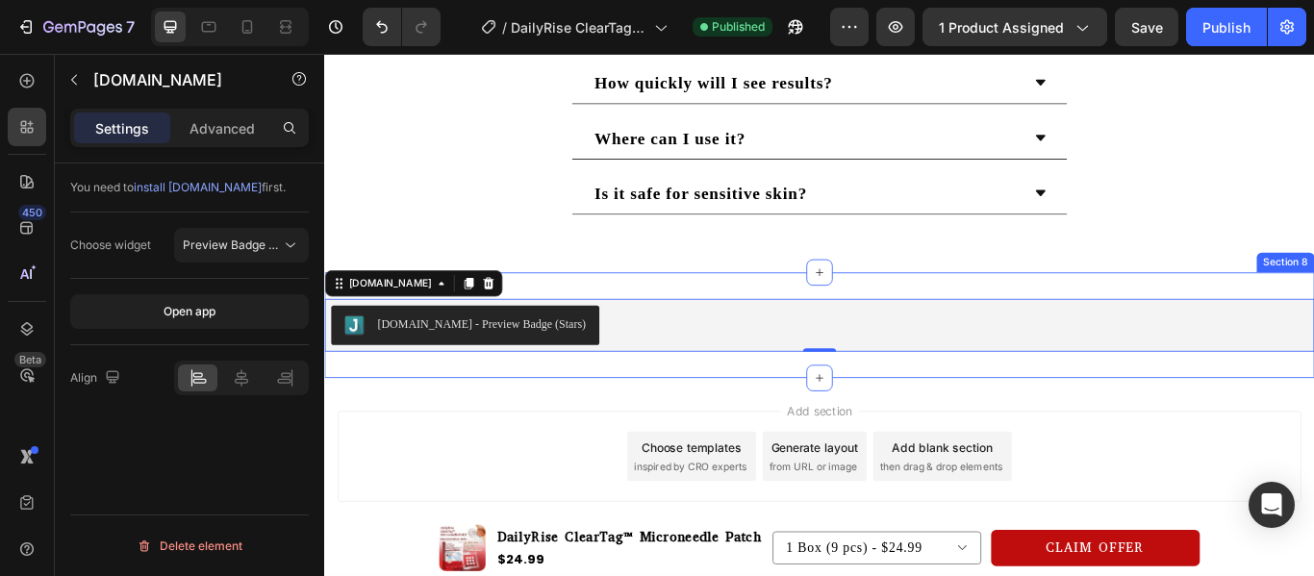
click at [662, 423] on div "Judge.me - Preview Badge (Stars) Judge.me 0 Section 8" at bounding box center [901, 370] width 1154 height 123
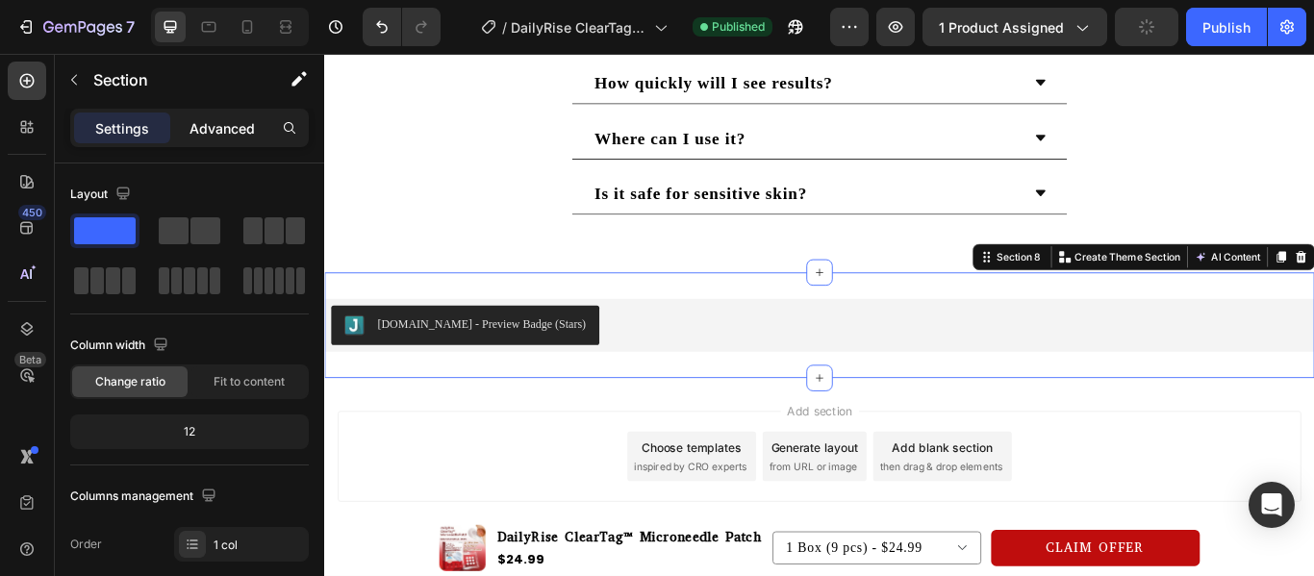
click at [229, 118] on p "Advanced" at bounding box center [221, 128] width 65 height 20
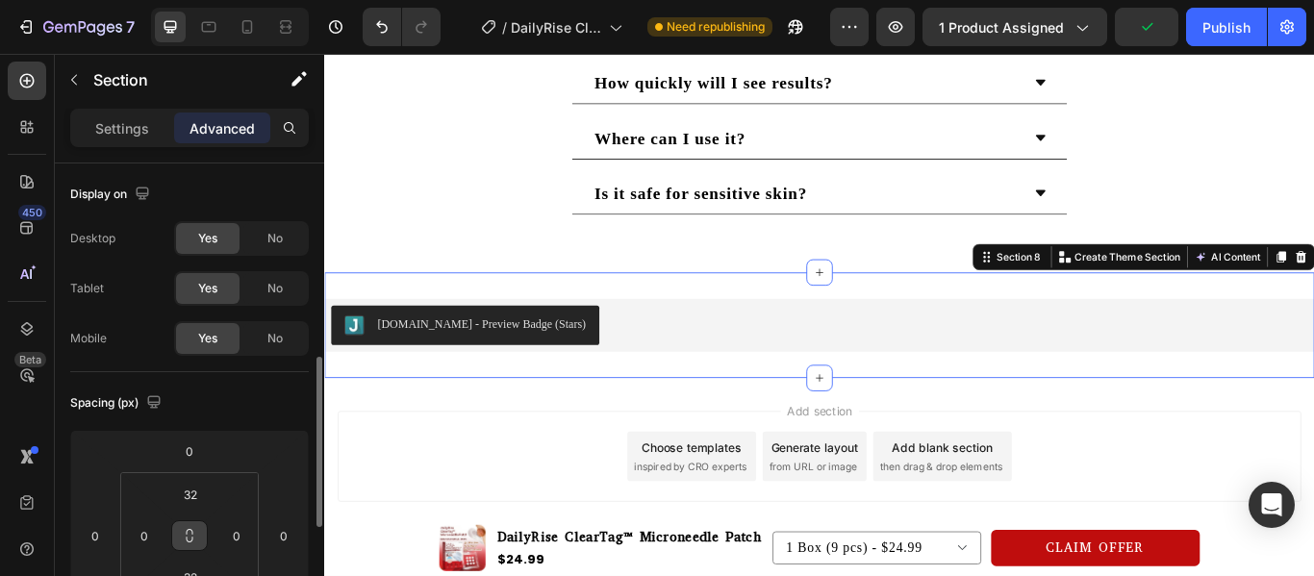
scroll to position [142, 0]
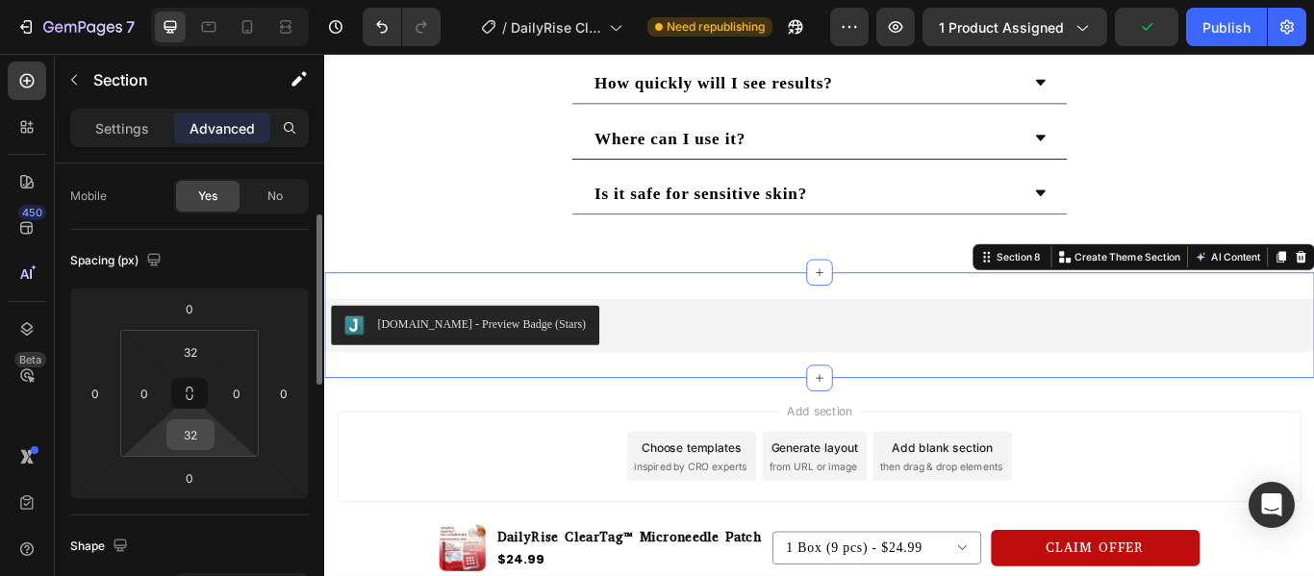
click at [192, 436] on input "32" at bounding box center [190, 434] width 38 height 29
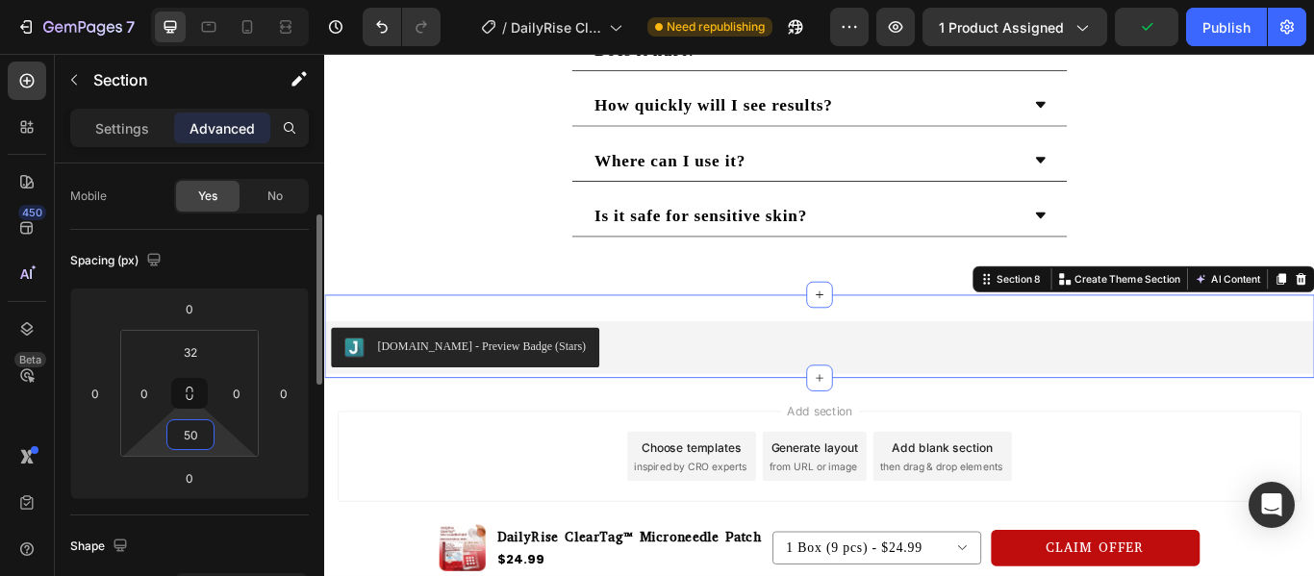
scroll to position [3541, 0]
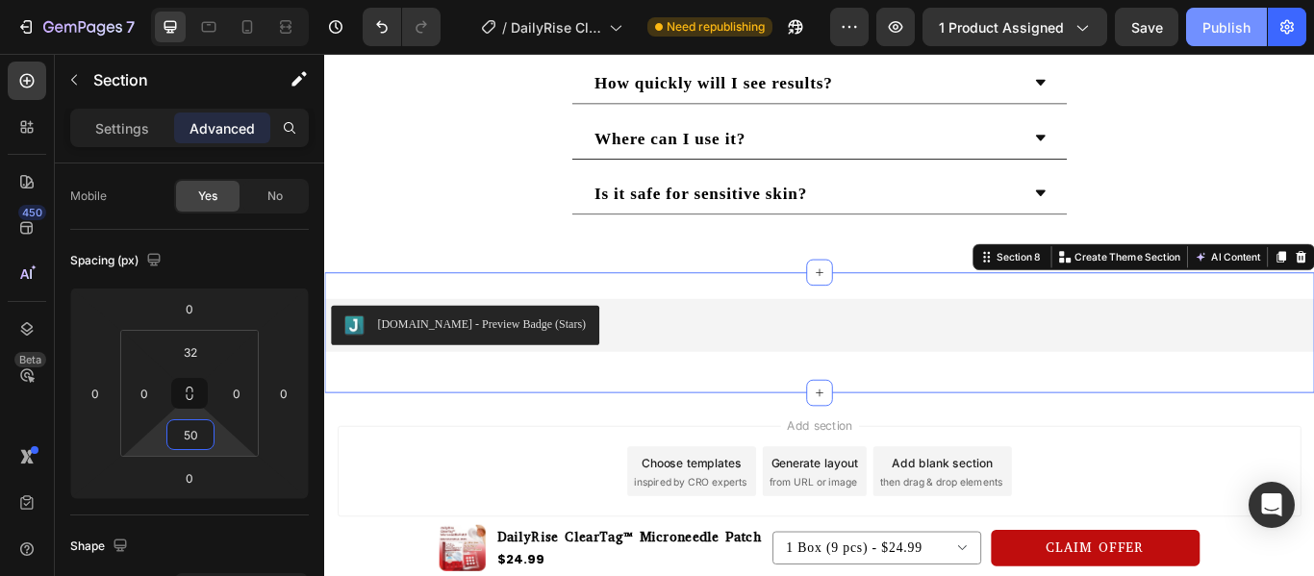
type input "50"
click at [1228, 24] on div "Publish" at bounding box center [1226, 27] width 48 height 20
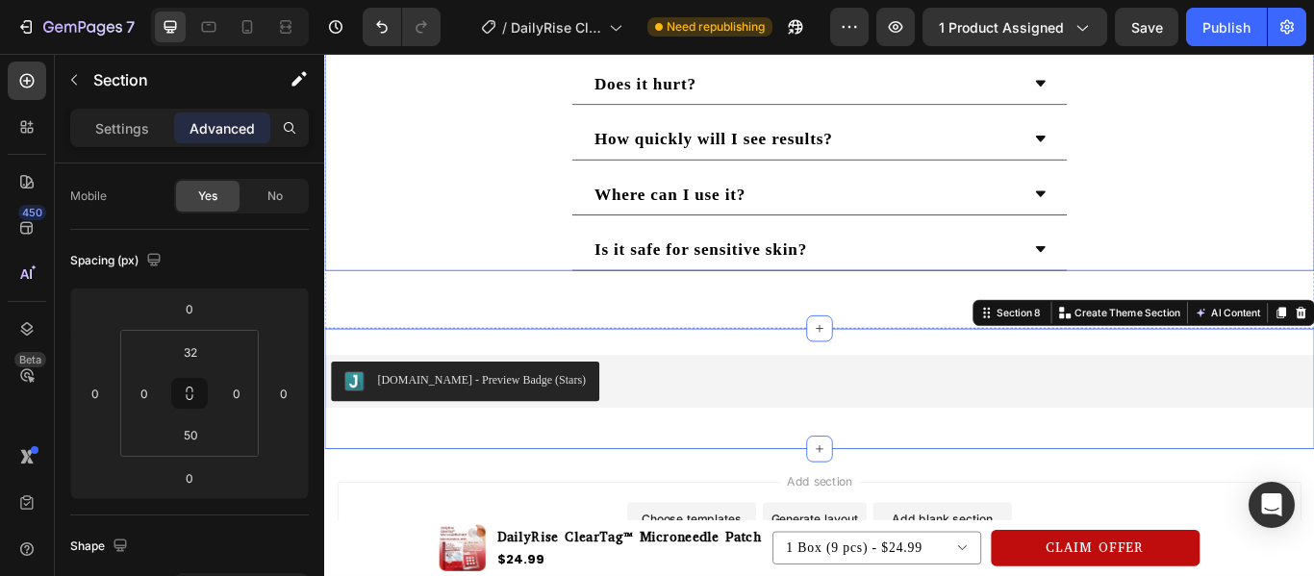
scroll to position [3499, 0]
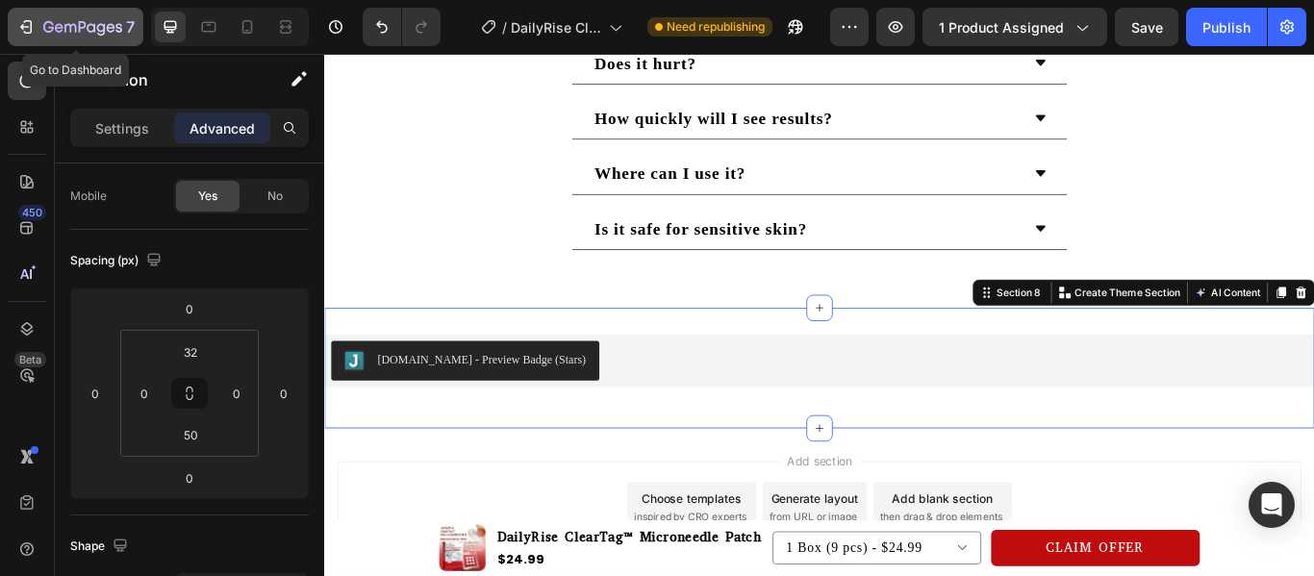
click at [26, 21] on icon "button" at bounding box center [28, 26] width 9 height 13
